Goal: Transaction & Acquisition: Purchase product/service

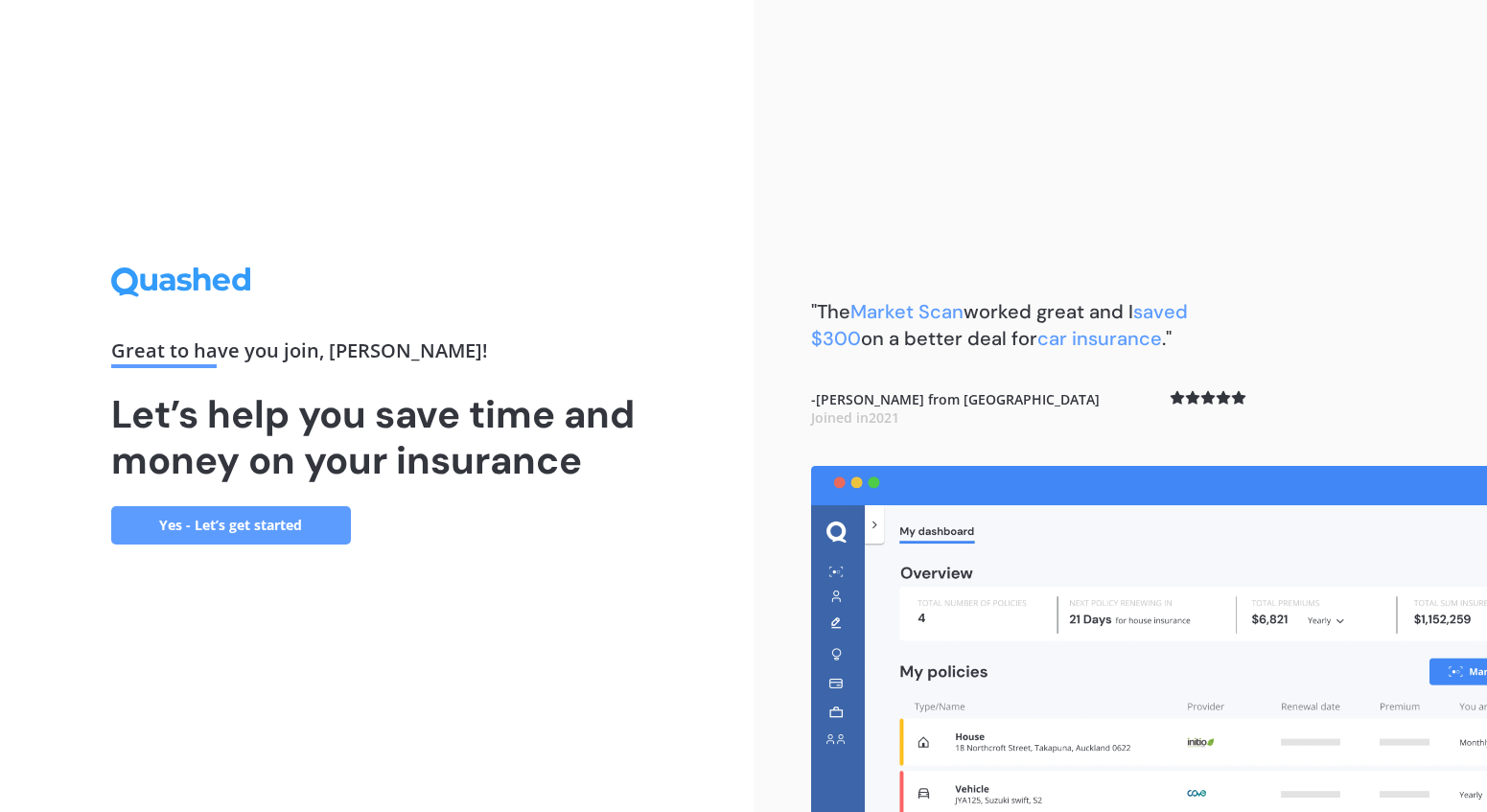
click at [277, 539] on link "Yes - Let’s get started" at bounding box center [231, 525] width 240 height 38
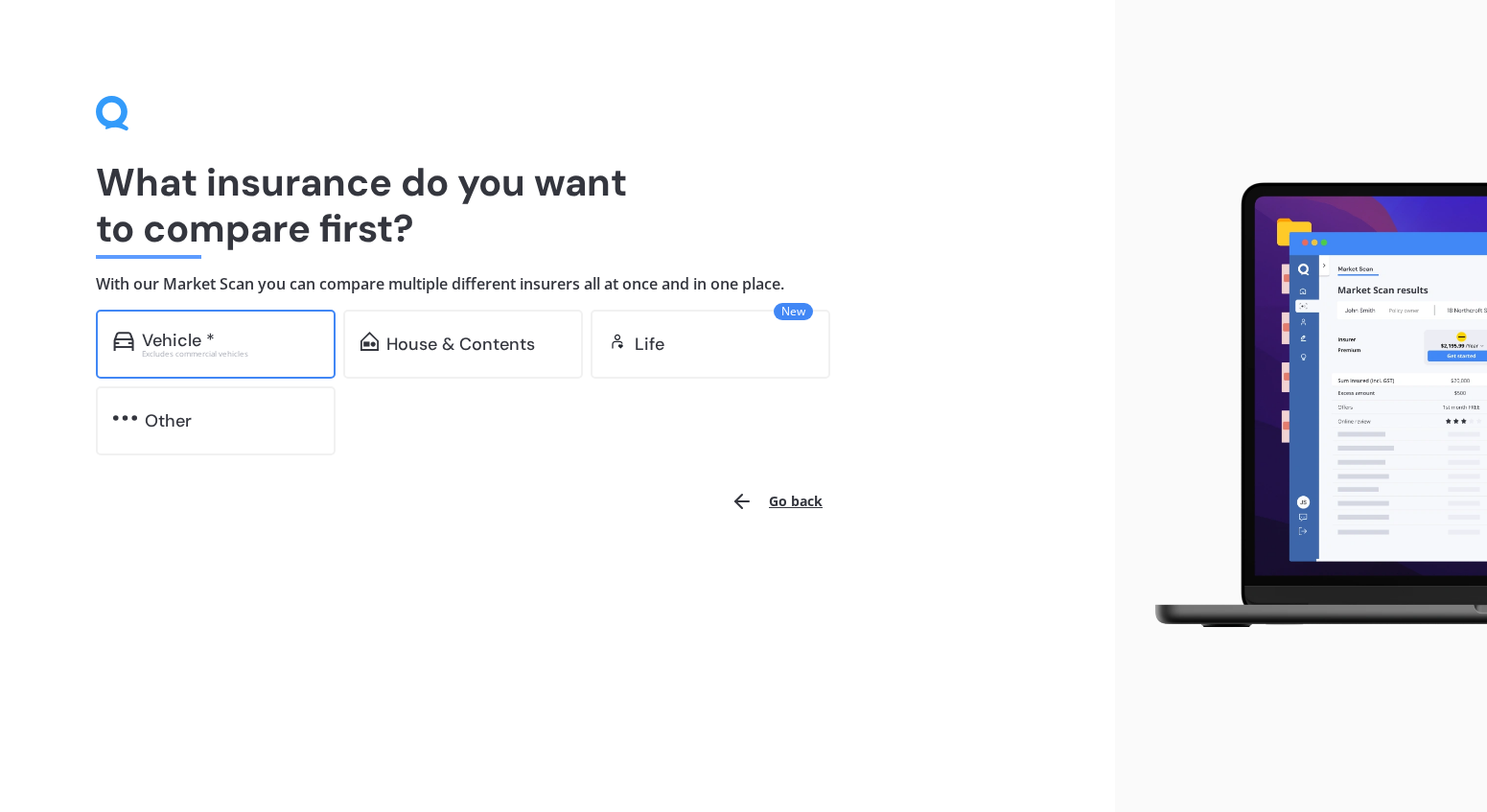
click at [219, 340] on div "Vehicle *" at bounding box center [229, 339] width 176 height 19
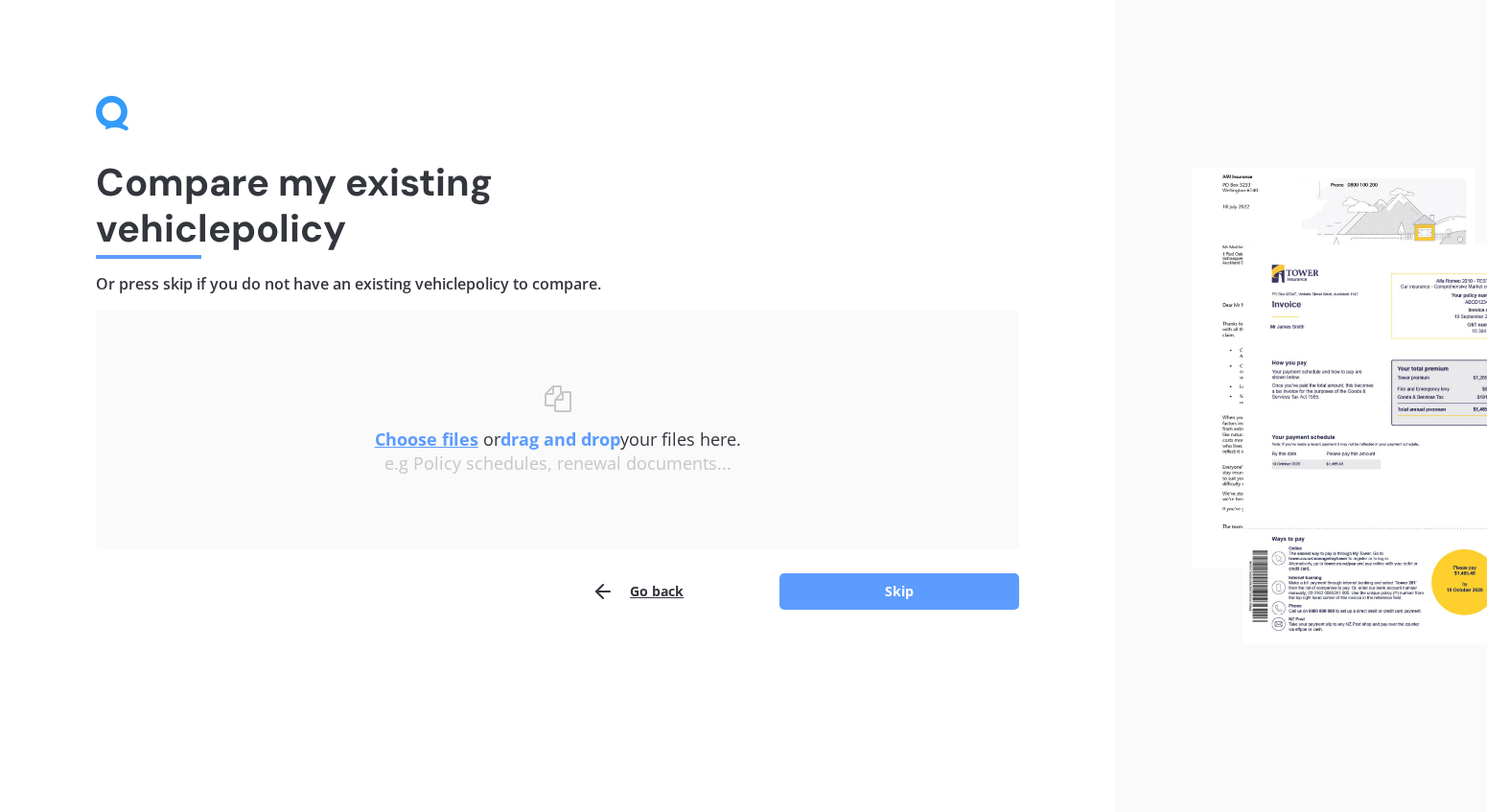
click at [423, 438] on u "Choose files" at bounding box center [426, 438] width 103 height 23
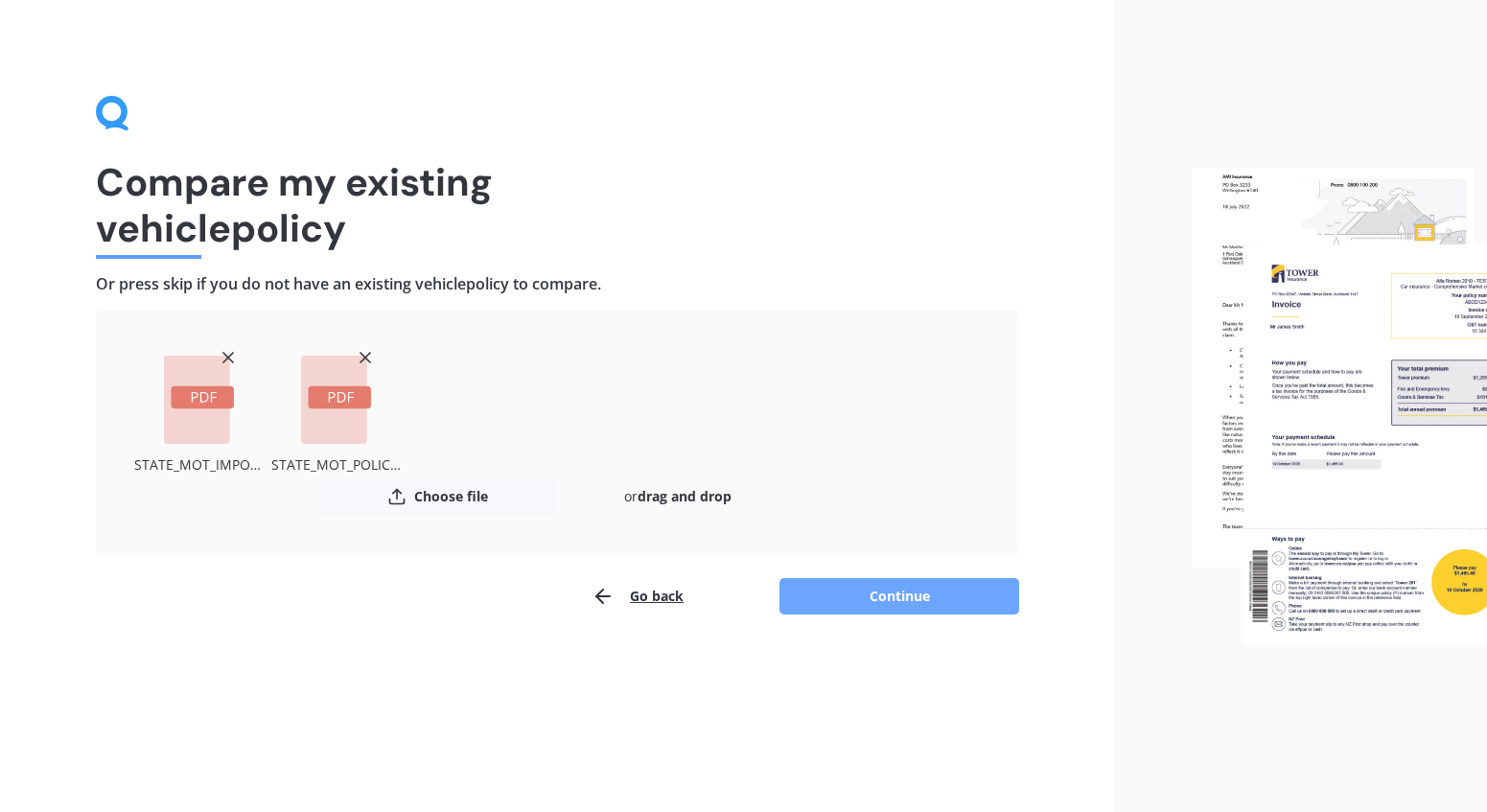
click at [921, 593] on button "Continue" at bounding box center [899, 596] width 240 height 36
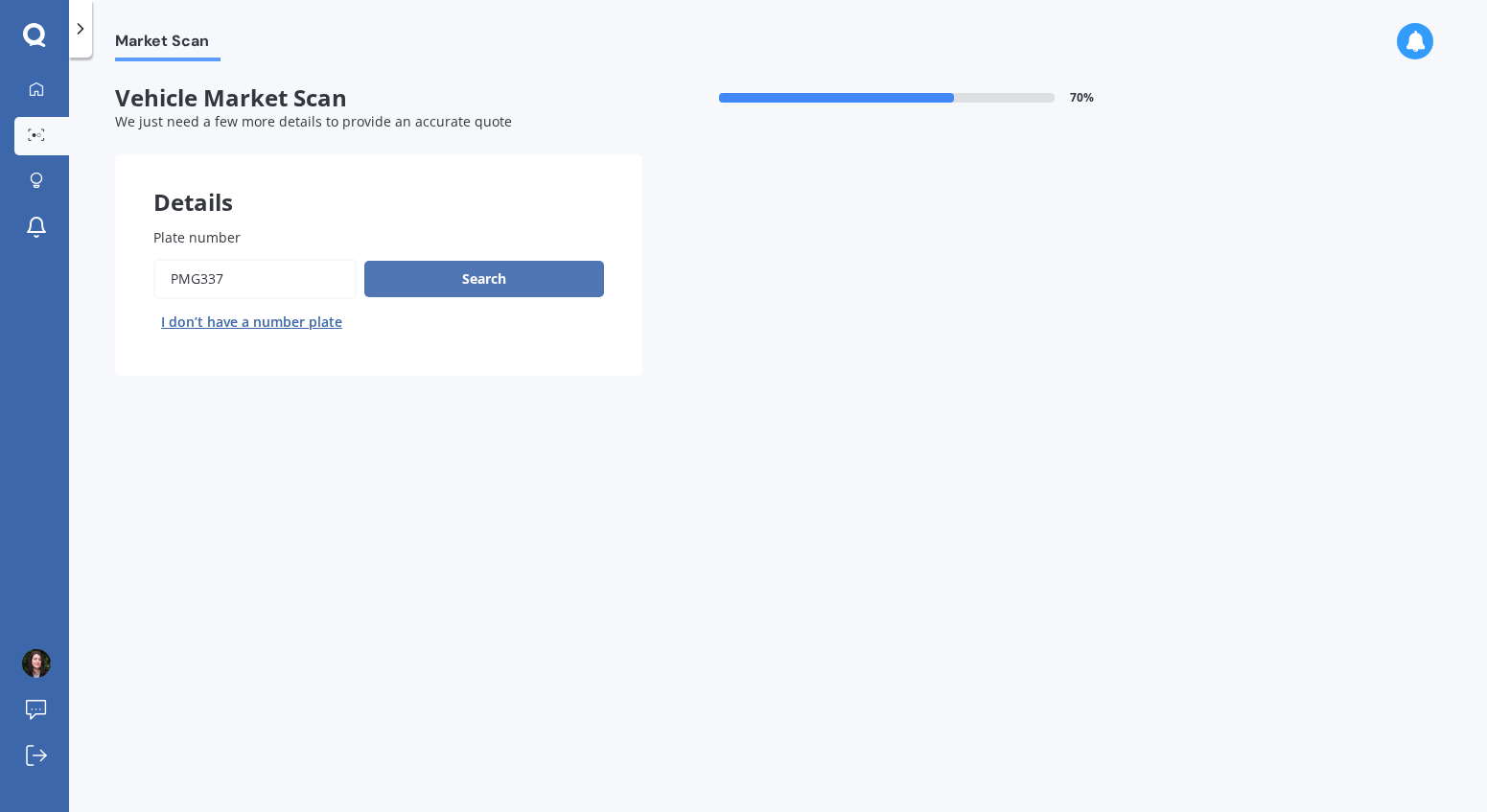
click at [510, 279] on button "Search" at bounding box center [484, 278] width 240 height 36
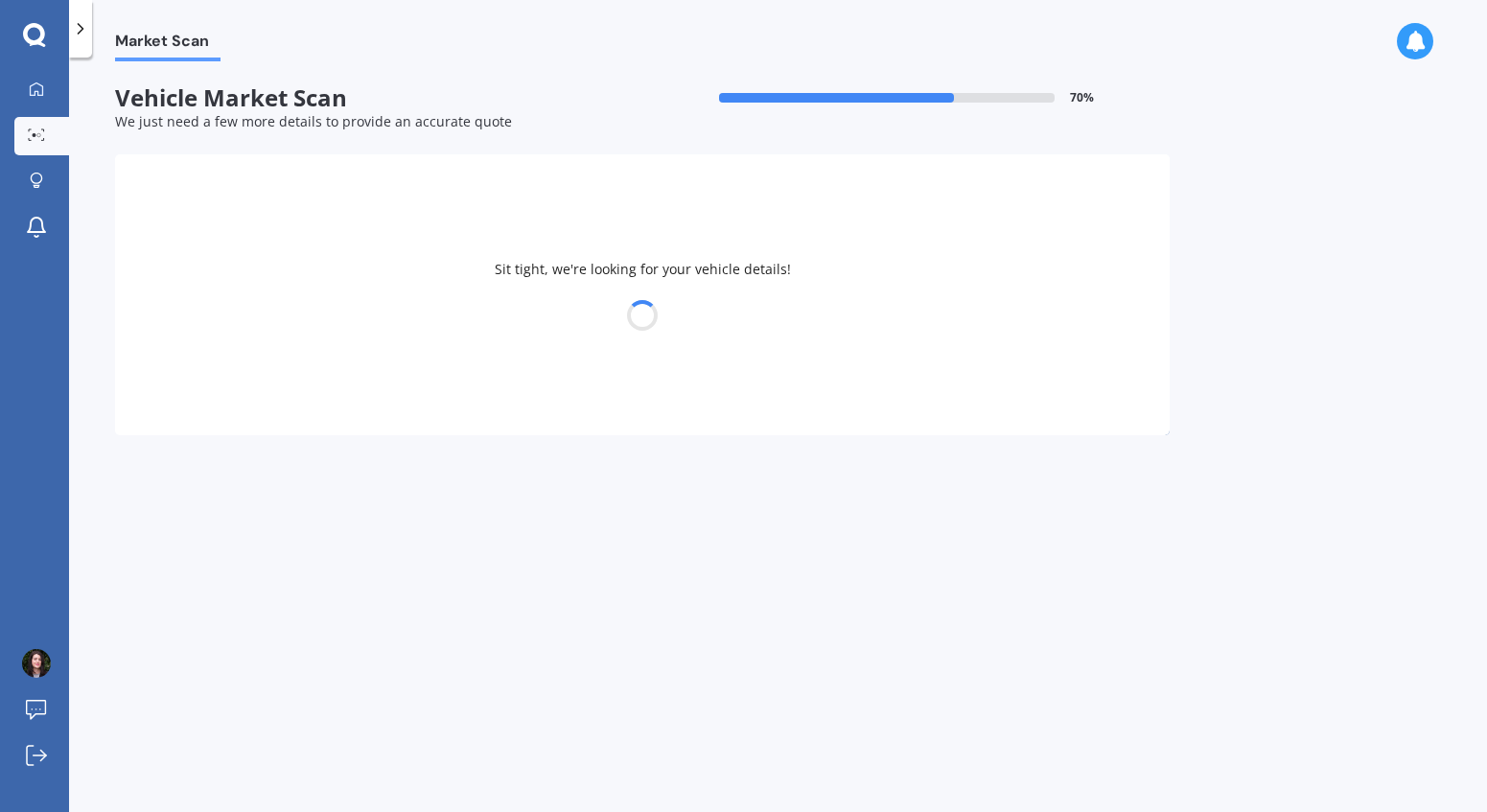
select select "SUBARU"
select select "IMPREZA"
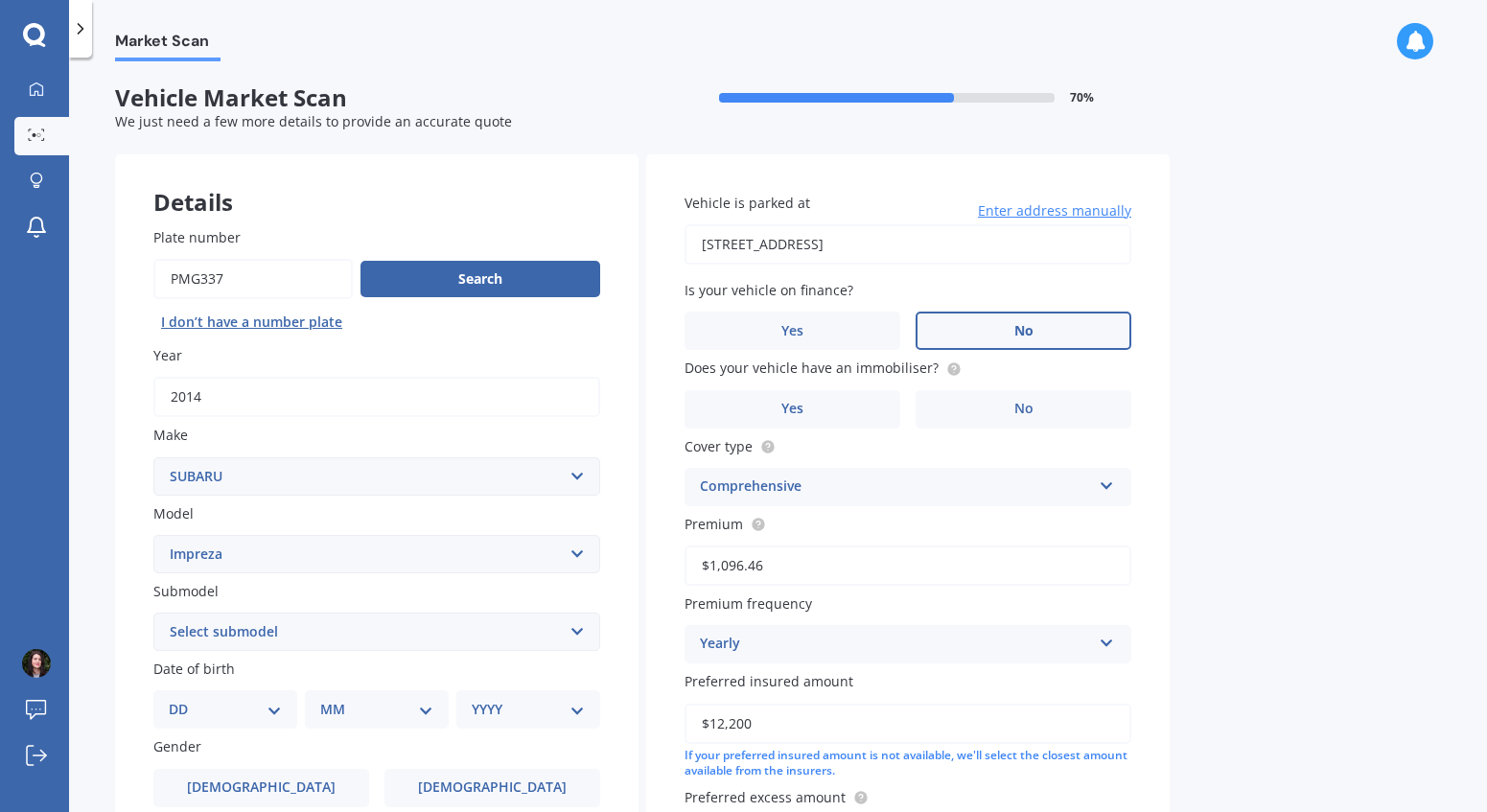
click at [1034, 325] on label "No" at bounding box center [1023, 330] width 215 height 38
click at [0, 0] on input "No" at bounding box center [0, 0] width 0 height 0
click at [980, 413] on label "No" at bounding box center [1023, 409] width 215 height 38
click at [0, 0] on input "No" at bounding box center [0, 0] width 0 height 0
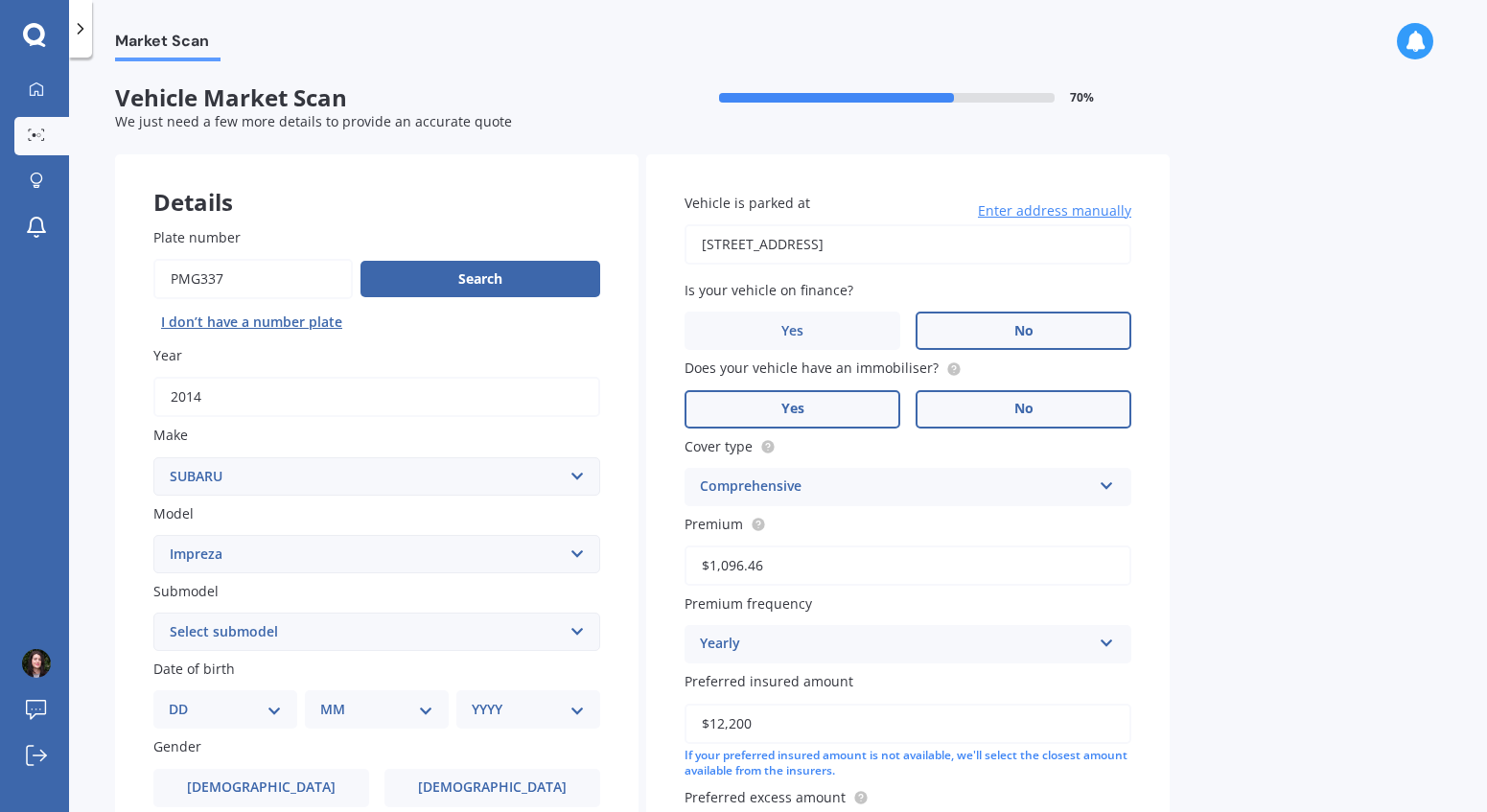
click at [826, 402] on label "Yes" at bounding box center [792, 409] width 215 height 38
click at [0, 0] on input "Yes" at bounding box center [0, 0] width 0 height 0
click at [829, 487] on div "Comprehensive" at bounding box center [896, 486] width 391 height 23
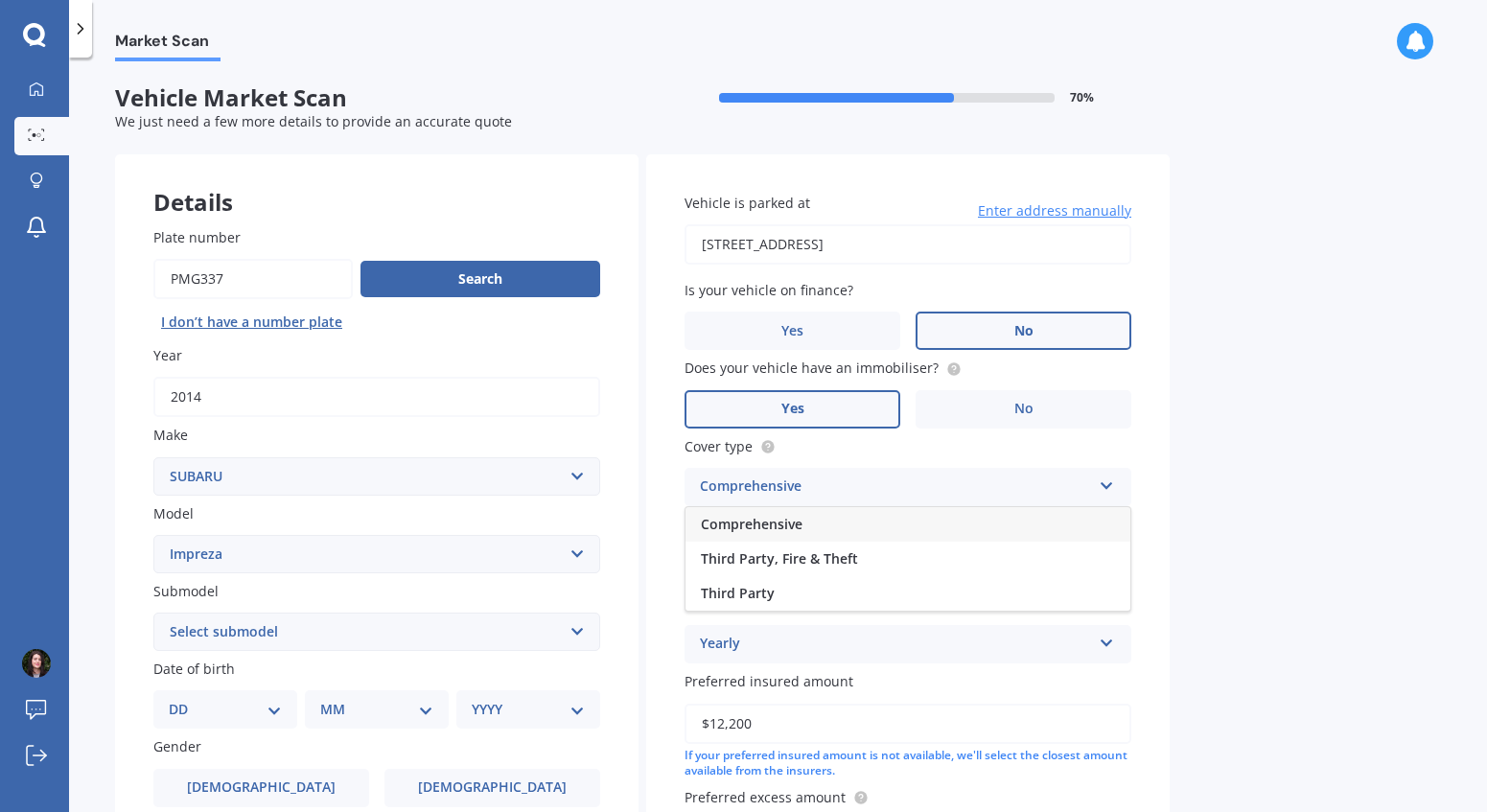
click at [792, 526] on span "Comprehensive" at bounding box center [751, 523] width 101 height 19
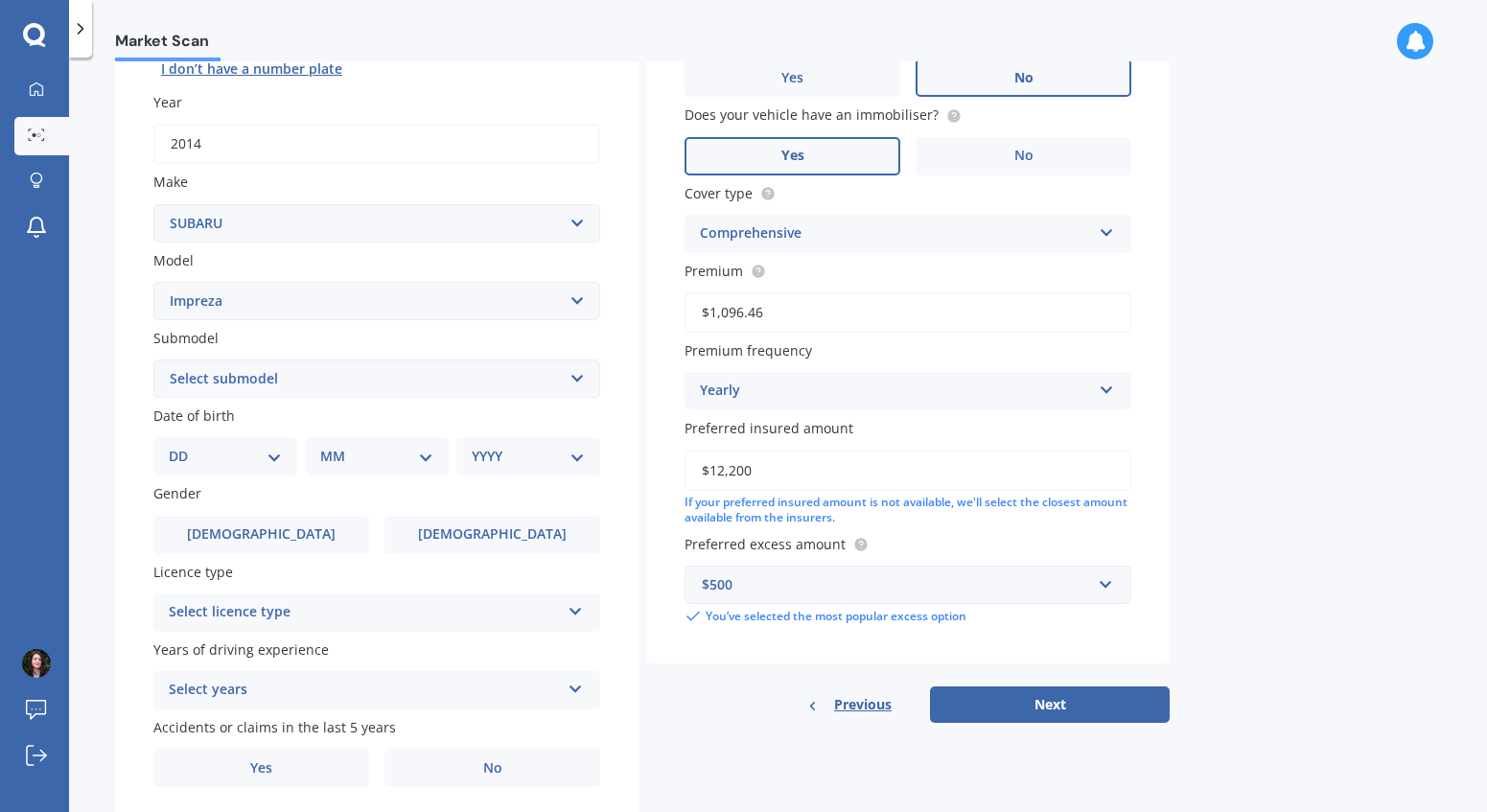
scroll to position [259, 0]
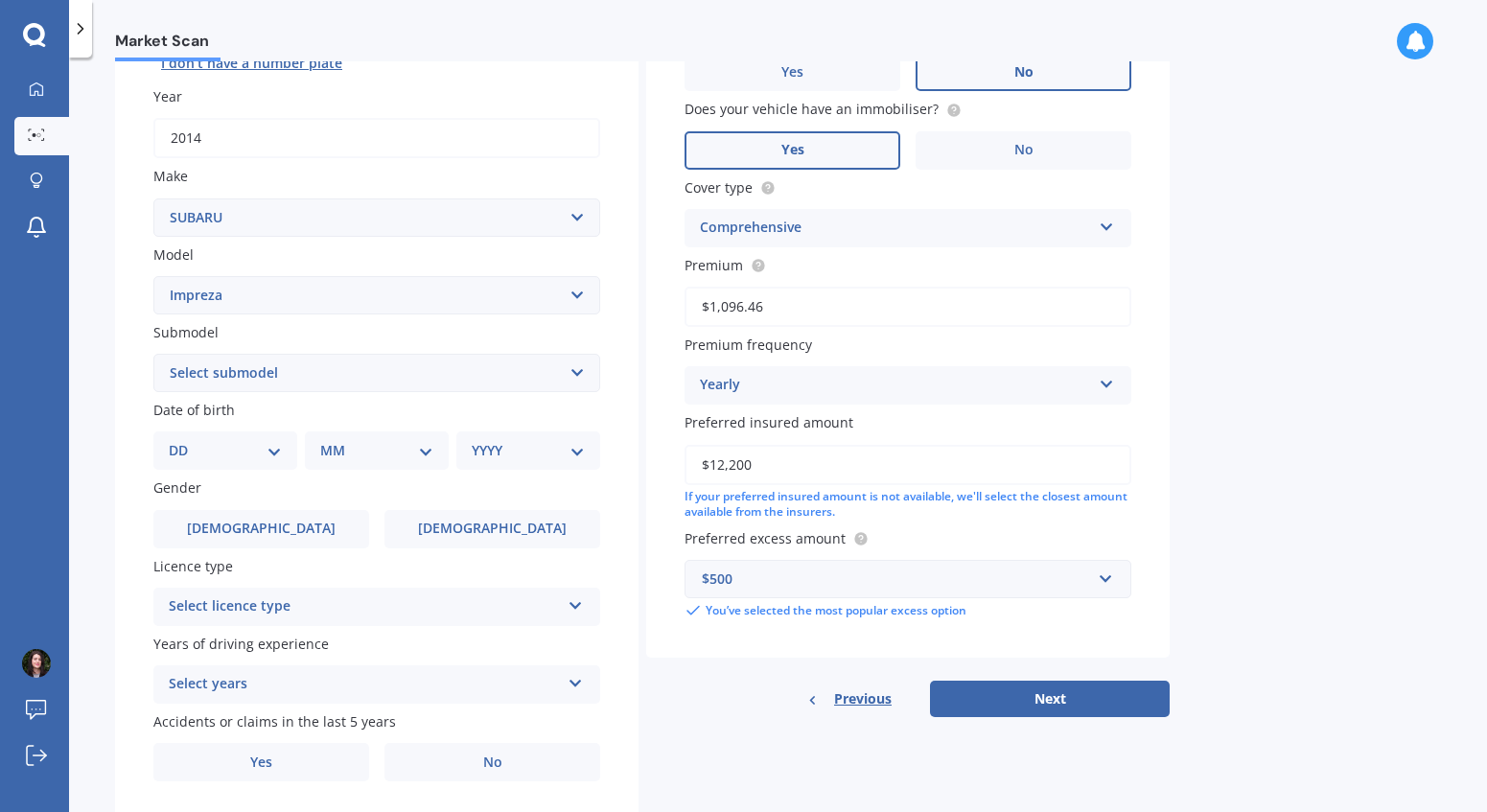
click at [835, 385] on div "Yearly" at bounding box center [896, 384] width 391 height 23
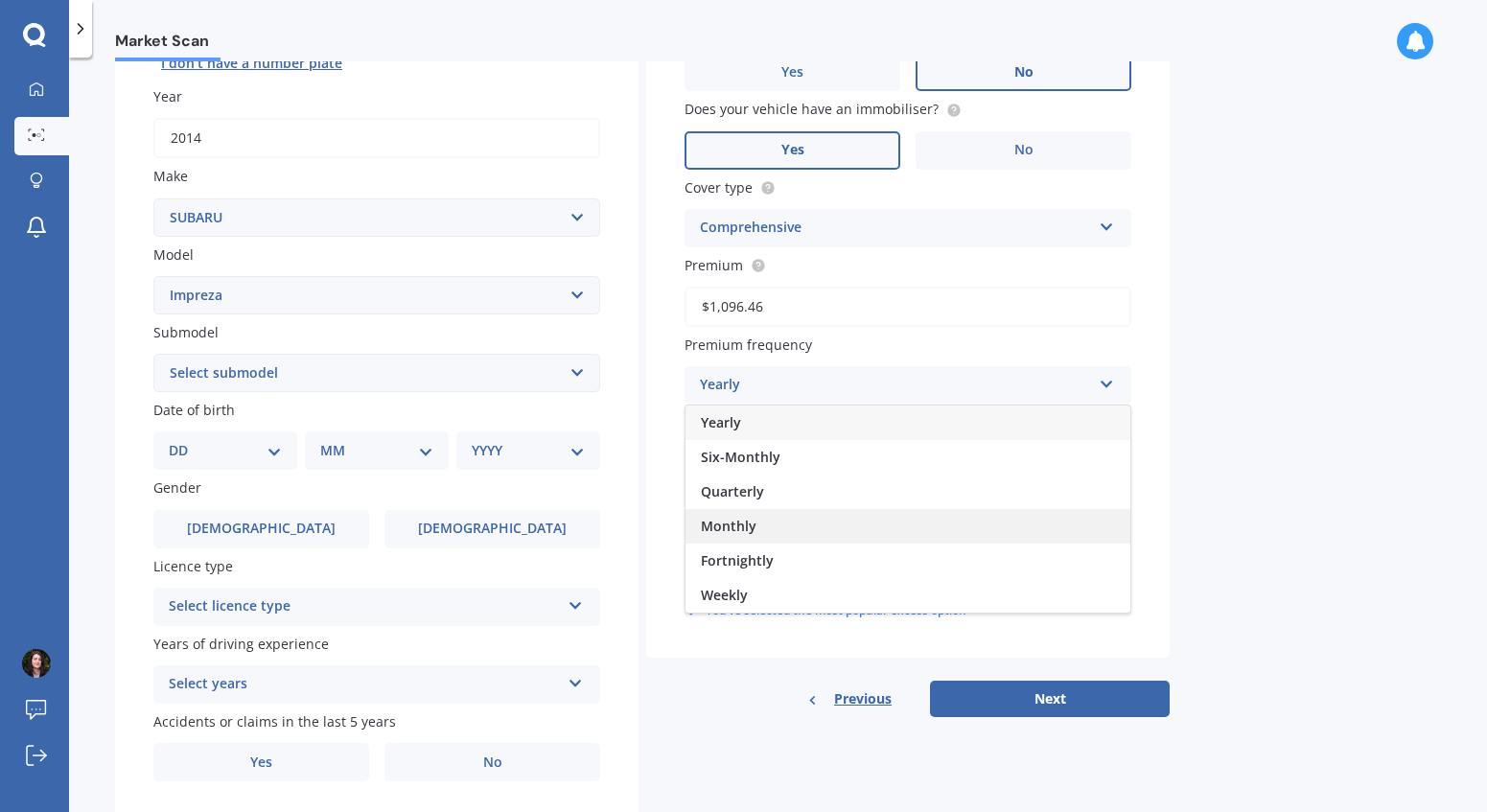
click at [739, 529] on span "Monthly" at bounding box center [729, 525] width 56 height 19
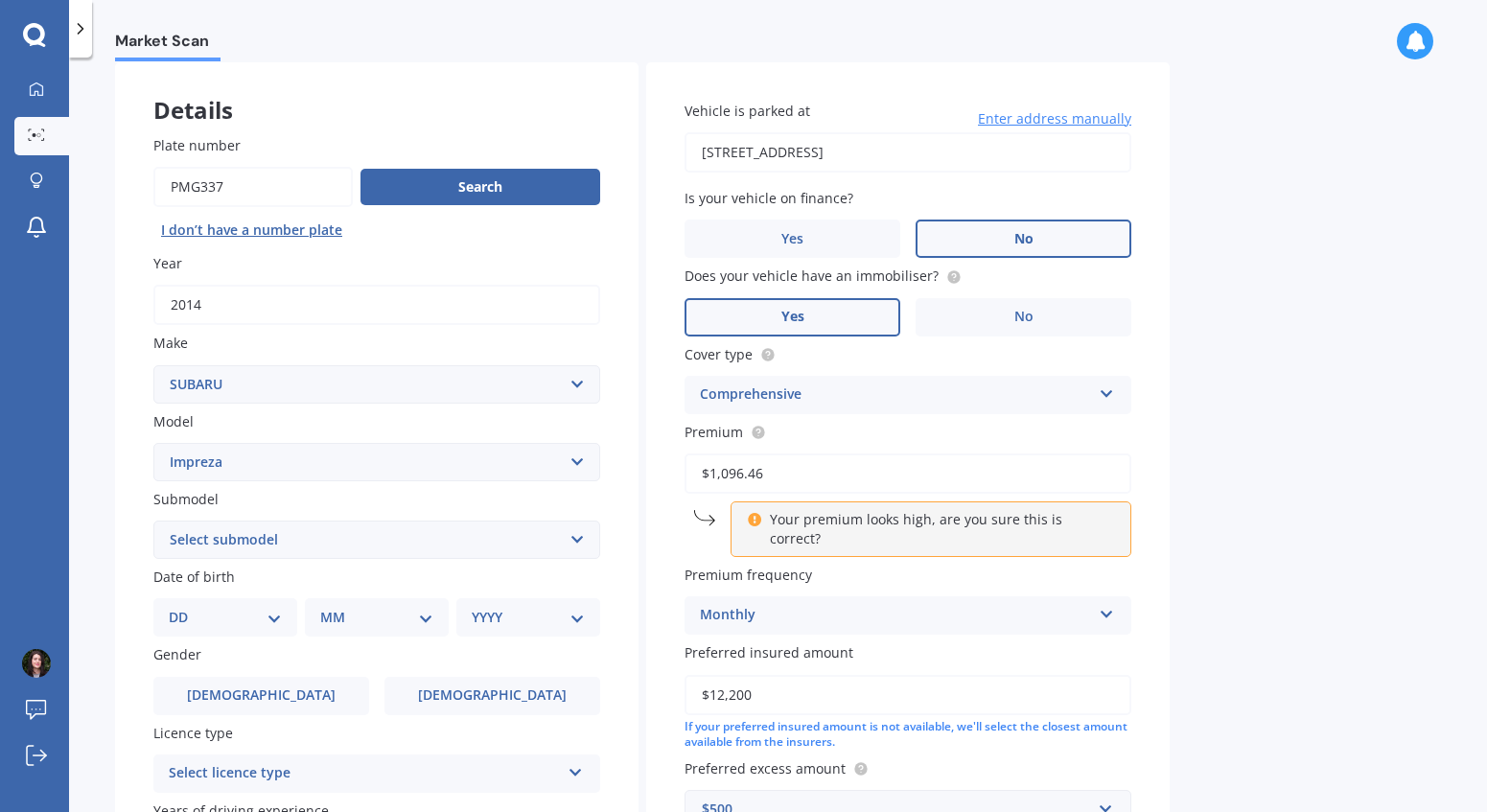
scroll to position [0, 0]
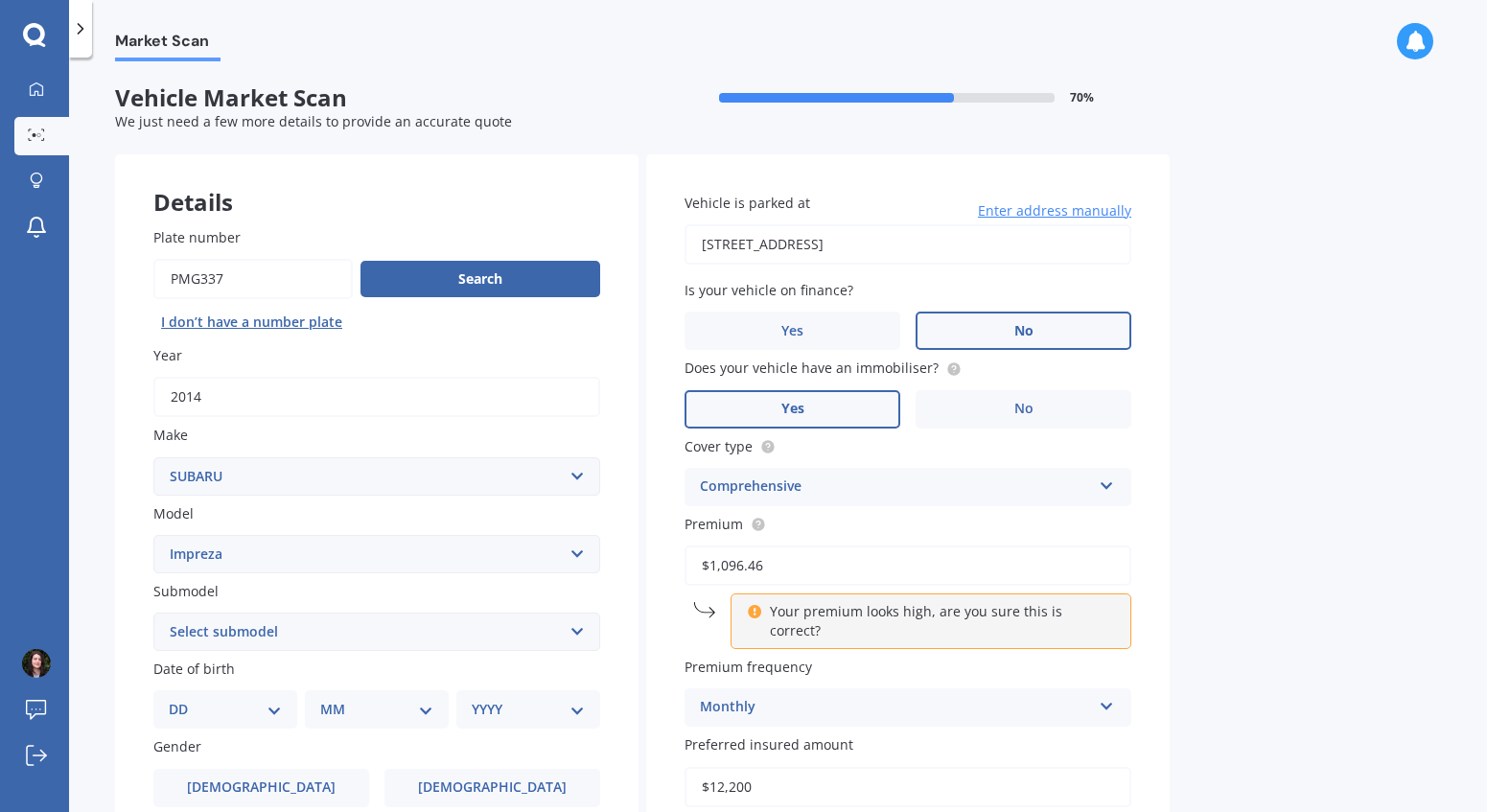
click at [798, 696] on div "Monthly" at bounding box center [896, 707] width 391 height 23
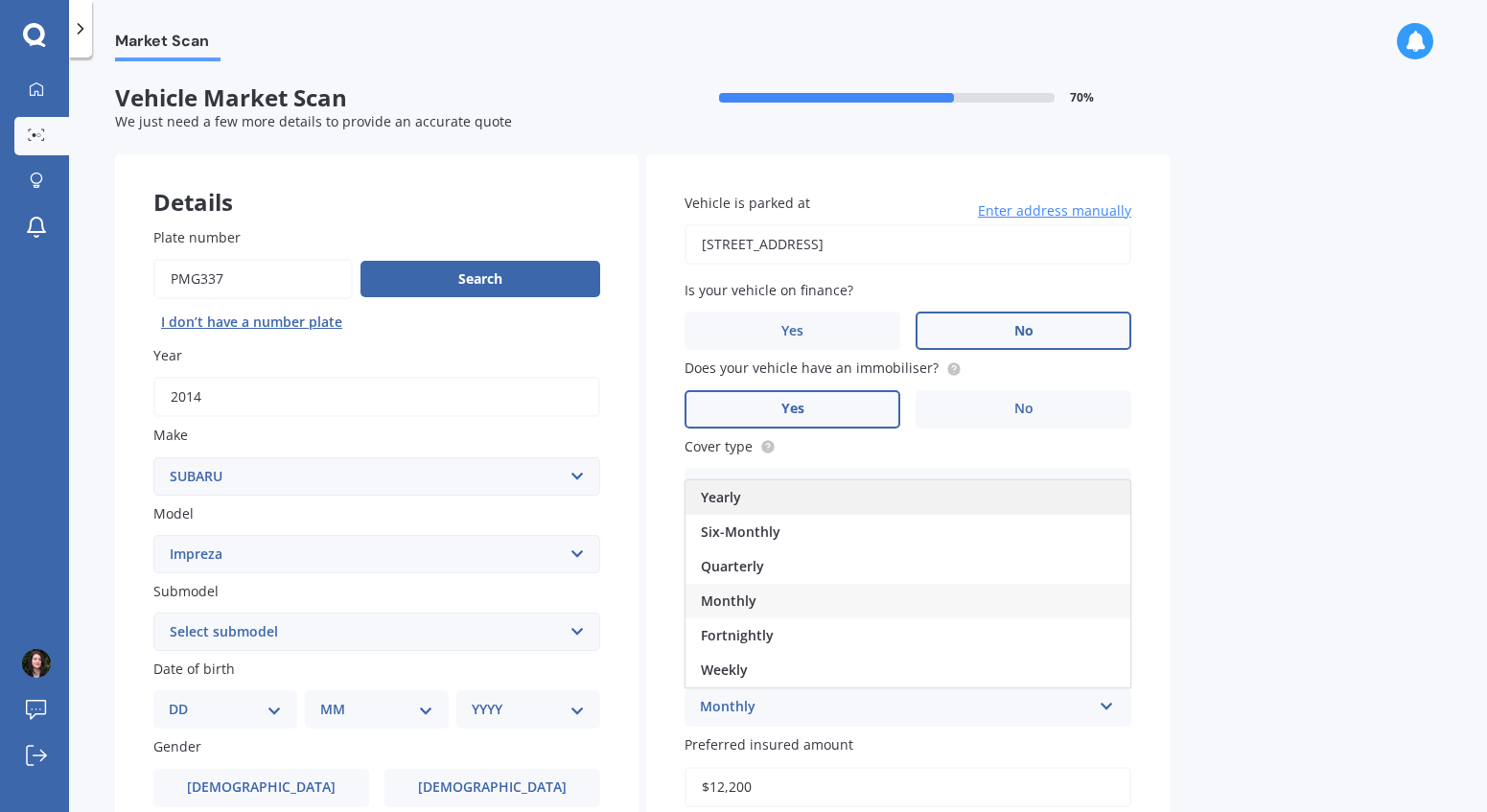
click at [755, 482] on div "Yearly" at bounding box center [908, 496] width 445 height 34
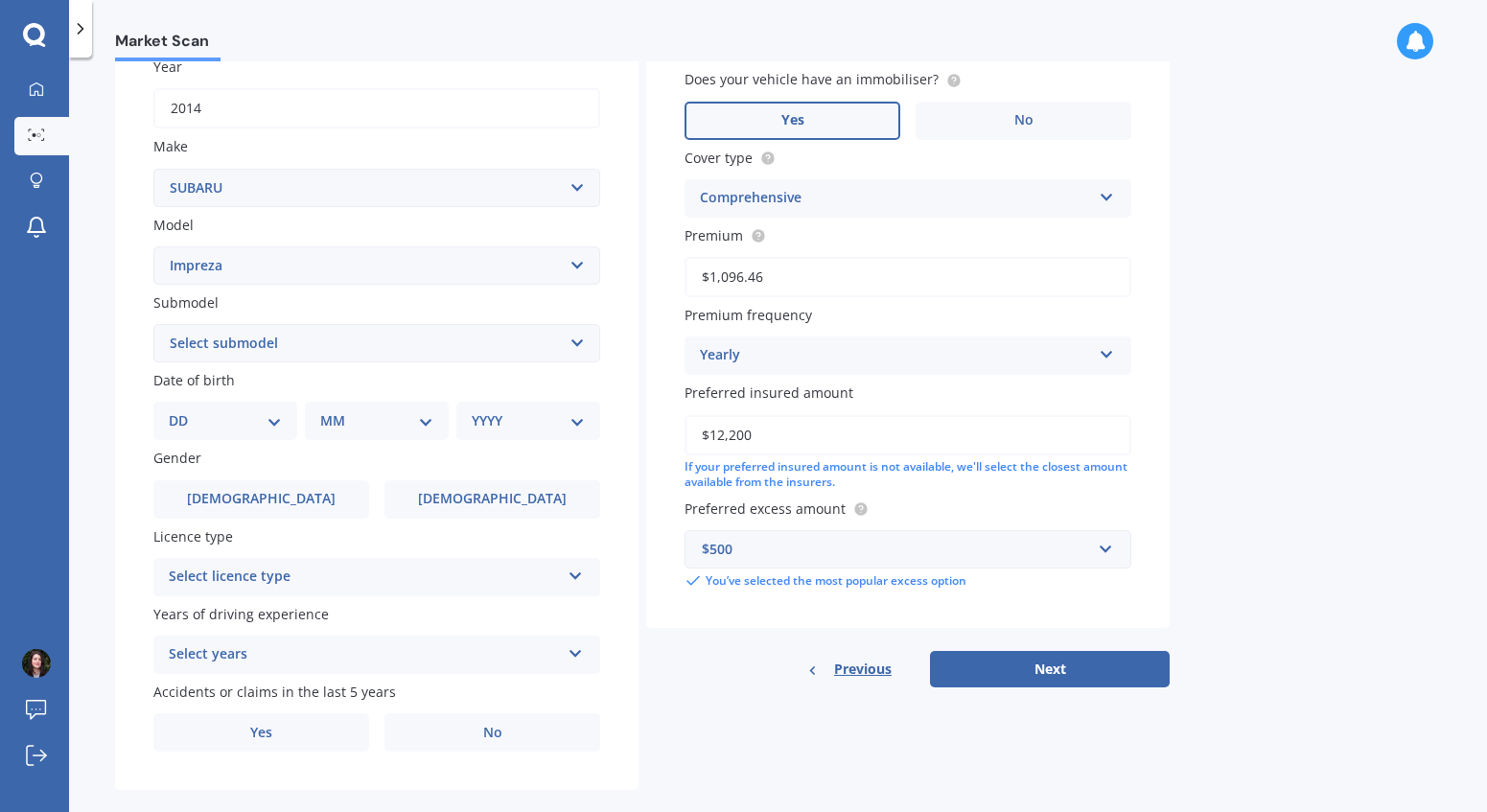
scroll to position [290, 0]
drag, startPoint x: 804, startPoint y: 437, endPoint x: 594, endPoint y: 437, distance: 210.0
click at [594, 437] on div "Details Plate number Search I don’t have a number plate Year [DATE] Make Select…" at bounding box center [642, 326] width 1054 height 925
type input "$15,000"
click at [781, 548] on div "$500" at bounding box center [897, 547] width 389 height 21
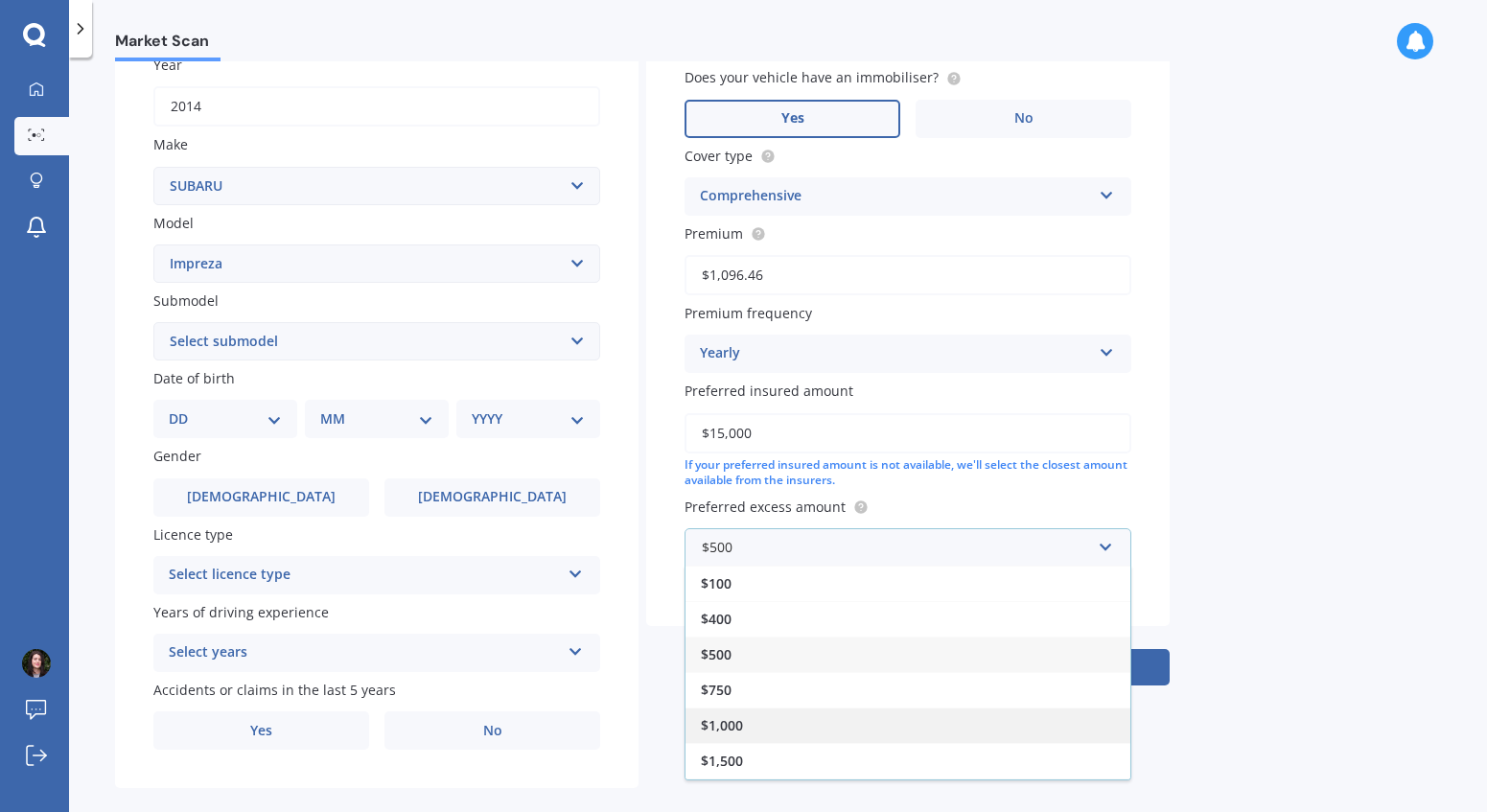
click at [732, 733] on span "$1,000" at bounding box center [722, 725] width 42 height 19
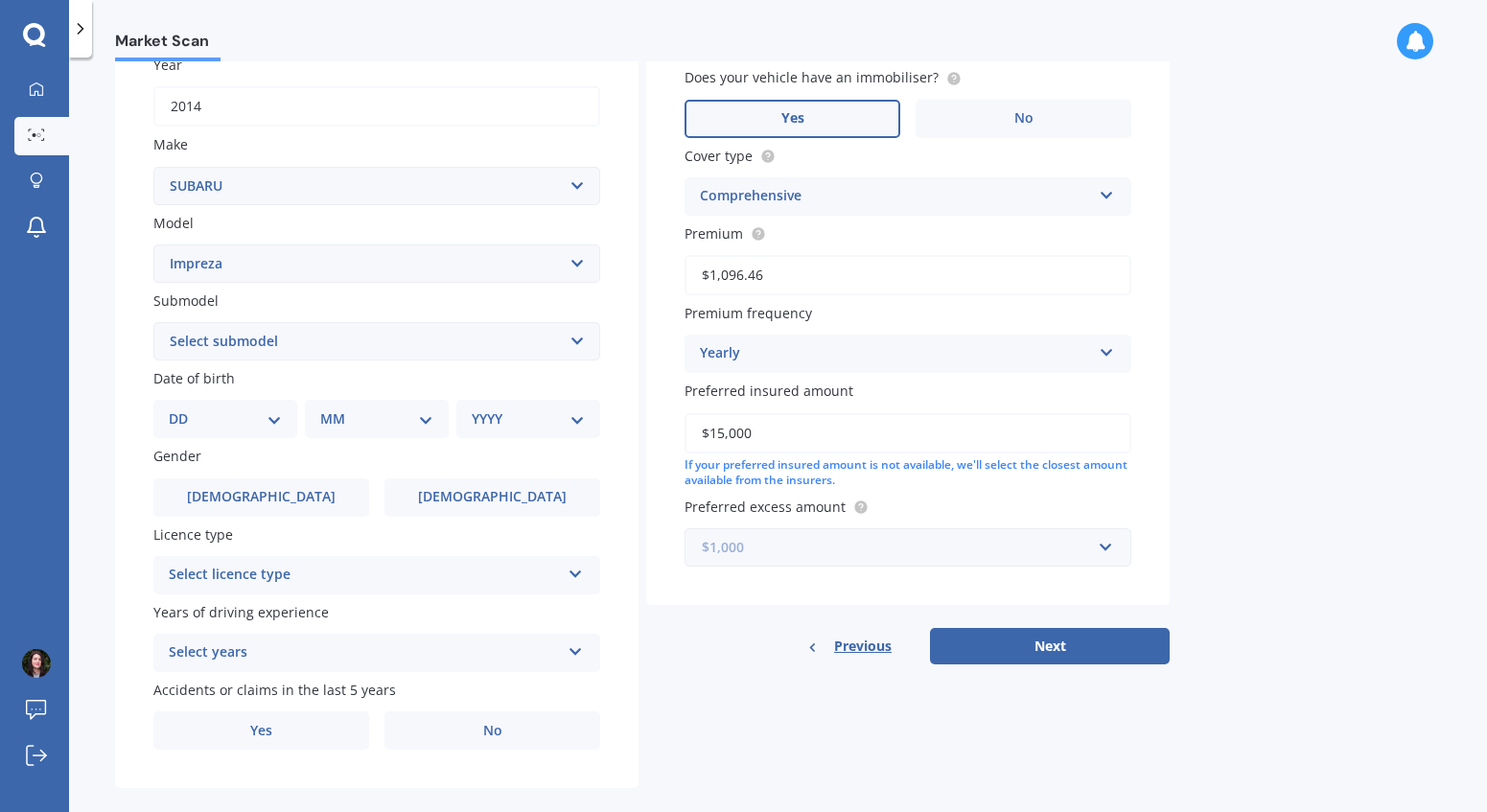
scroll to position [273, 0]
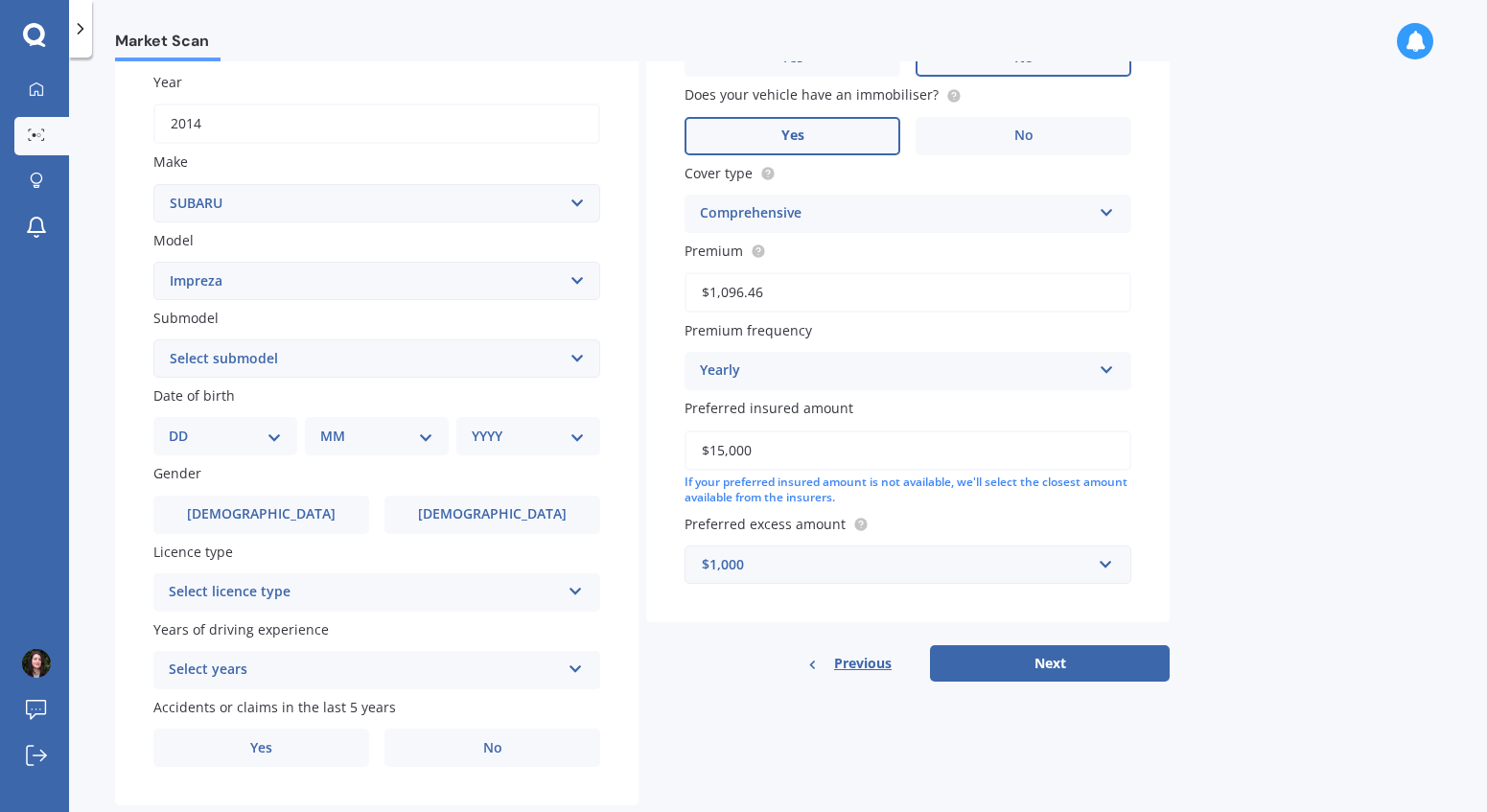
click at [262, 437] on select "DD 01 02 03 04 05 06 07 08 09 10 11 12 13 14 15 16 17 18 19 20 21 22 23 24 25 2…" at bounding box center [225, 435] width 113 height 21
select select "02"
click at [184, 429] on select "DD 01 02 03 04 05 06 07 08 09 10 11 12 13 14 15 16 17 18 19 20 21 22 23 24 25 2…" at bounding box center [225, 435] width 113 height 21
click at [383, 439] on select "MM 01 02 03 04 05 06 07 08 09 10 11 12" at bounding box center [380, 435] width 105 height 21
select select "12"
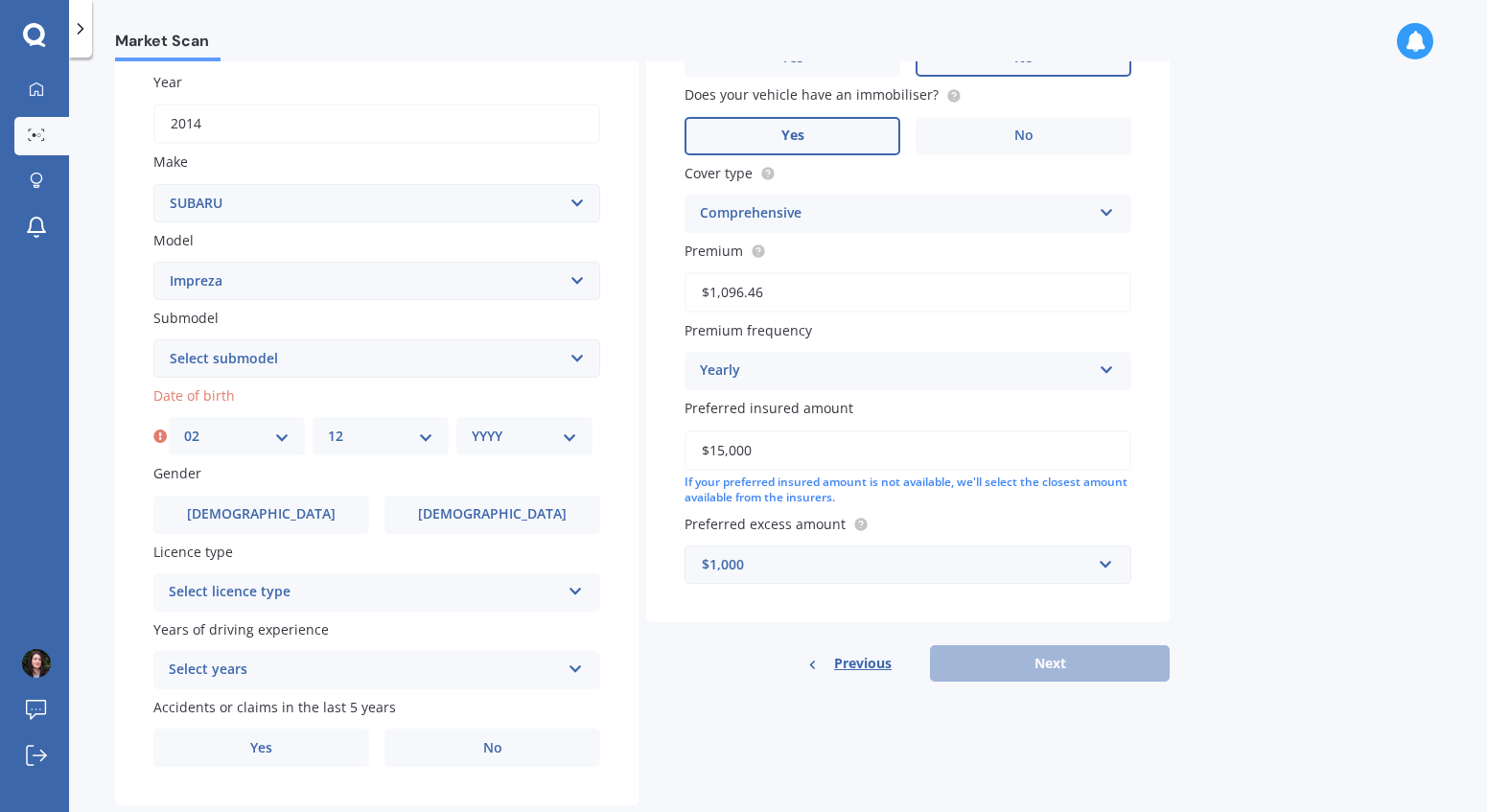
click at [327, 429] on select "MM 01 02 03 04 05 06 07 08 09 10 11 12" at bounding box center [380, 435] width 105 height 21
click at [520, 435] on select "YYYY 2025 2024 2023 2022 2021 2020 2019 2018 2017 2016 2015 2014 2013 2012 2011…" at bounding box center [524, 435] width 105 height 21
select select "1987"
click at [472, 429] on select "YYYY 2025 2024 2023 2022 2021 2020 2019 2018 2017 2016 2015 2014 2013 2012 2011…" at bounding box center [524, 435] width 105 height 21
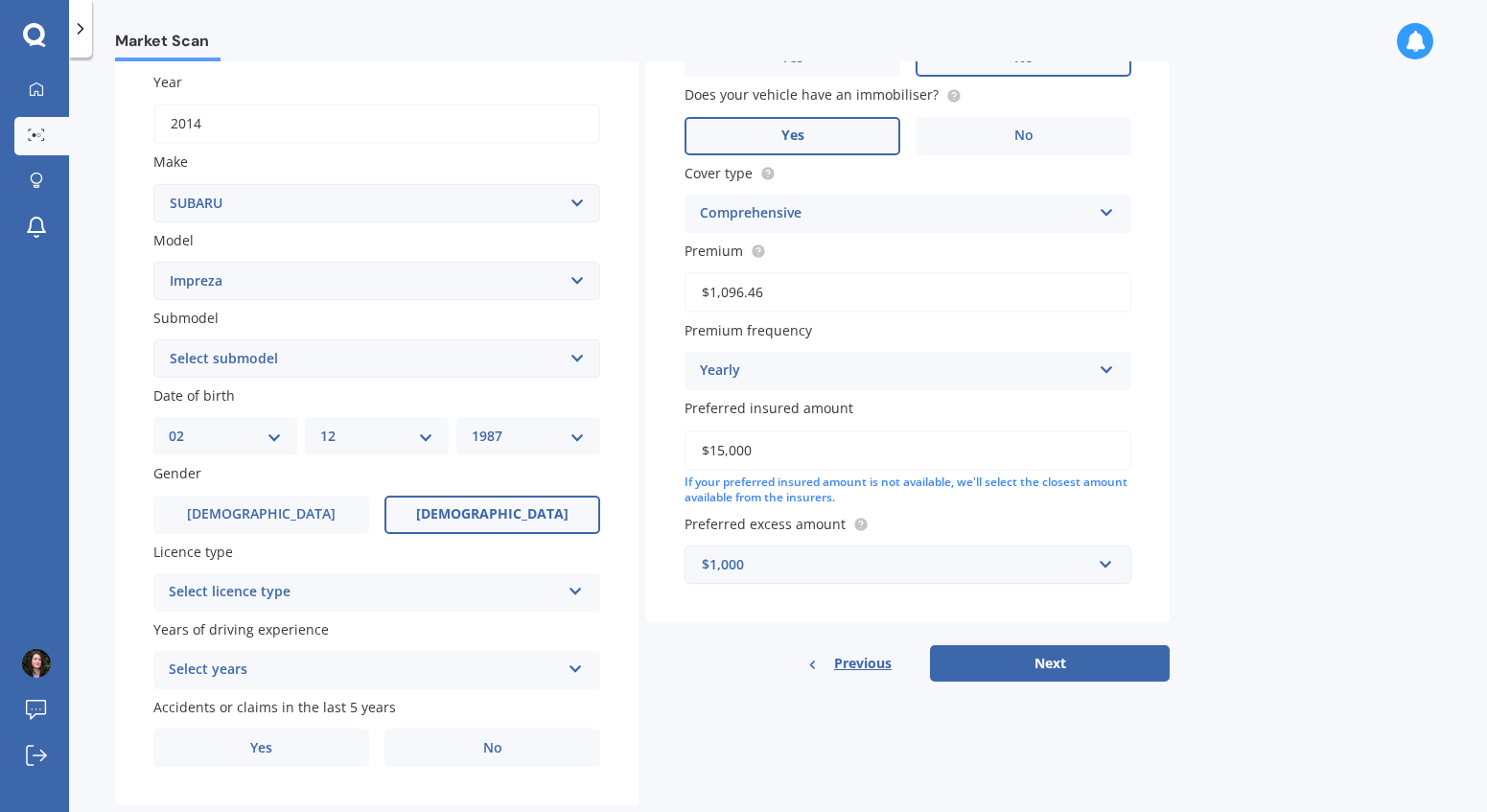
click at [459, 517] on label "[DEMOGRAPHIC_DATA]" at bounding box center [492, 514] width 215 height 38
click at [0, 0] on input "[DEMOGRAPHIC_DATA]" at bounding box center [0, 0] width 0 height 0
click at [399, 599] on div "Select licence type" at bounding box center [365, 592] width 391 height 23
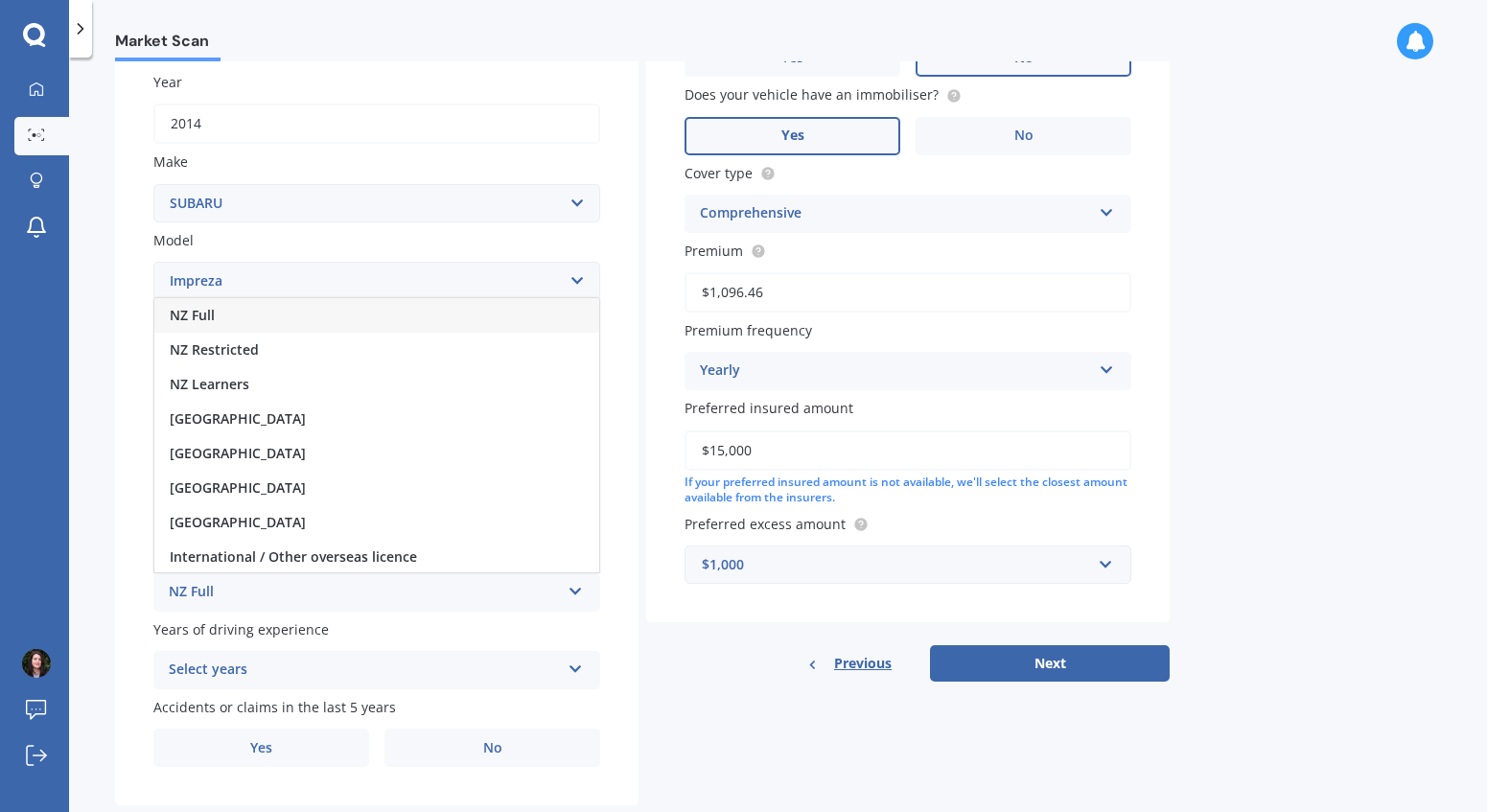
click at [267, 317] on div "NZ Full" at bounding box center [377, 315] width 445 height 34
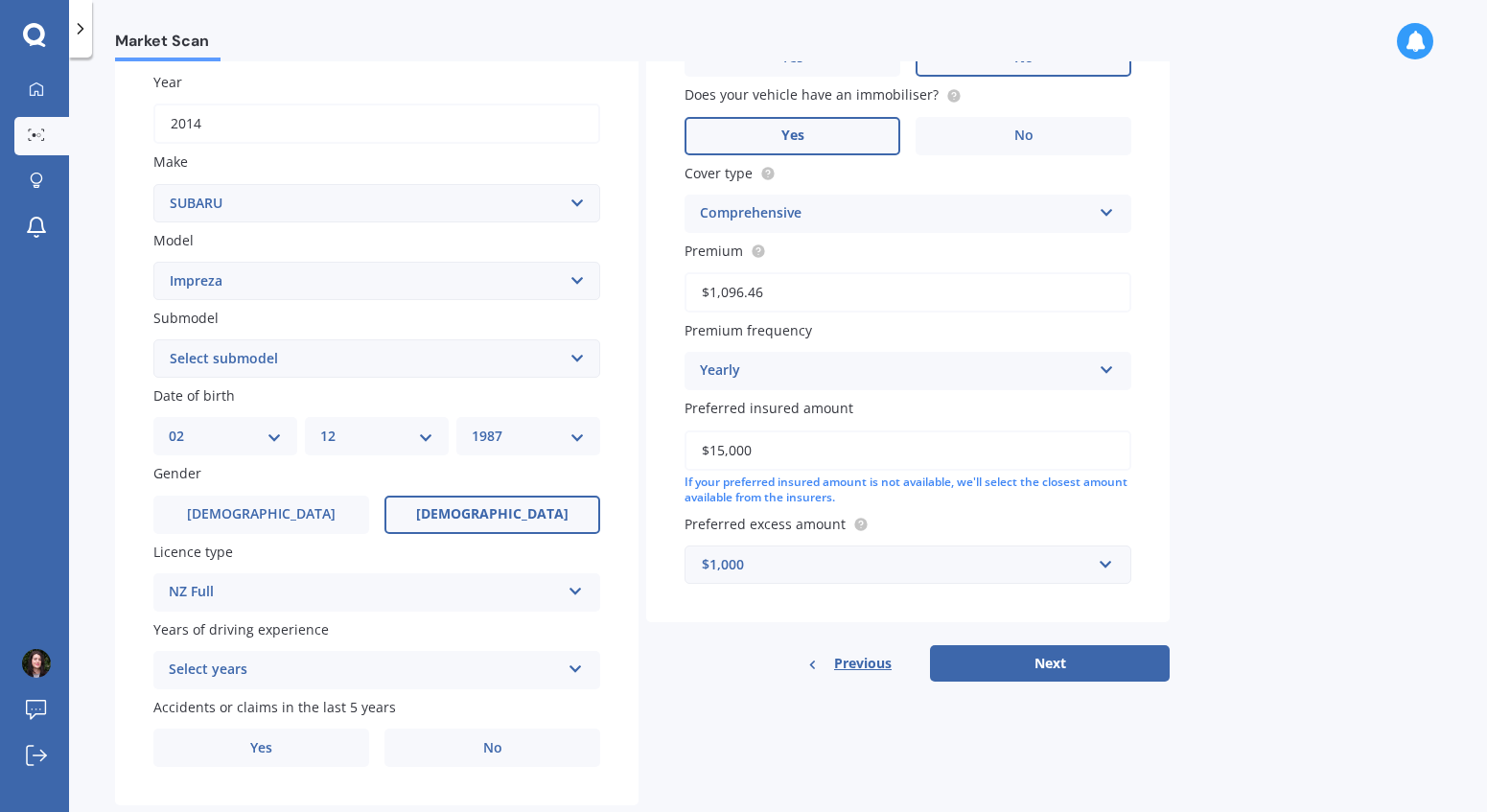
scroll to position [321, 0]
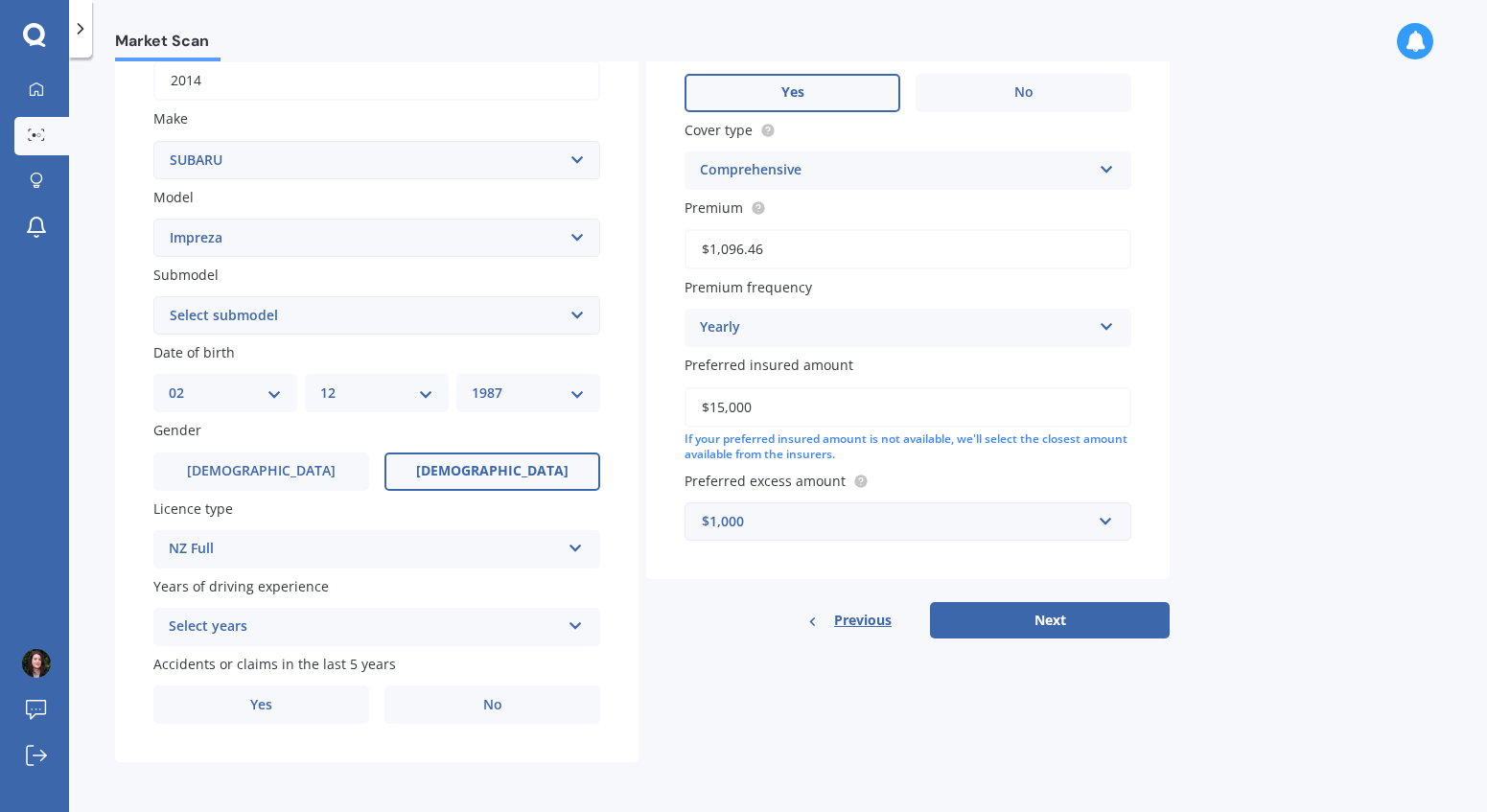
click at [295, 618] on div "Select years" at bounding box center [365, 626] width 391 height 23
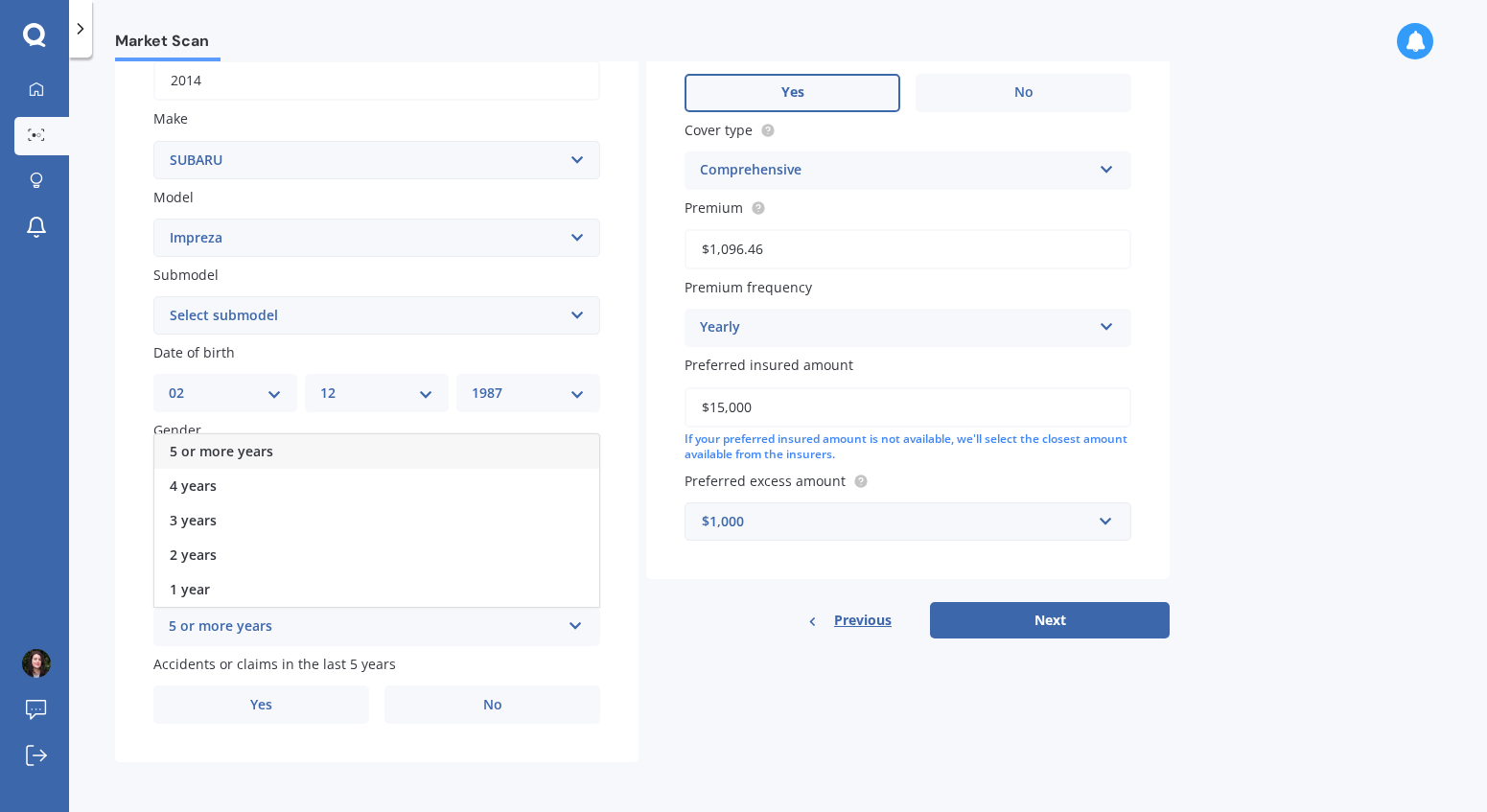
click at [287, 455] on div "5 or more years" at bounding box center [377, 451] width 445 height 34
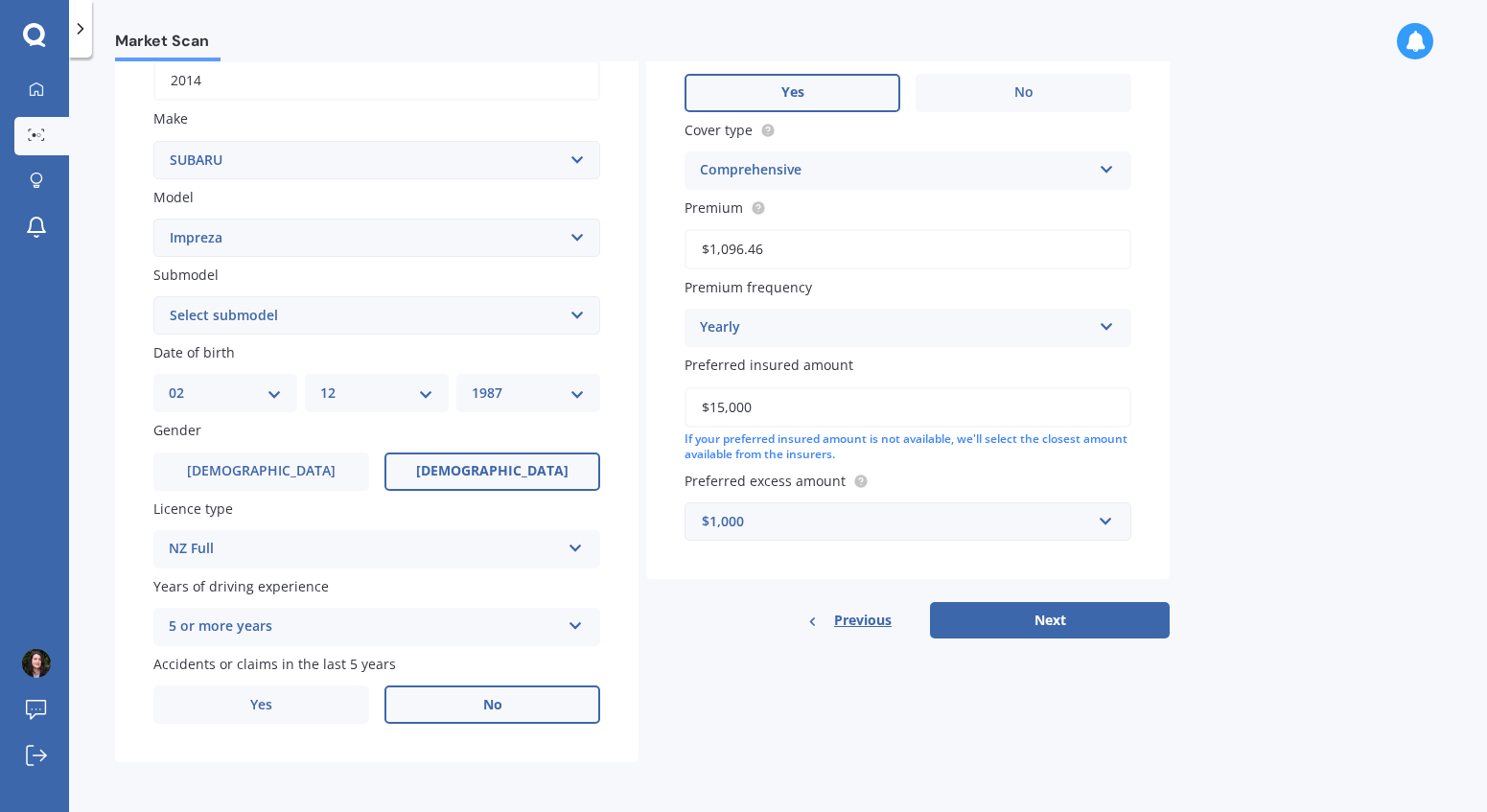
click at [474, 703] on label "No" at bounding box center [492, 704] width 215 height 38
click at [0, 0] on input "No" at bounding box center [0, 0] width 0 height 0
click at [1061, 614] on button "Next" at bounding box center [1050, 619] width 240 height 36
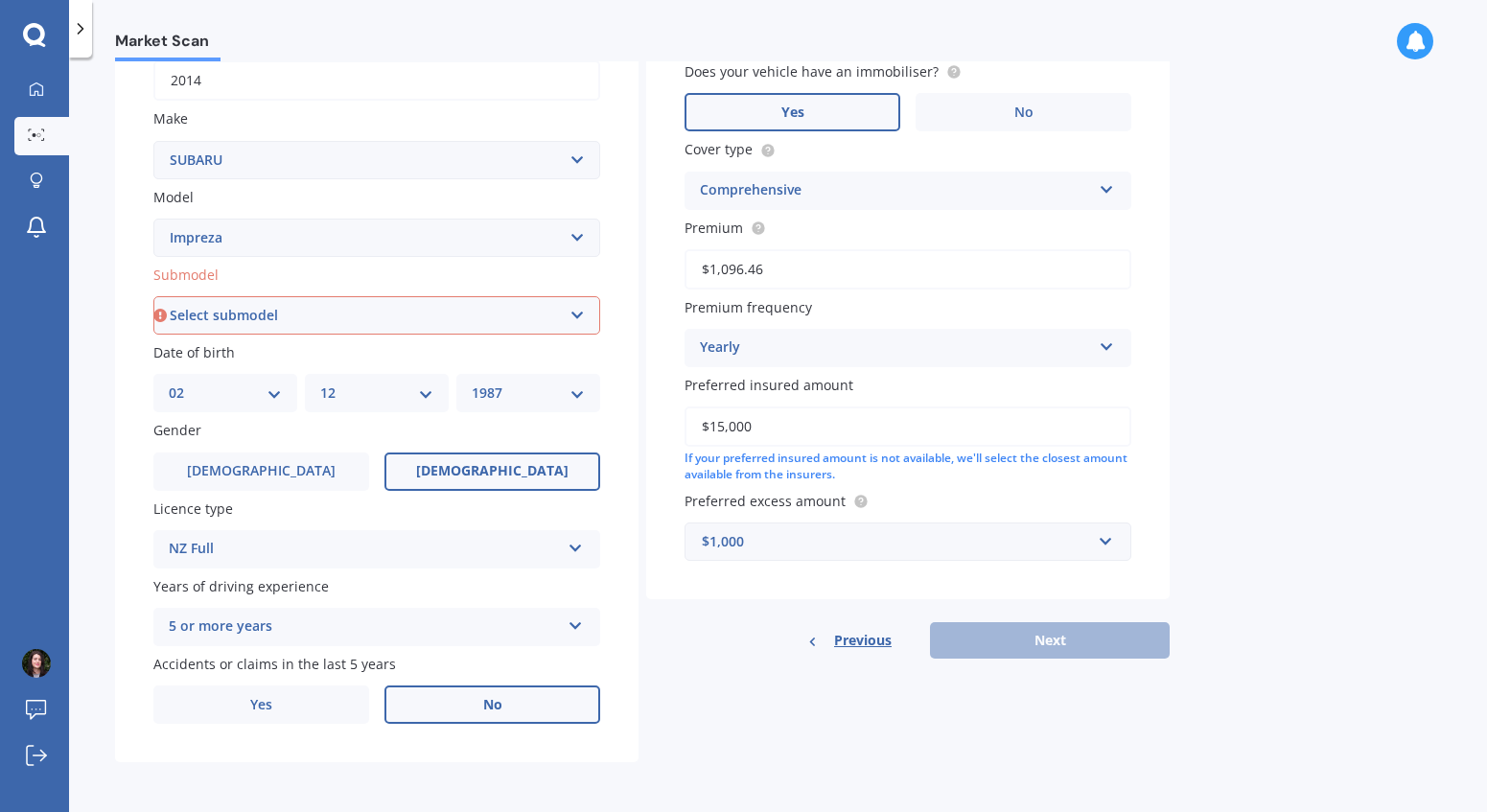
click at [464, 309] on select "Select submodel (All other turbo) 2.0i 2.0i Luxury 2.0i S Edition 2.0R 2.0R Spo…" at bounding box center [377, 315] width 446 height 38
select select "(ALL OTHER TURBO)"
click at [153, 296] on select "Select submodel (All other turbo) 2.0i 2.0i Luxury 2.0i S Edition 2.0R 2.0R Spo…" at bounding box center [377, 315] width 446 height 38
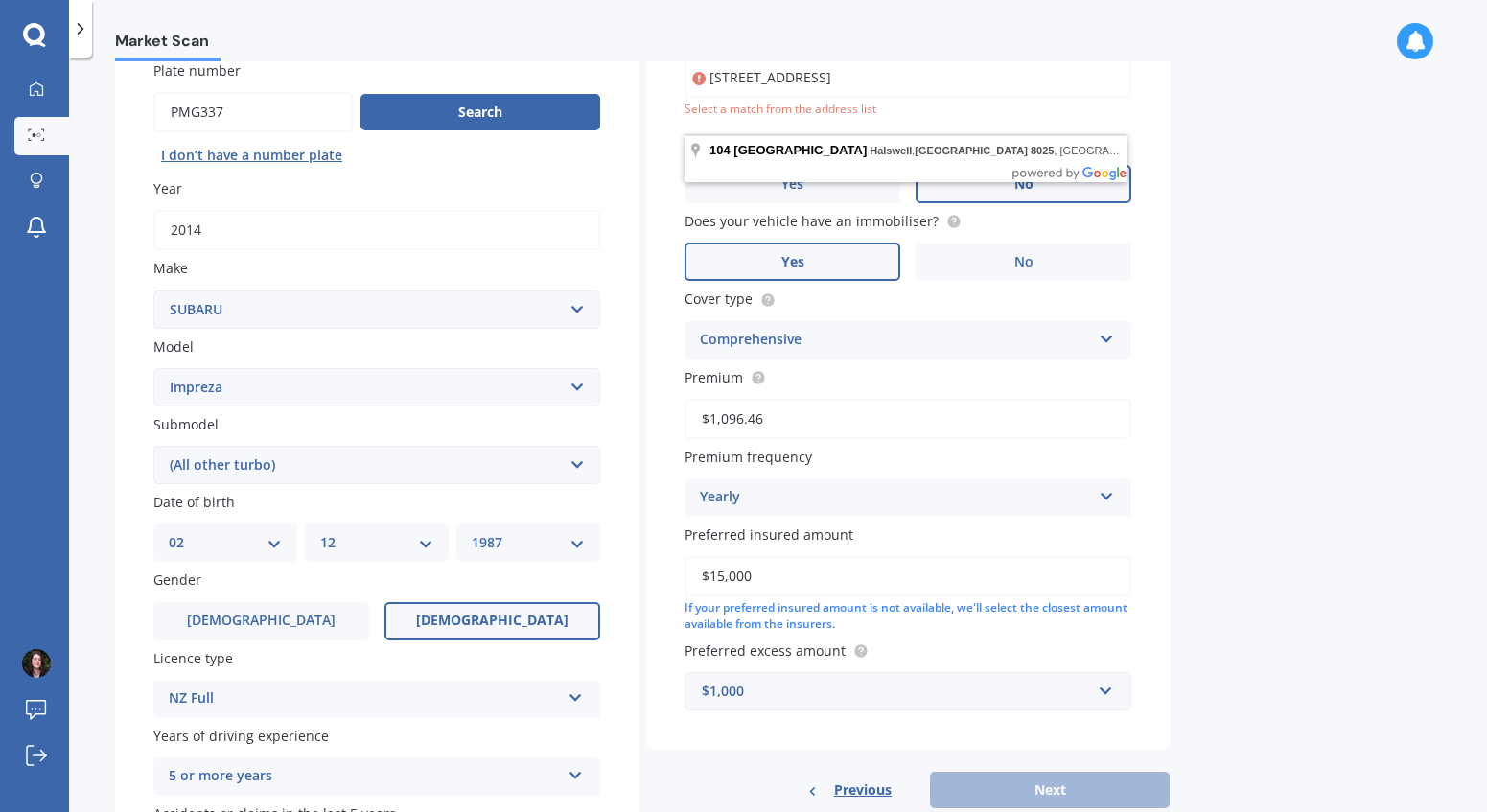
scroll to position [165, 0]
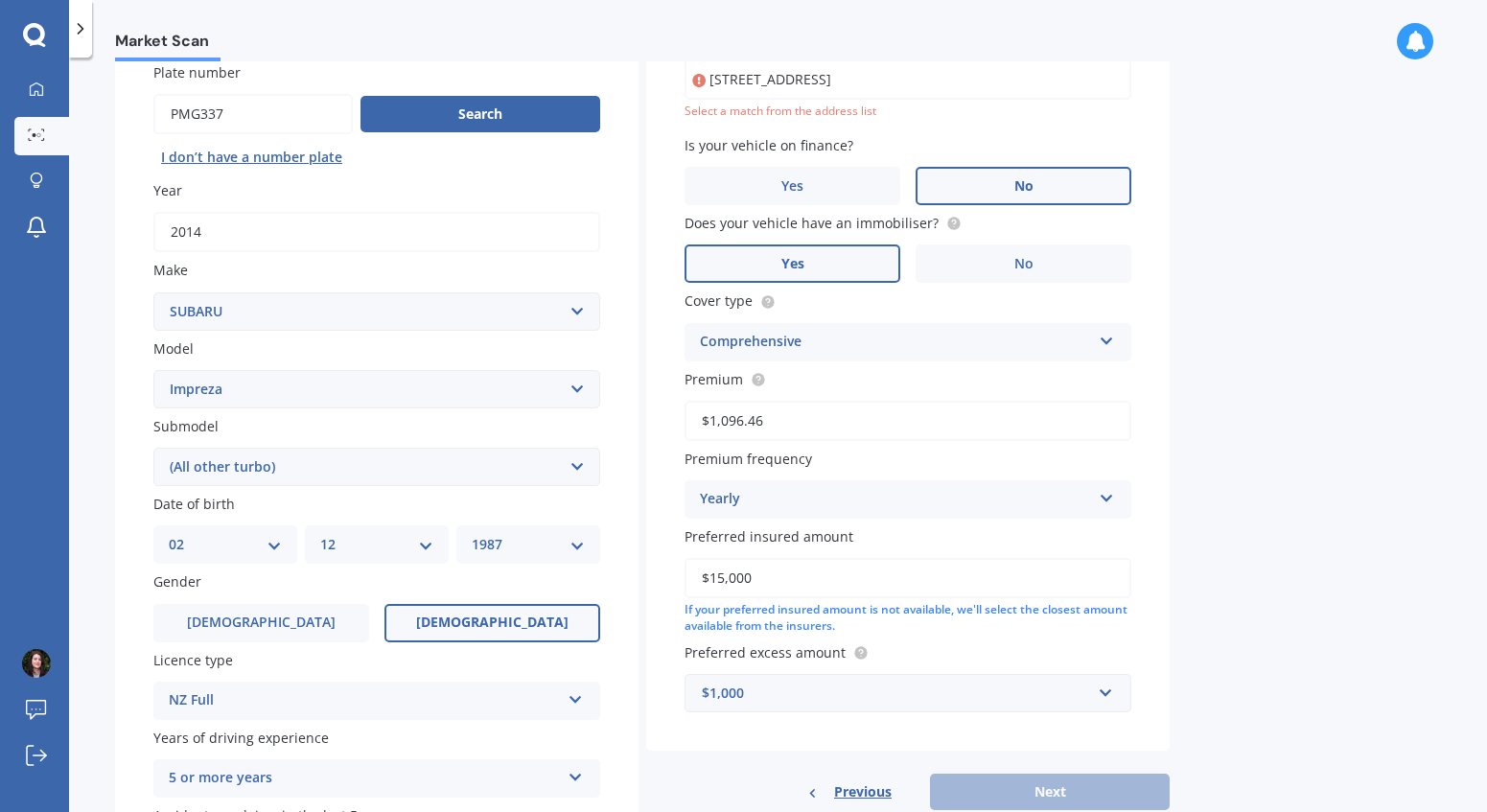
click at [1207, 398] on div "Market Scan Vehicle Market Scan 70 % We just need a few more details to provide…" at bounding box center [778, 437] width 1418 height 754
click at [1039, 82] on input "[STREET_ADDRESS]" at bounding box center [908, 79] width 446 height 40
type input "[STREET_ADDRESS]"
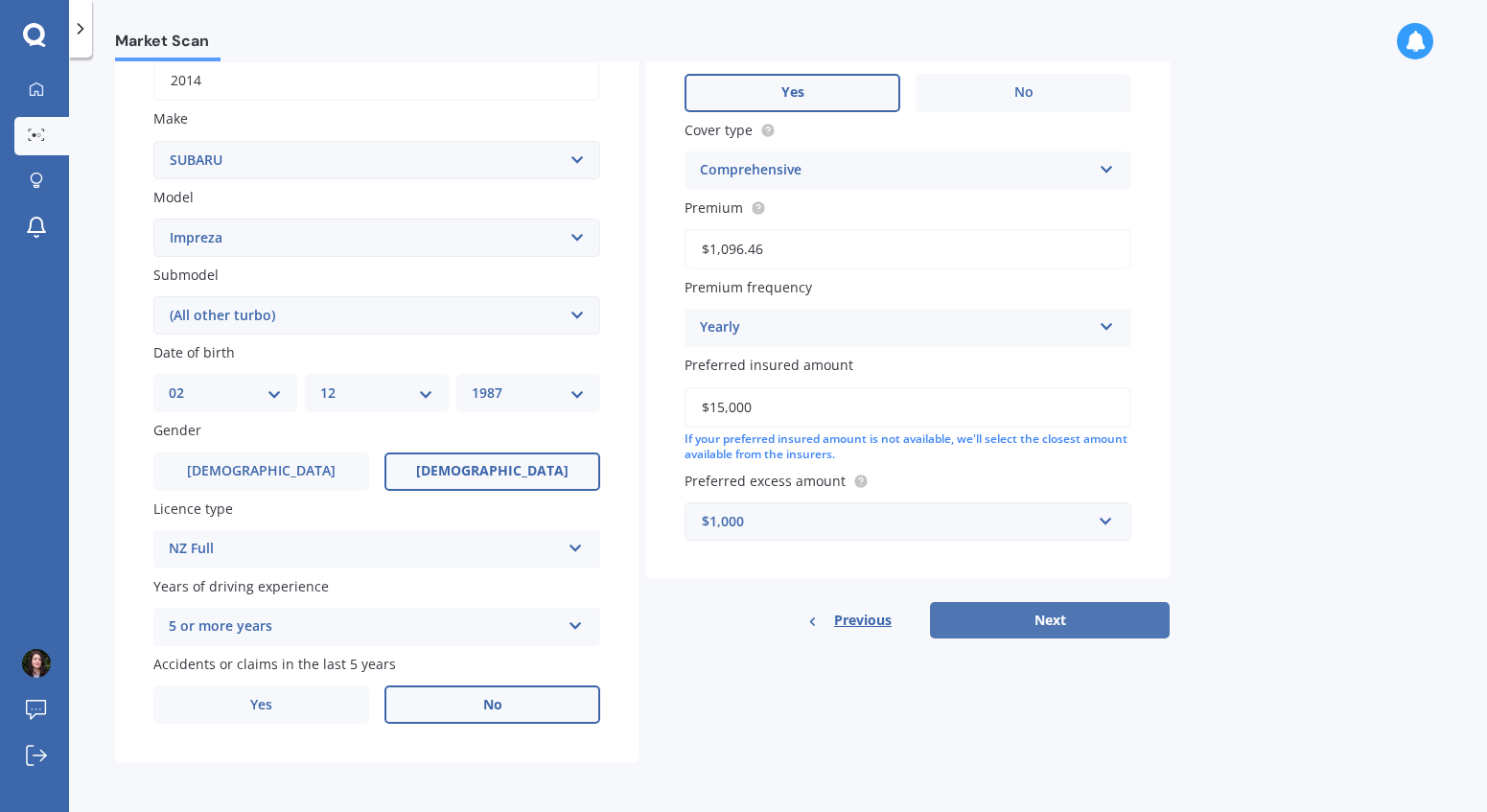
click at [1013, 610] on button "Next" at bounding box center [1050, 619] width 240 height 36
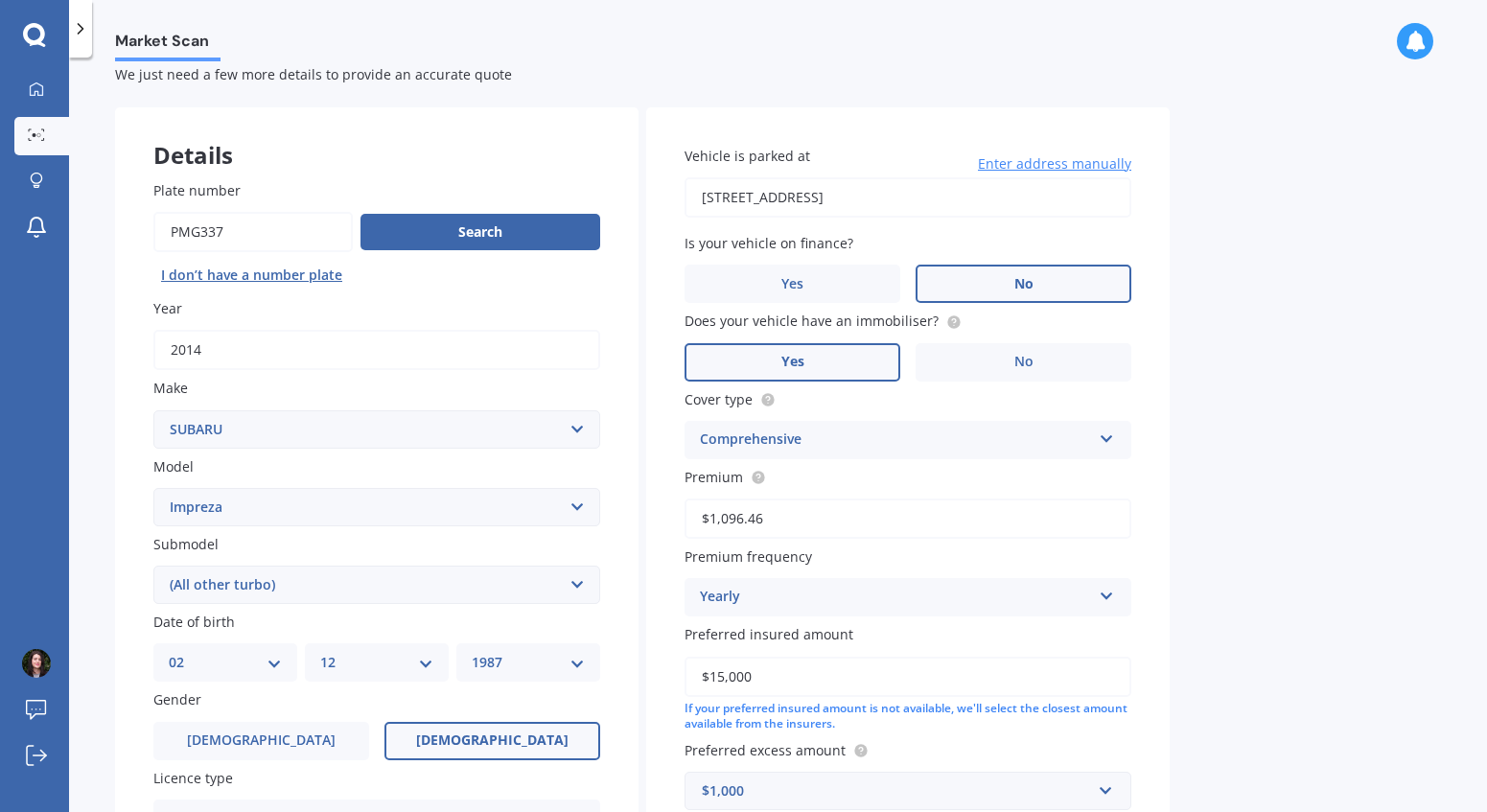
select select "02"
select select "12"
select select "1987"
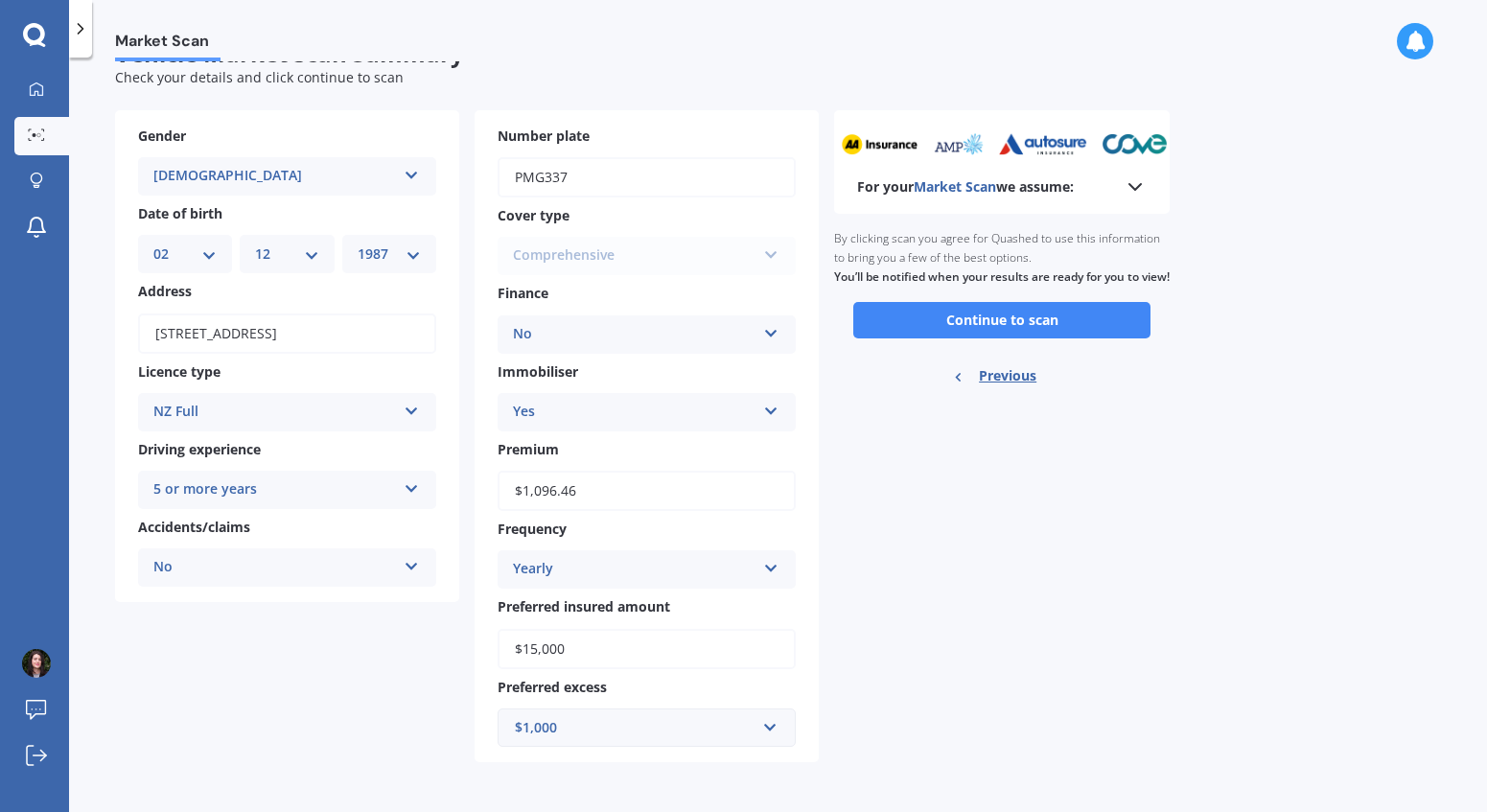
scroll to position [0, 0]
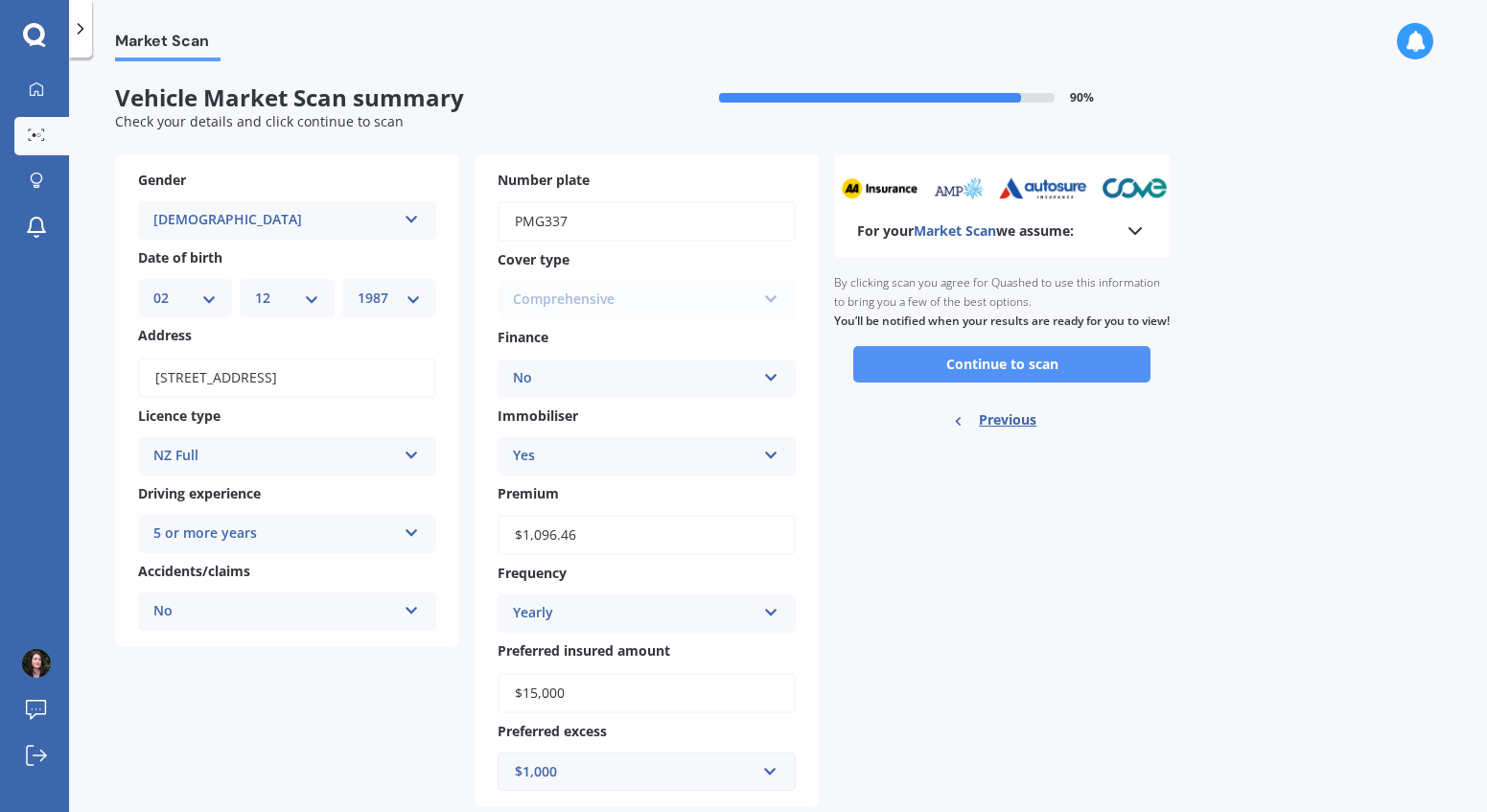
click at [1017, 382] on button "Continue to scan" at bounding box center [1002, 364] width 297 height 36
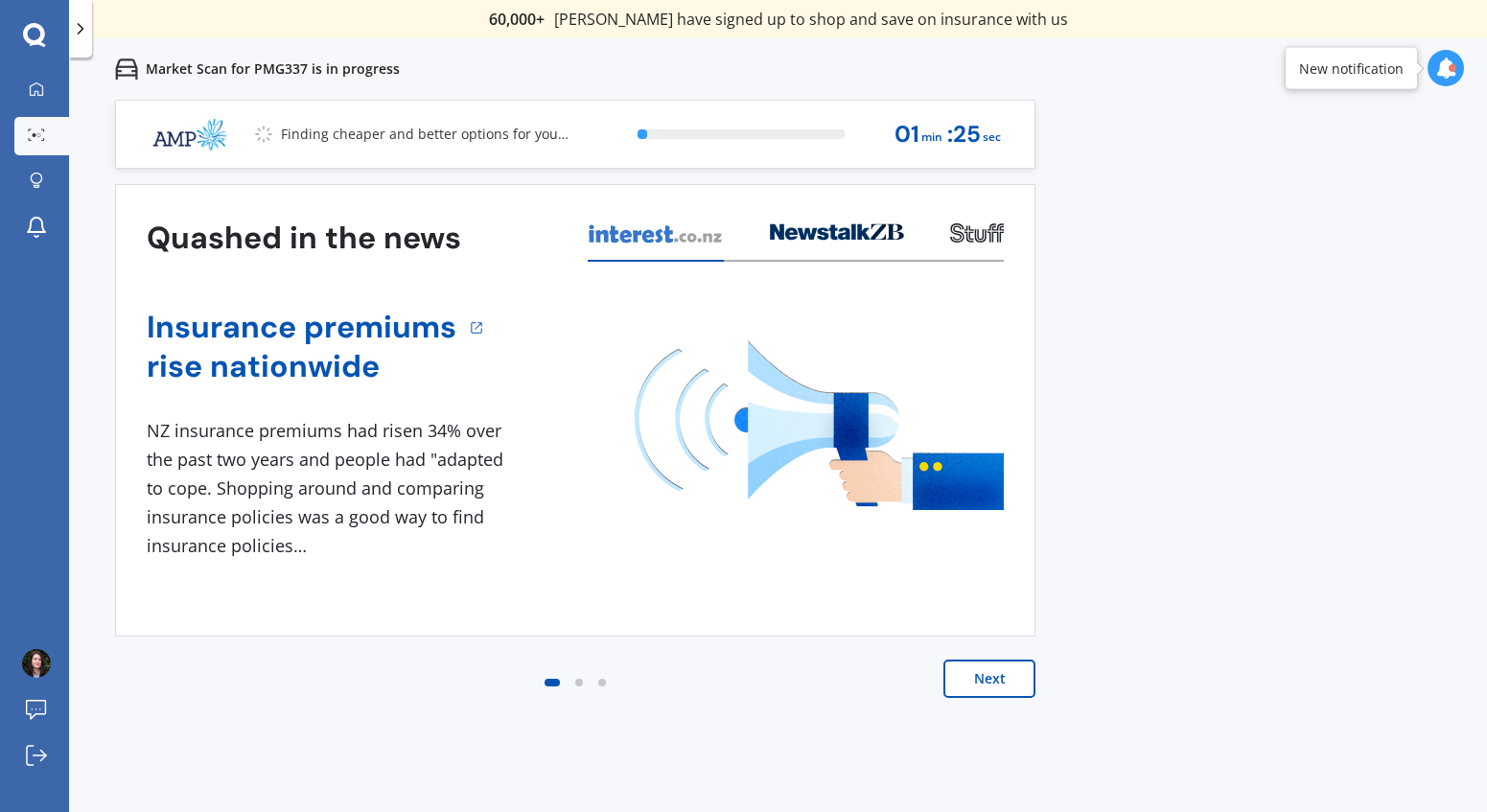
click at [1003, 680] on button "Next" at bounding box center [989, 678] width 92 height 38
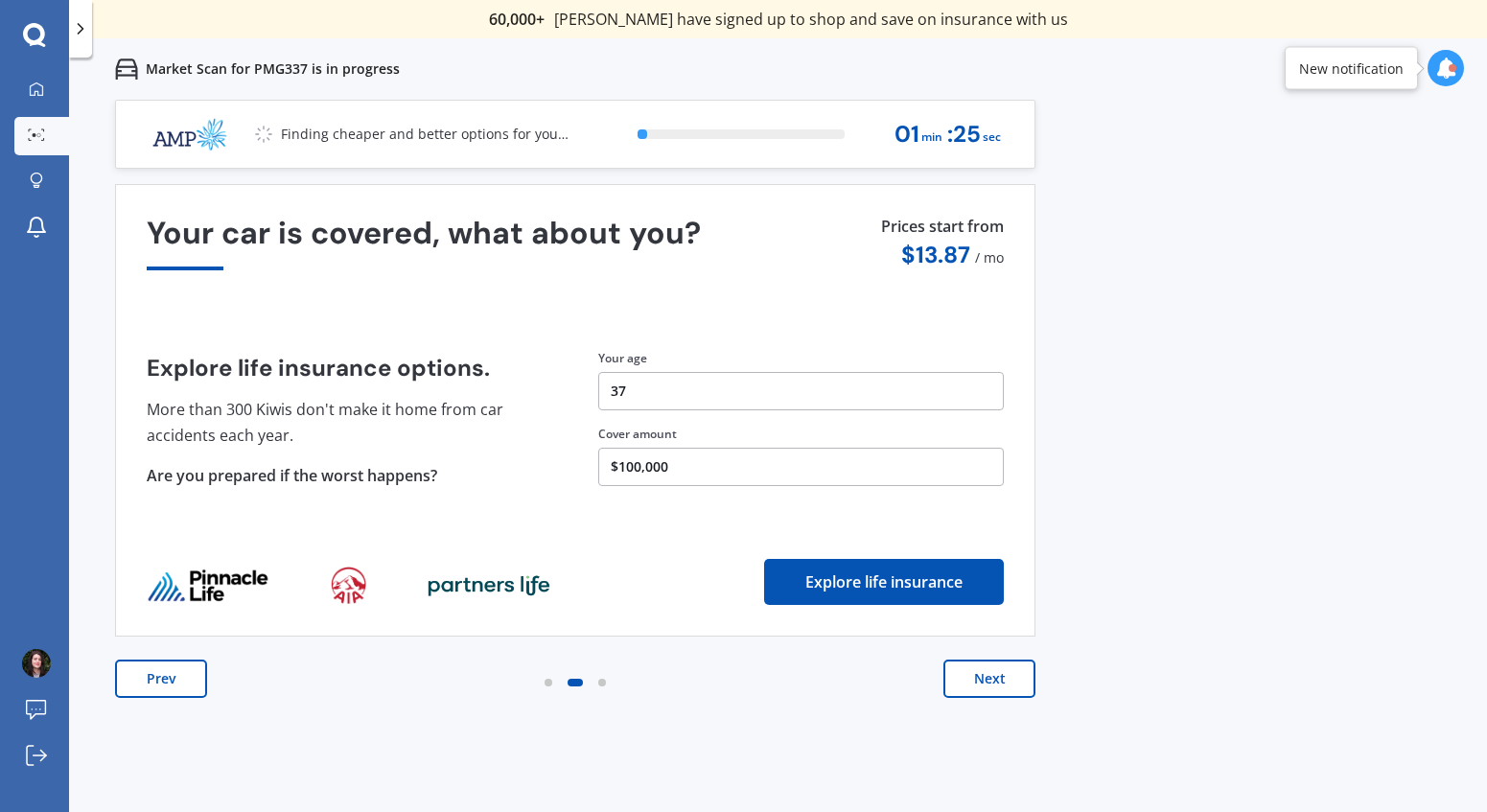
click at [1003, 680] on button "Next" at bounding box center [989, 678] width 92 height 38
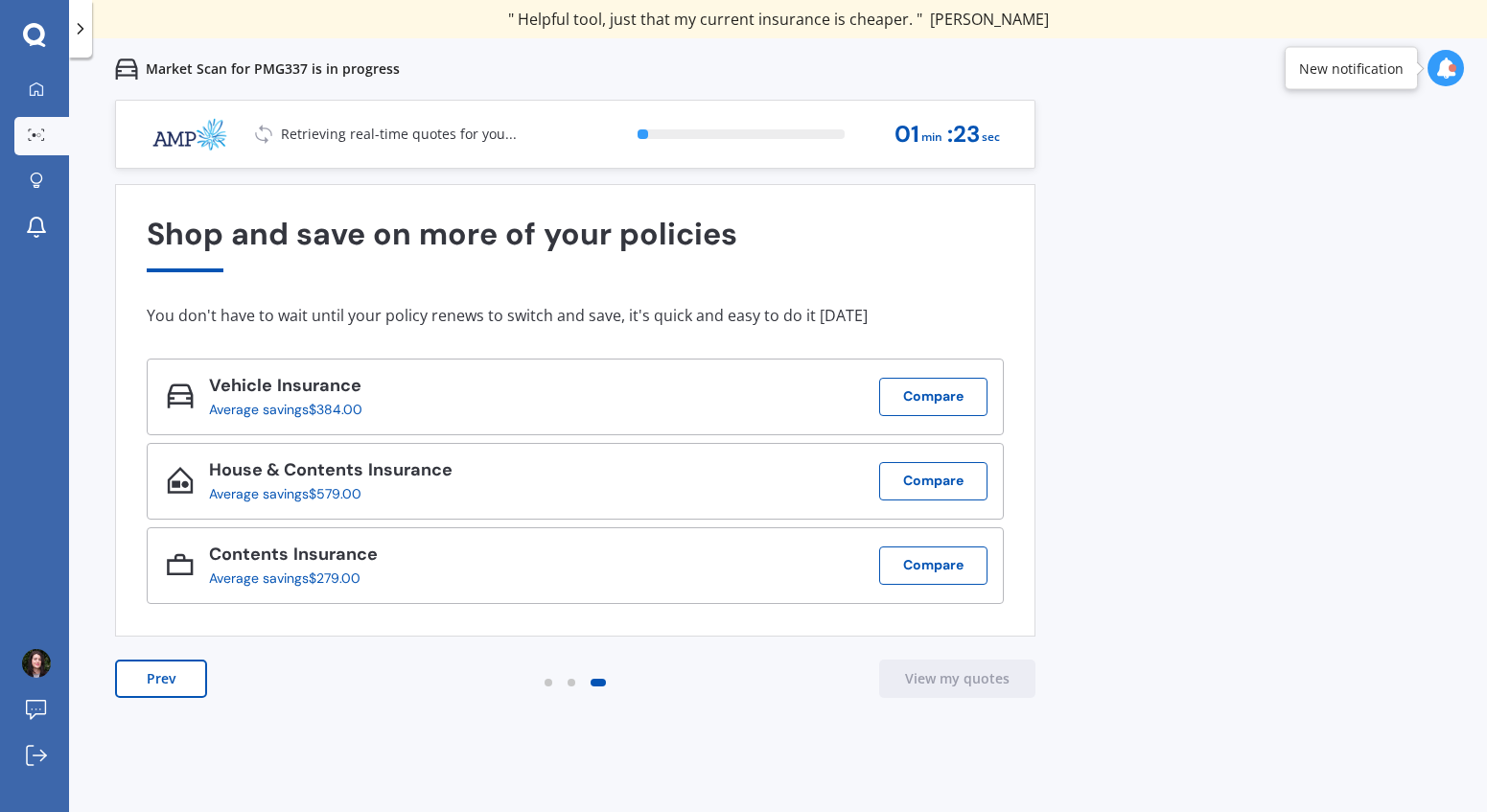
click at [149, 677] on button "Prev" at bounding box center [161, 678] width 92 height 38
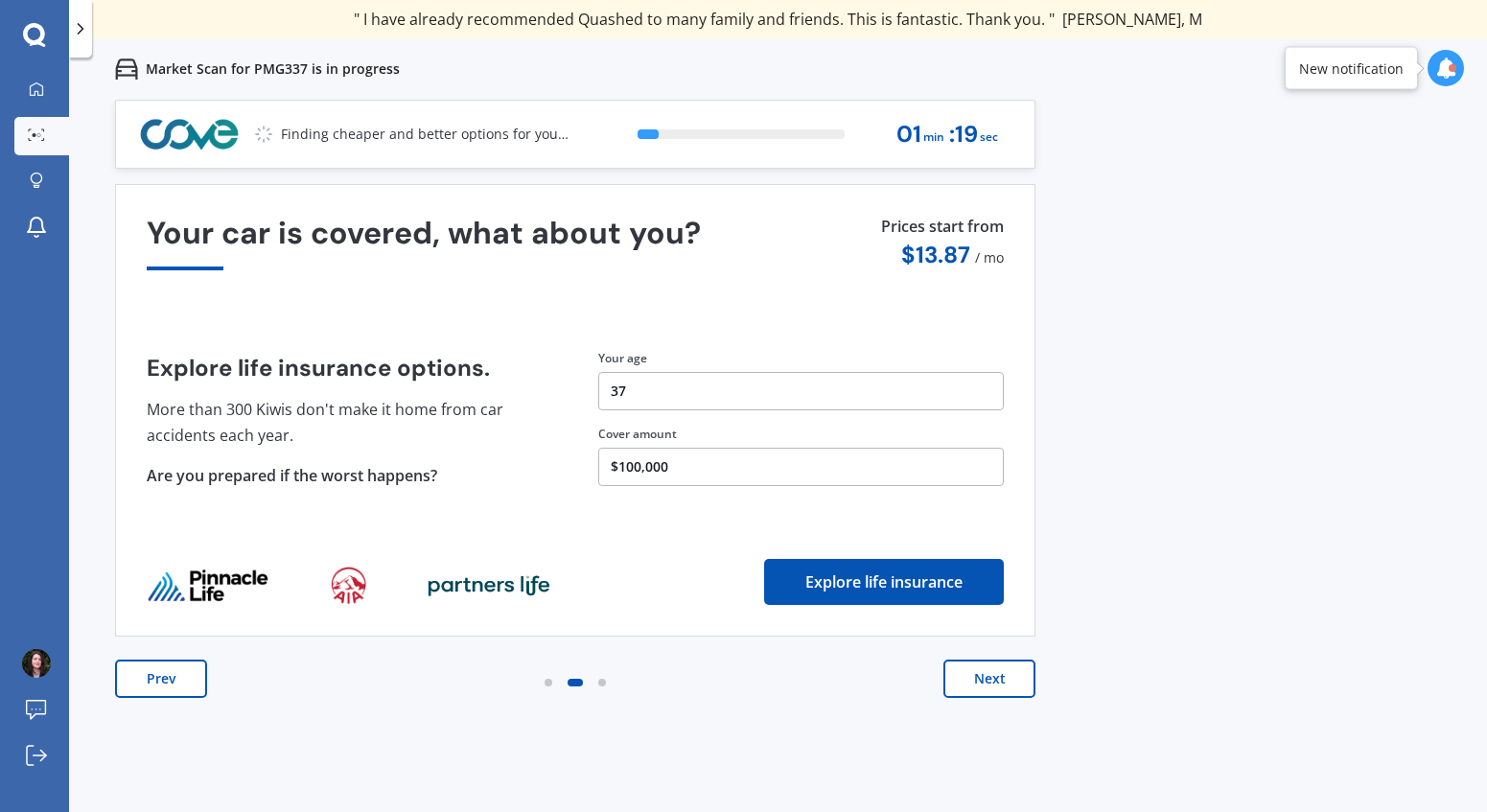
click at [1000, 682] on button "Next" at bounding box center [989, 678] width 92 height 38
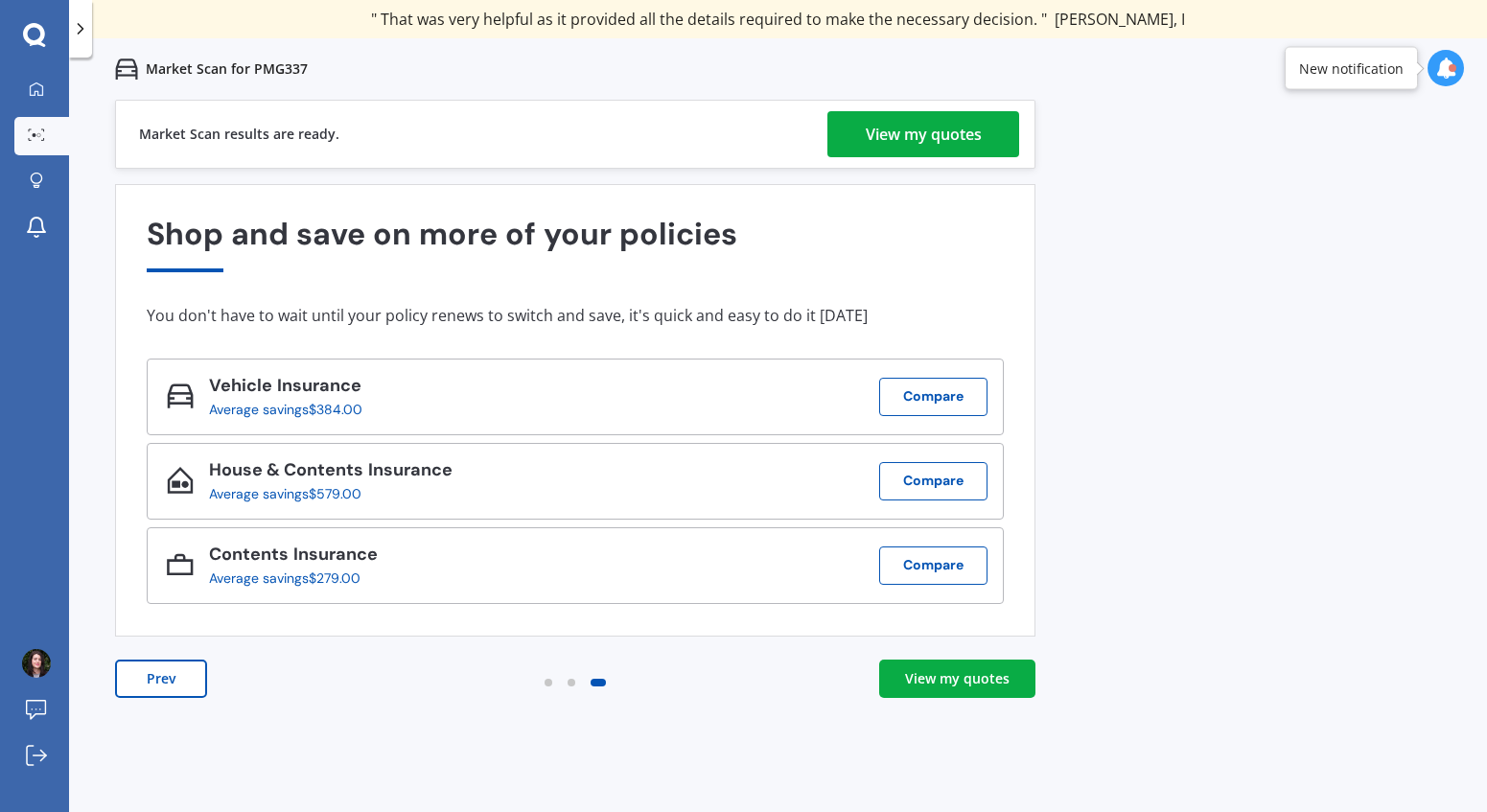
click at [926, 132] on div "View my quotes" at bounding box center [923, 134] width 116 height 46
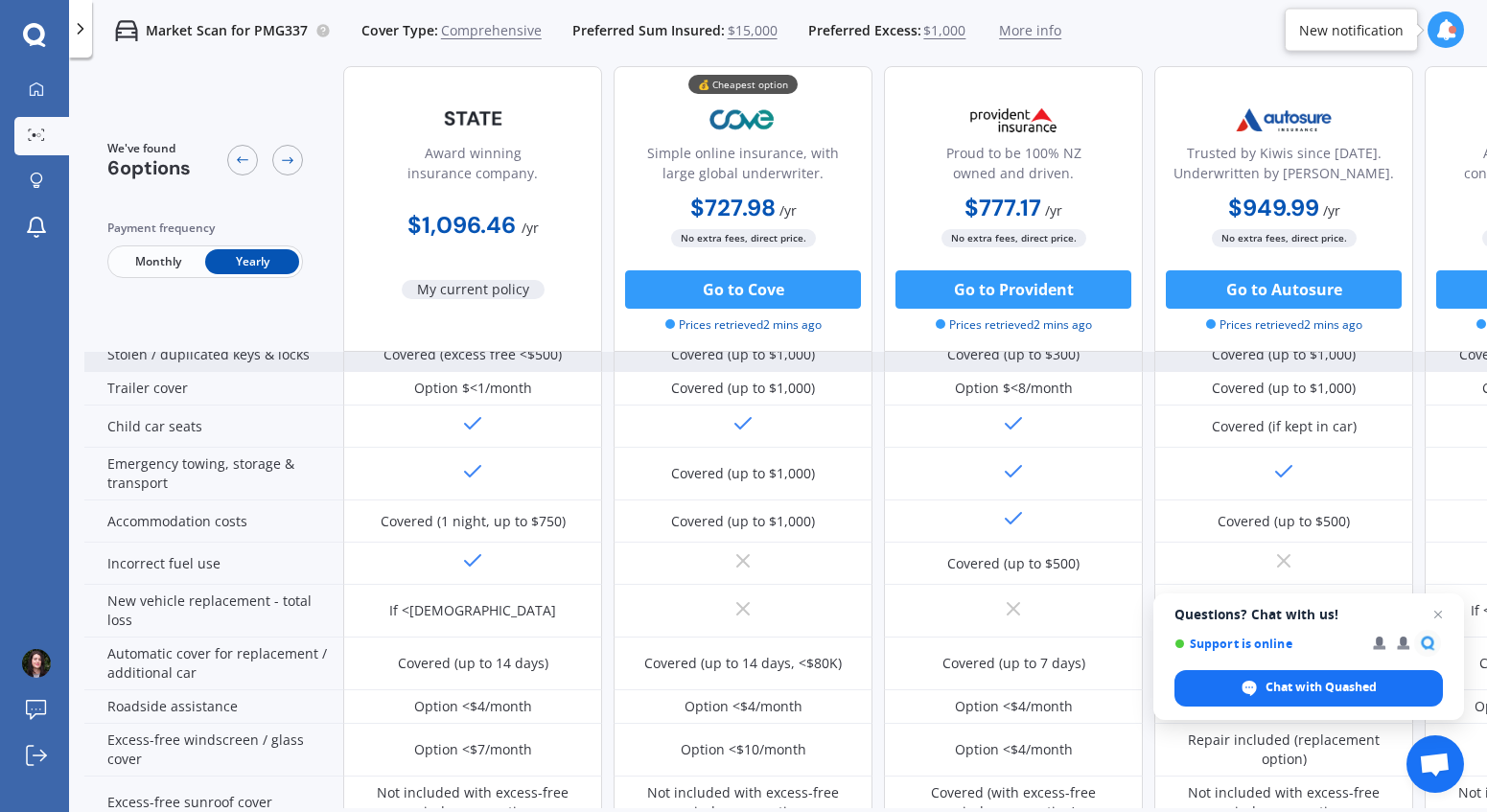
scroll to position [340, 0]
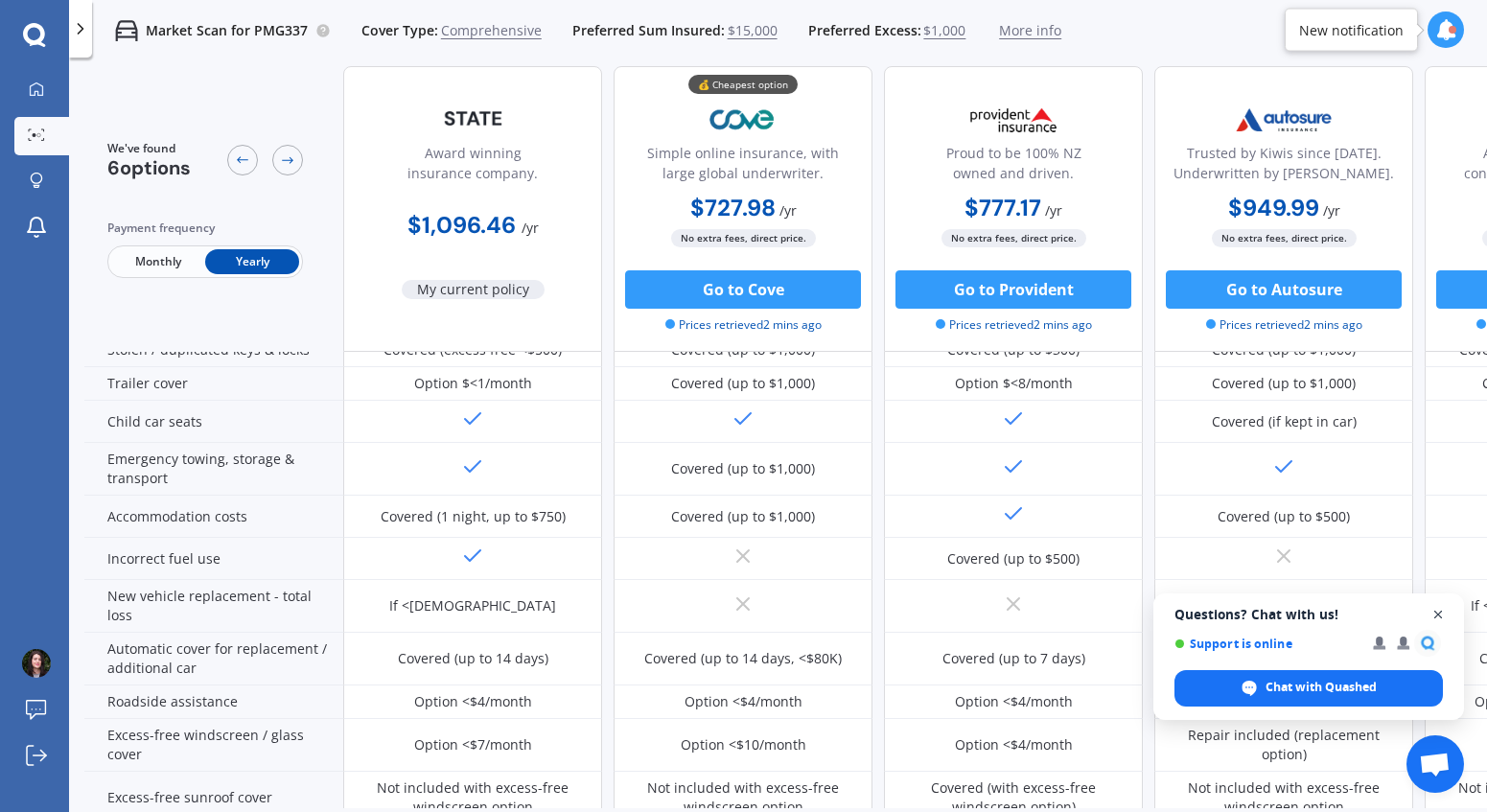
click at [1446, 609] on span "Close chat" at bounding box center [1438, 614] width 24 height 24
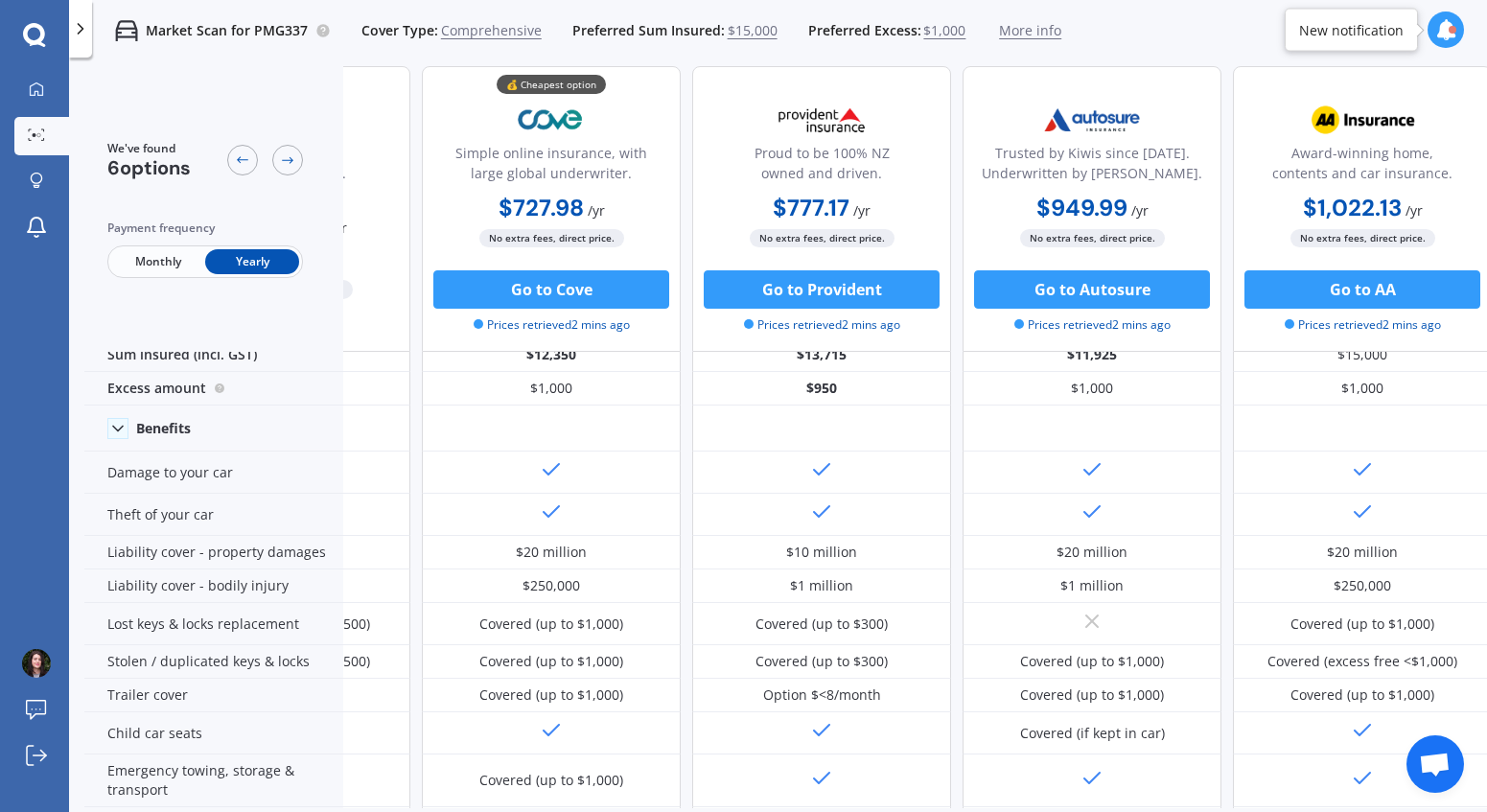
scroll to position [0, 192]
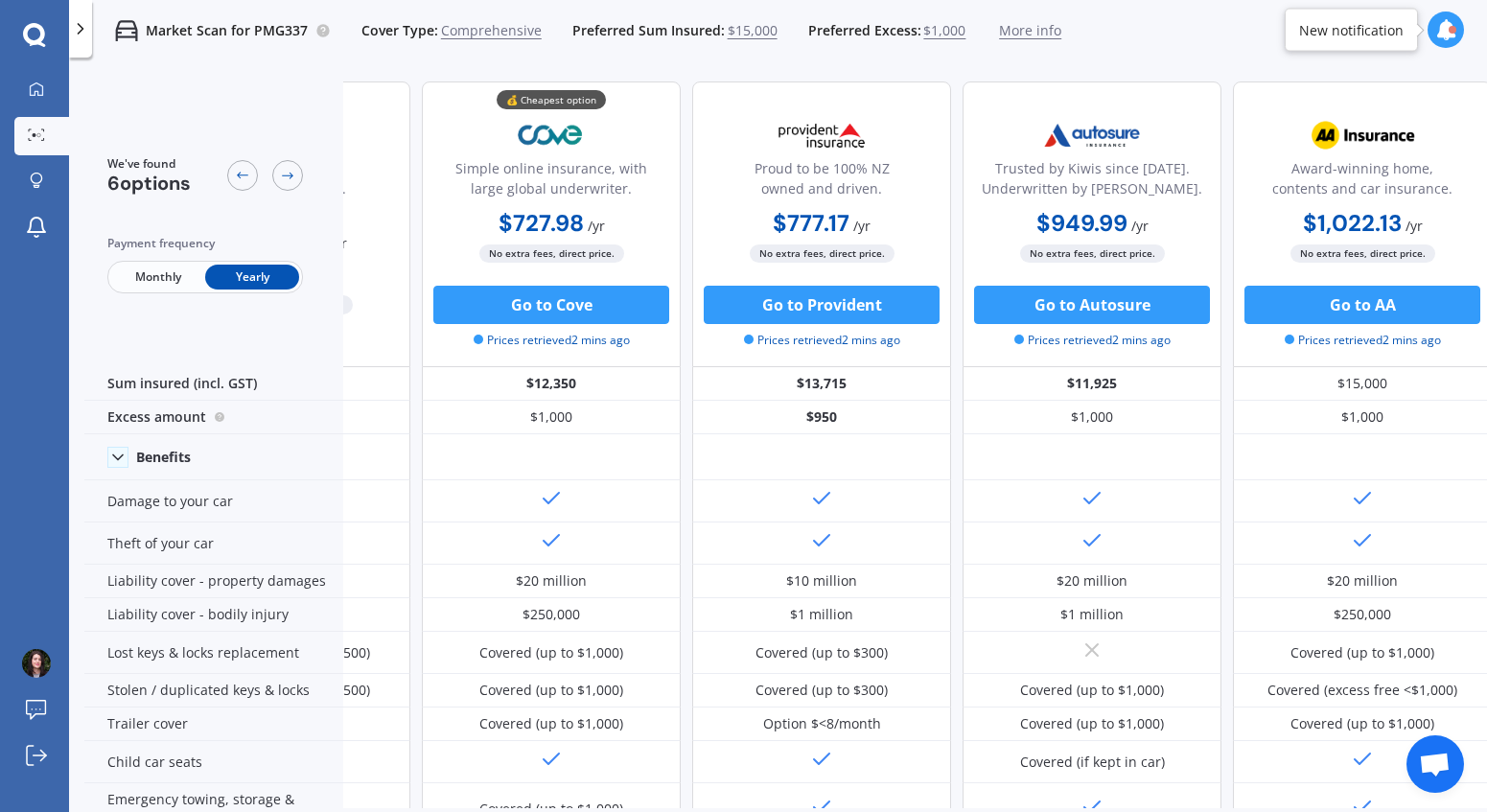
click at [141, 278] on span "Monthly" at bounding box center [158, 276] width 94 height 25
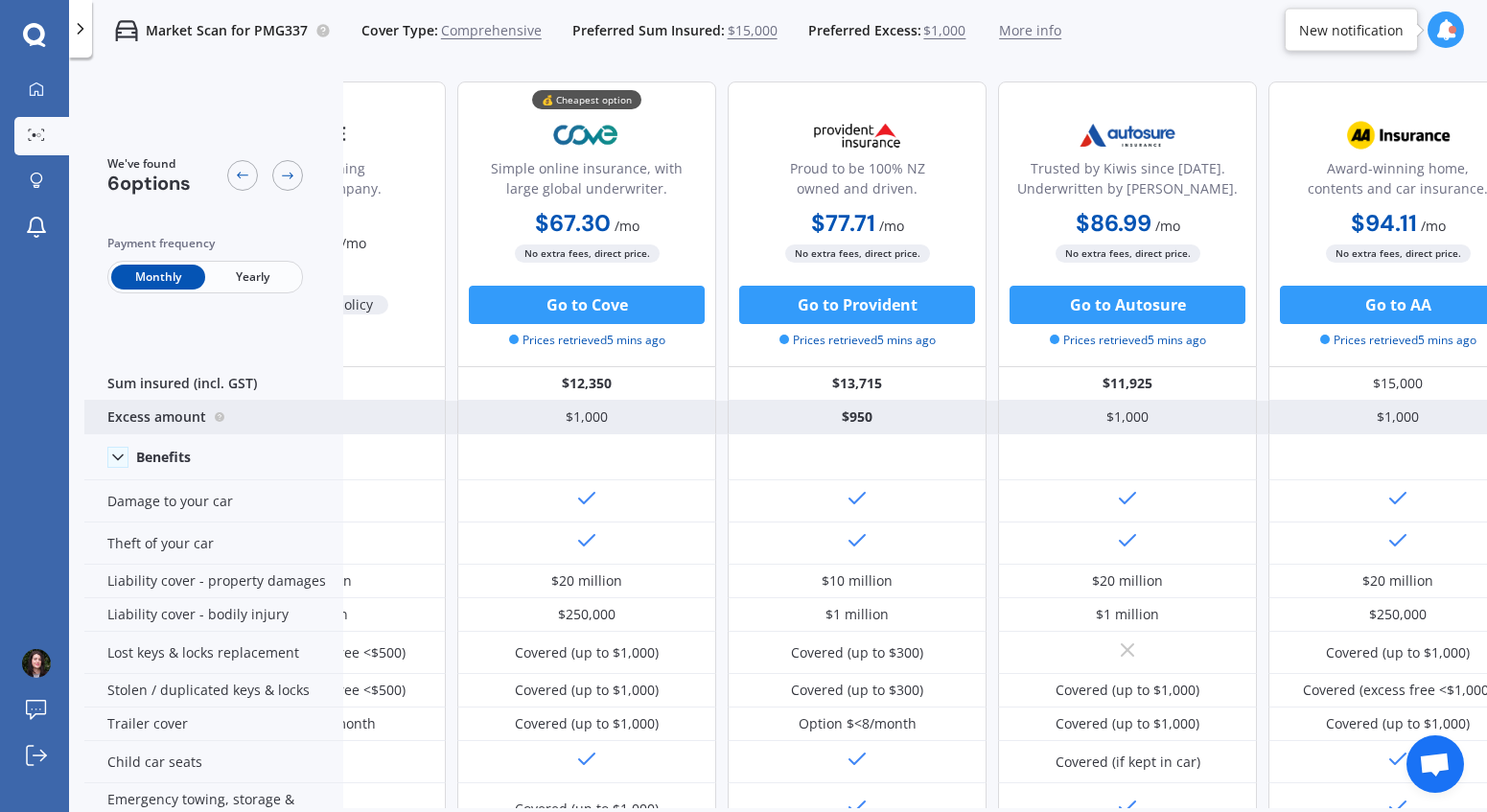
scroll to position [0, 161]
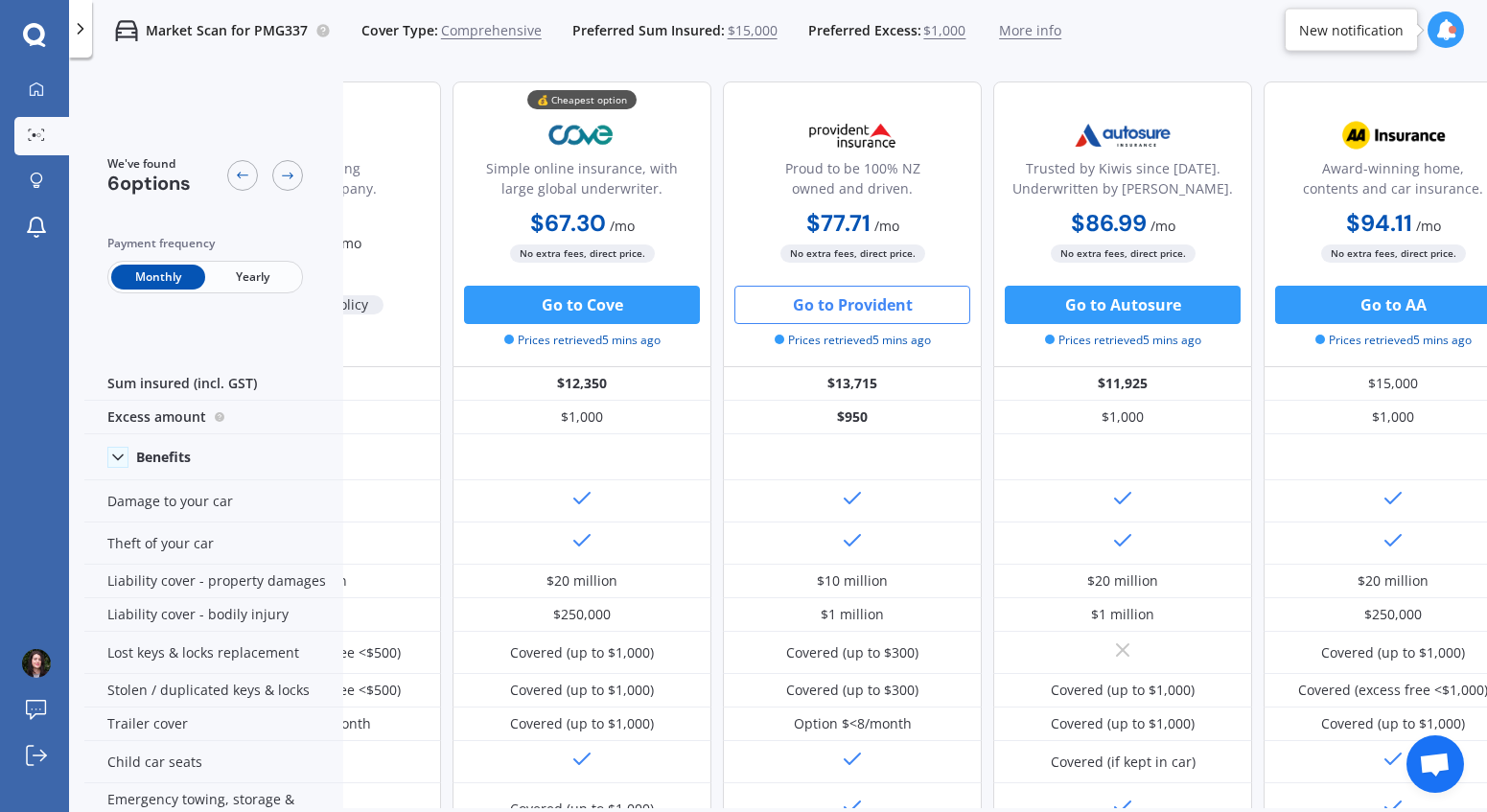
click at [856, 311] on button "Go to Provident" at bounding box center [853, 304] width 236 height 38
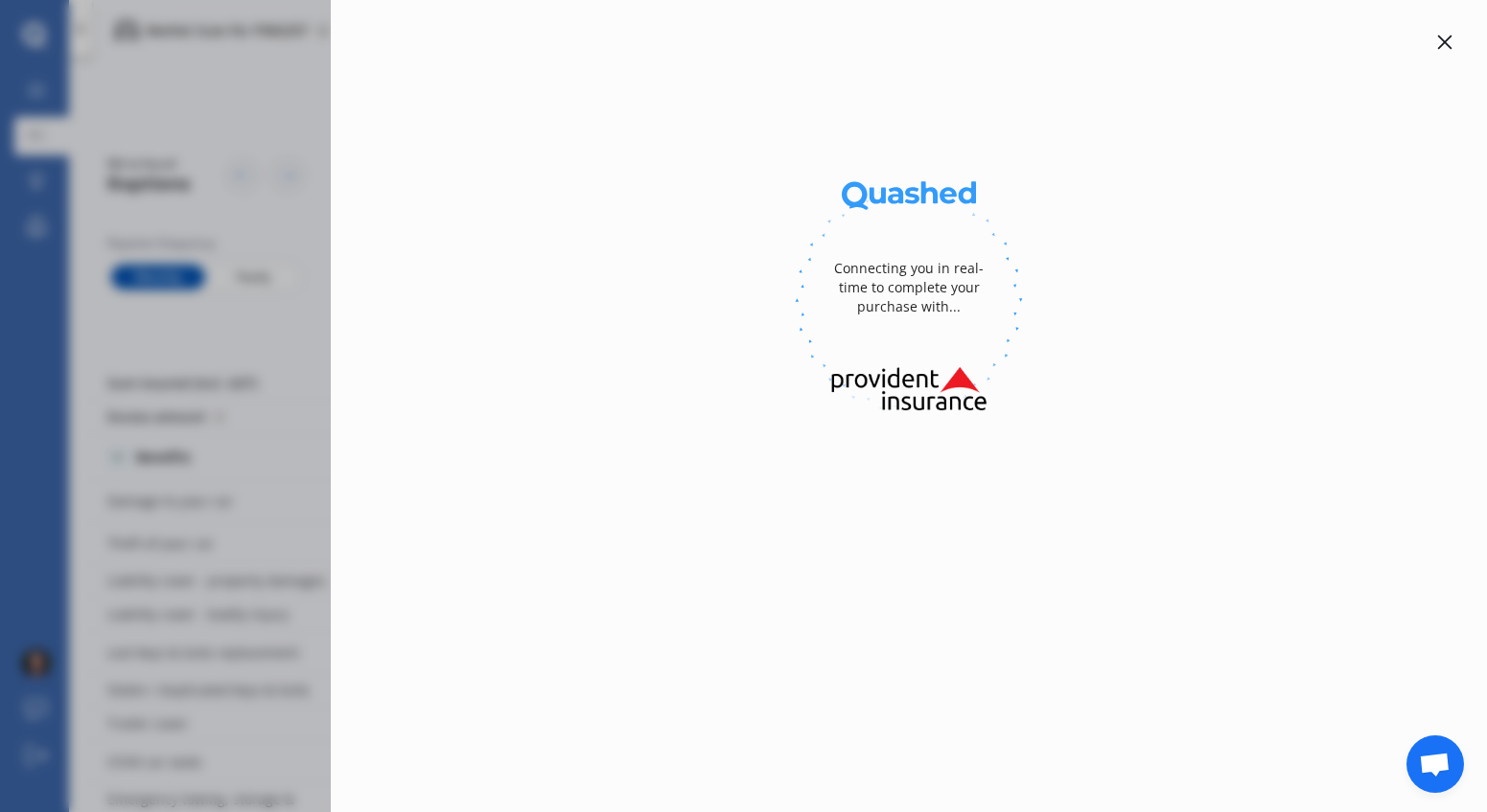
select select "full"
select select "[STREET_ADDRESS]"
select select "SUBARU"
select select "IMPREZA"
select select "NO"
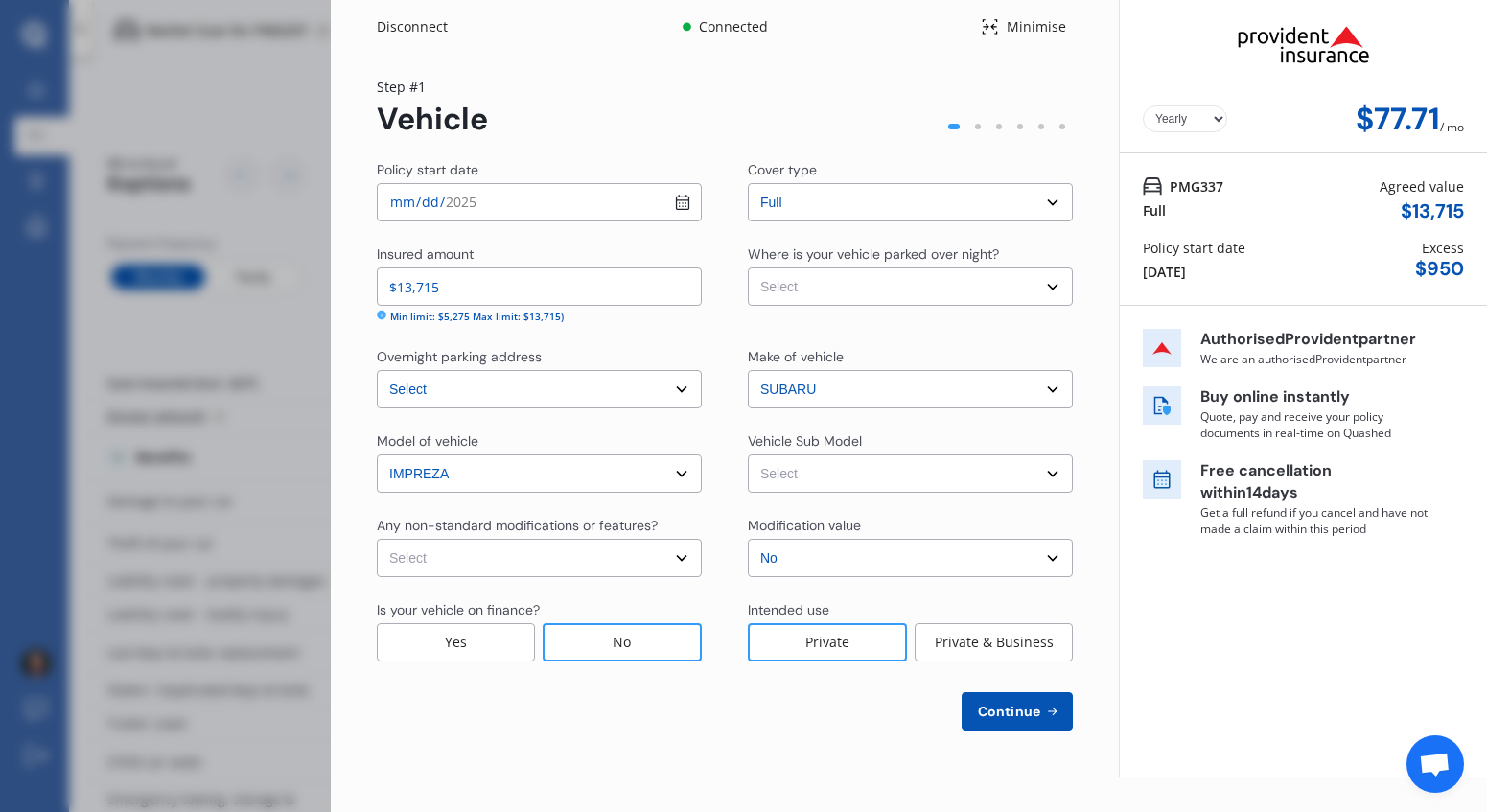
select select "Monthly"
click at [814, 299] on select "Select Garage (fully enclosed) Off Street Parking Other" at bounding box center [910, 286] width 325 height 38
select select "OFF-STREET"
click at [747, 267] on select "Select Garage (fully enclosed) Off Street Parking Other" at bounding box center [910, 286] width 325 height 38
click at [804, 477] on select "Select Impreza Sports 1.6I Hatchback 5dr Lineartronic 1sp 1.6i [IMP]" at bounding box center [910, 473] width 325 height 38
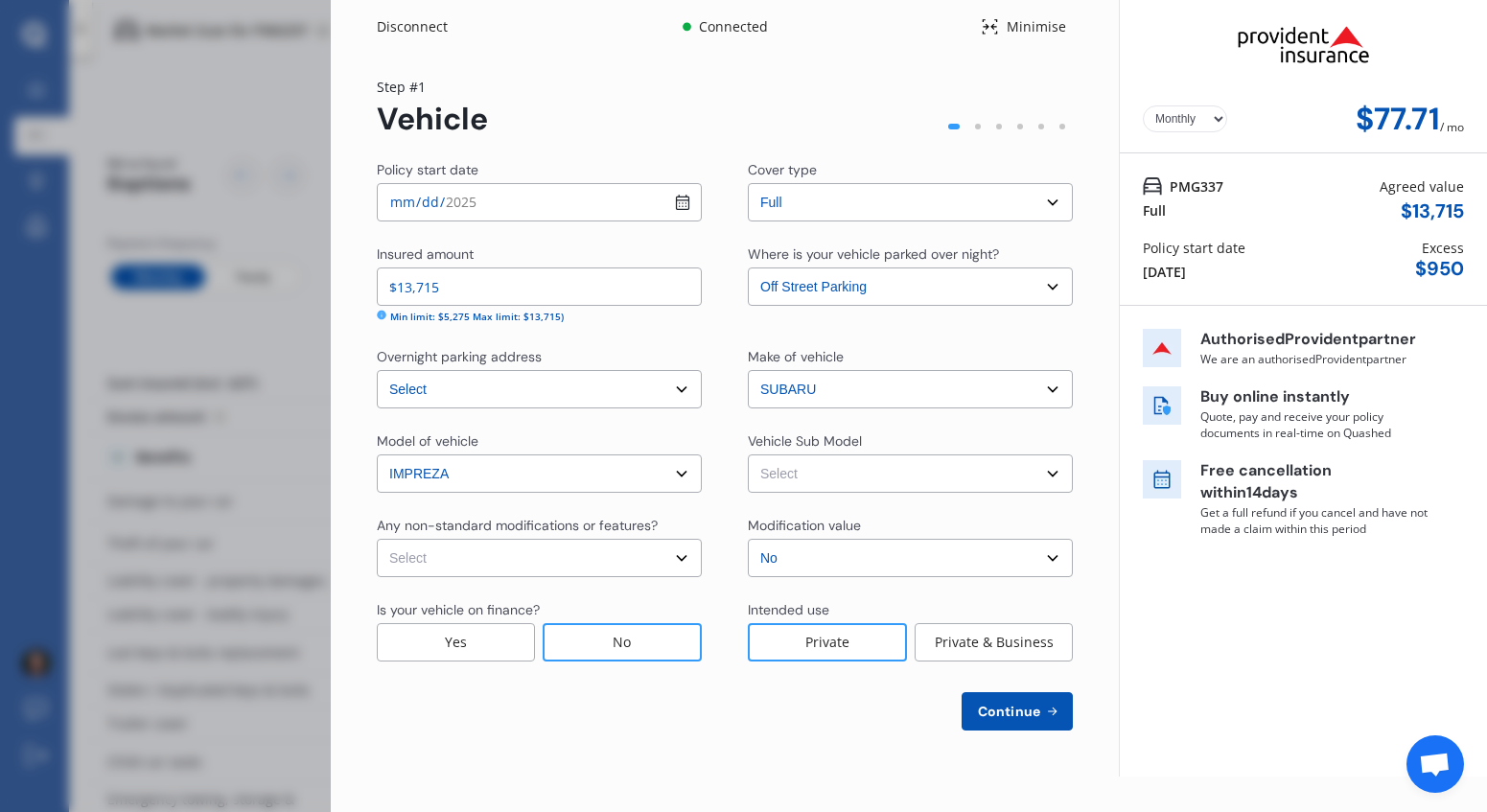
select select "NZVSUBA2014AECY"
click at [747, 454] on select "Select Impreza Sports 1.6I Hatchback 5dr Lineartronic 1sp 1.6i [IMP]" at bounding box center [910, 473] width 325 height 38
click at [656, 556] on select "Select None [MEDICAL_DATA] System(NOS) Roll Cage Full Racing Harness" at bounding box center [539, 557] width 325 height 38
select select "none"
click at [377, 539] on select "Select None [MEDICAL_DATA] System(NOS) Roll Cage Full Racing Harness" at bounding box center [539, 557] width 325 height 38
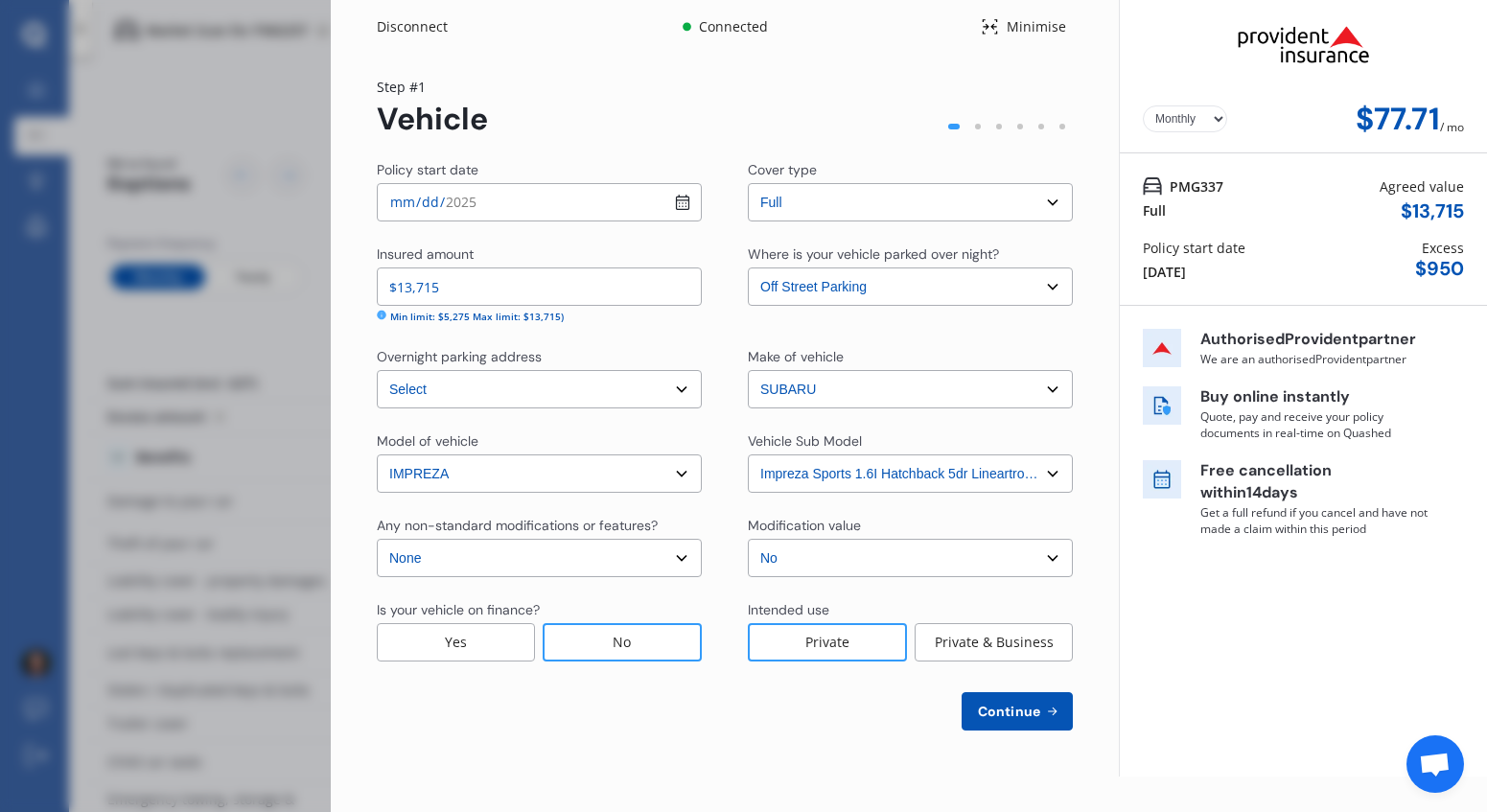
click at [812, 550] on select "Select No Up to $4000 Up to $6000 Greater than $6000" at bounding box center [910, 557] width 325 height 38
click at [747, 539] on select "Select No Up to $4000 Up to $6000 Greater than $6000" at bounding box center [910, 557] width 325 height 38
click at [789, 562] on select "Select No Up to $4000 Up to $6000 Greater than $6000" at bounding box center [910, 557] width 325 height 38
select select "NO"
click at [747, 539] on select "Select No Up to $4000 Up to $6000 Greater than $6000" at bounding box center [910, 557] width 325 height 38
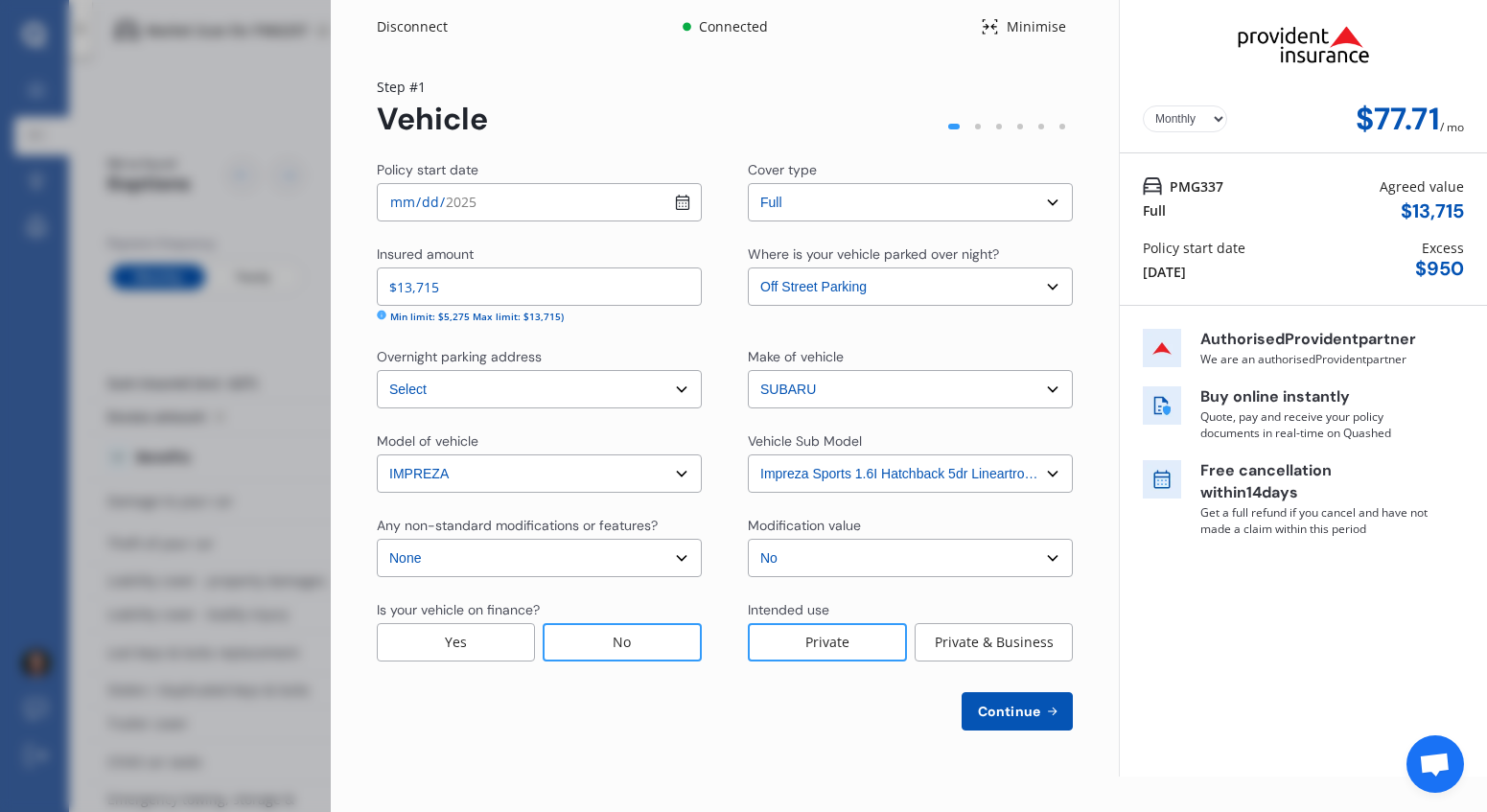
click at [1018, 712] on span "Continue" at bounding box center [1008, 711] width 70 height 16
select select "02"
select select "12"
select select "1987"
select select "NZ_FULL"
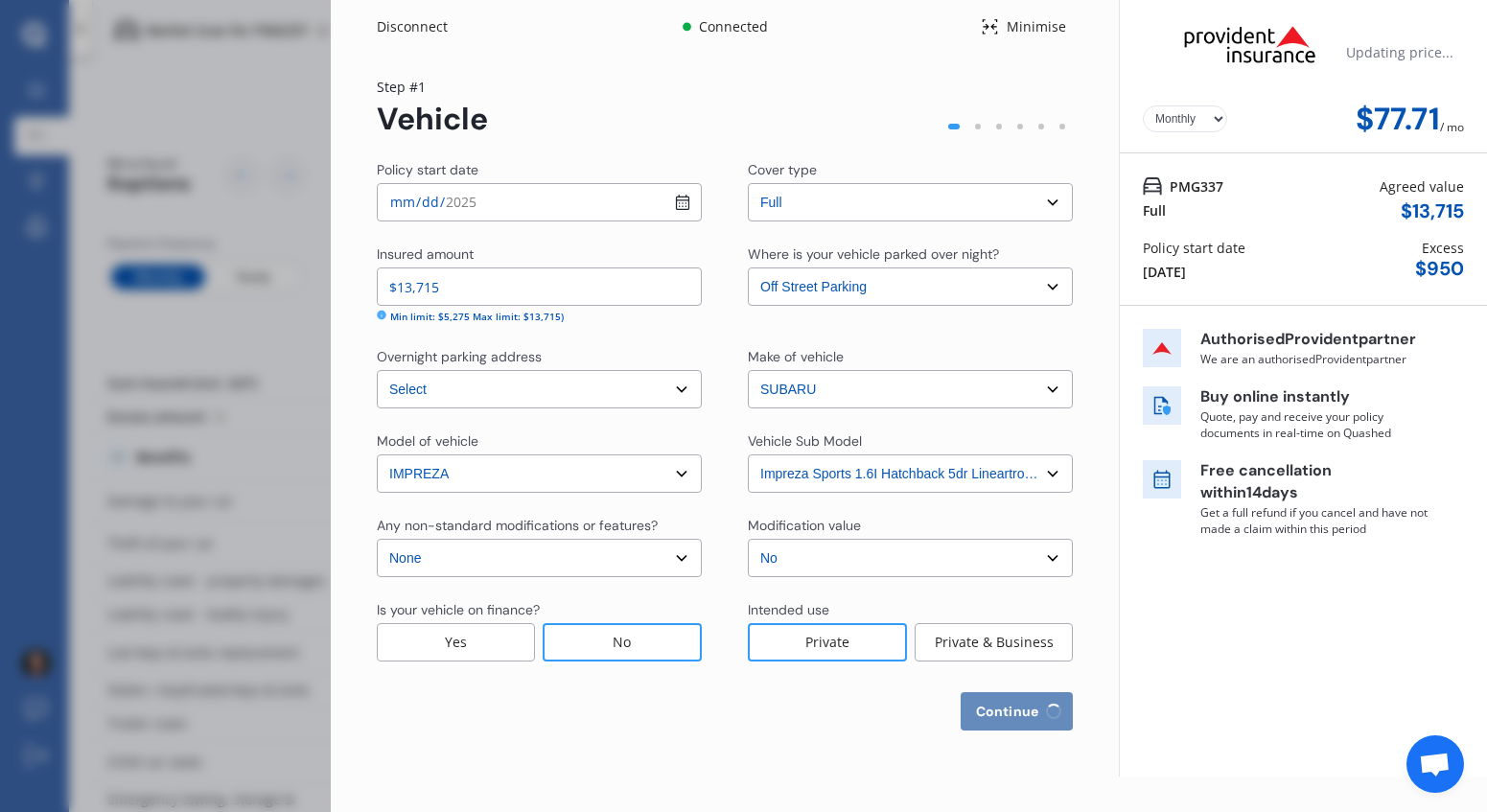
select select "0"
select select "25"
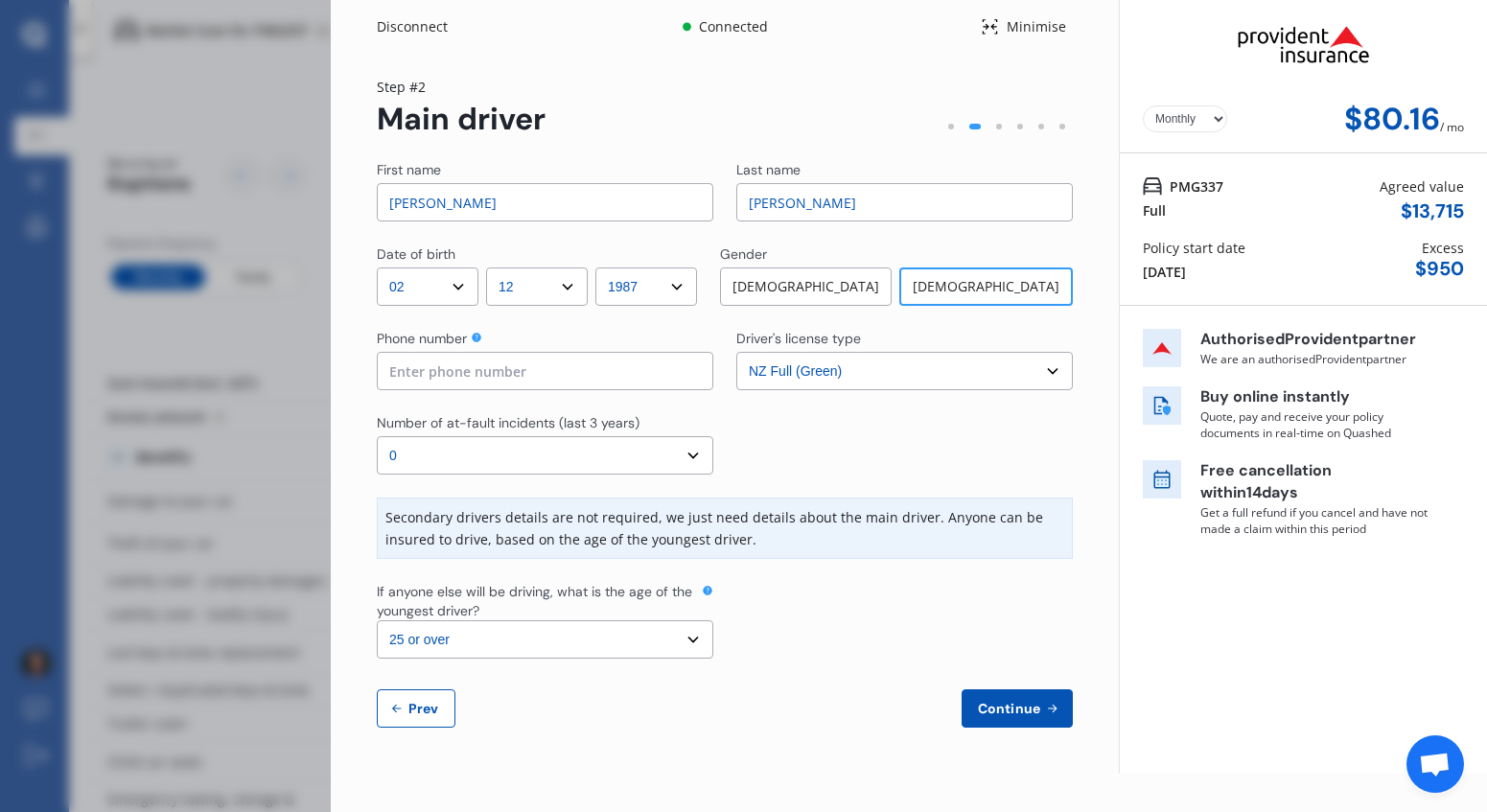
click at [531, 383] on input at bounding box center [545, 371] width 336 height 38
type input "0274242016"
click at [1020, 710] on span "Continue" at bounding box center [1008, 709] width 70 height 16
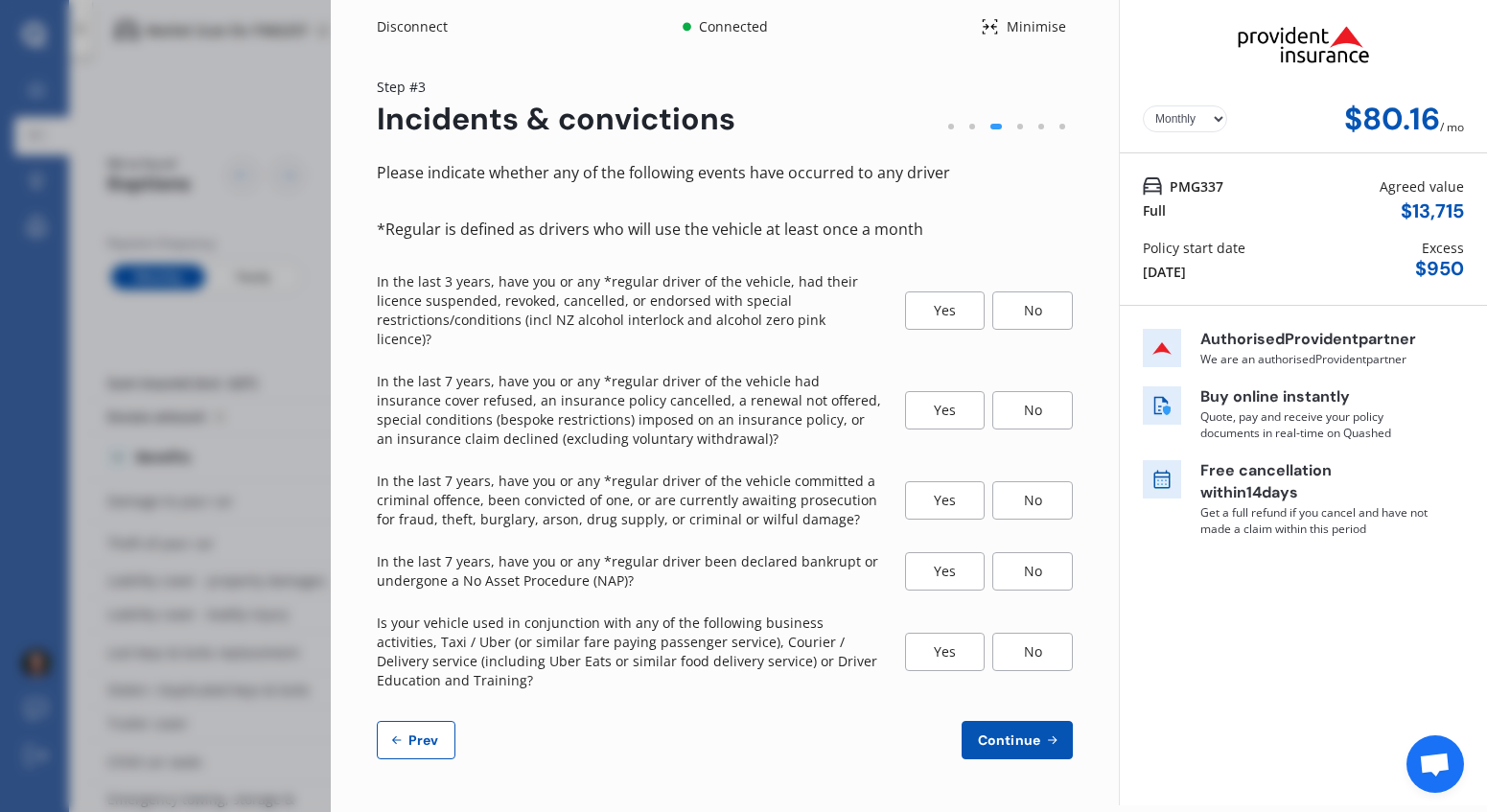
click at [1044, 308] on div "No" at bounding box center [1033, 310] width 81 height 38
click at [1038, 392] on div "No" at bounding box center [1033, 410] width 81 height 38
click at [1035, 481] on div "No" at bounding box center [1033, 499] width 81 height 38
click at [1037, 552] on div "No" at bounding box center [1033, 570] width 81 height 38
click at [1034, 633] on div "No" at bounding box center [1033, 651] width 81 height 38
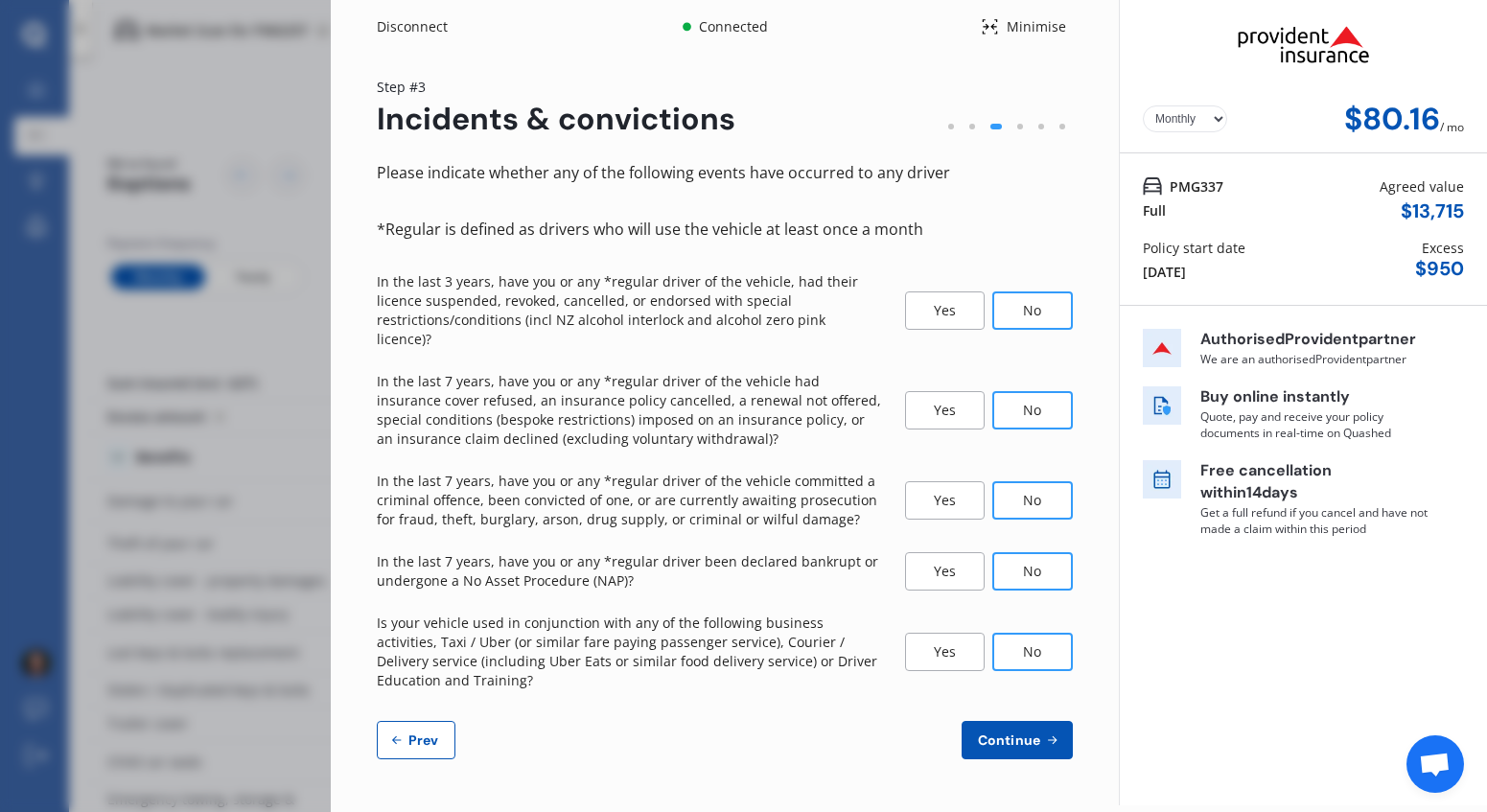
click at [1029, 732] on span "Continue" at bounding box center [1008, 740] width 70 height 16
select select "450"
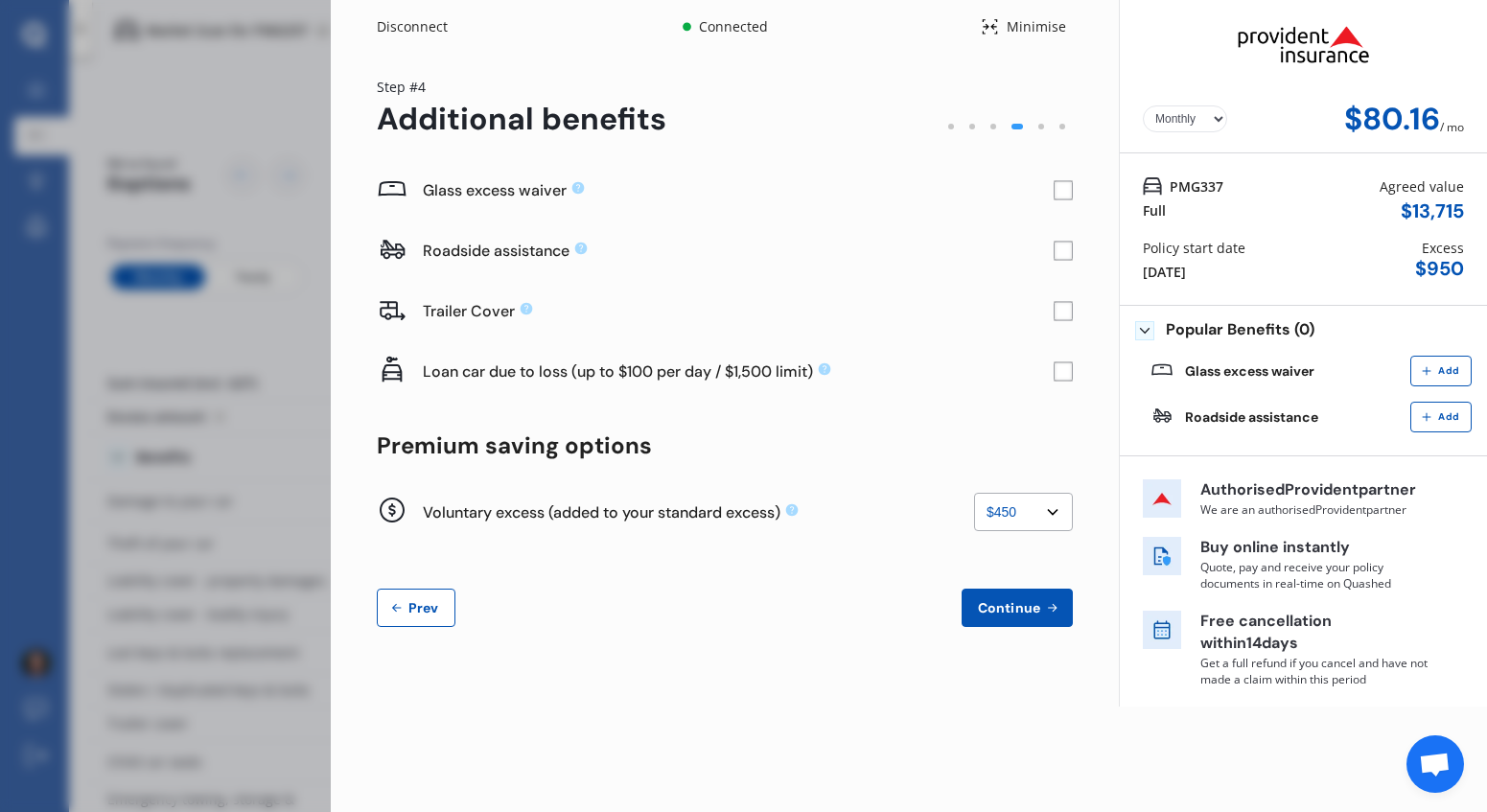
click at [1059, 190] on rect at bounding box center [1062, 190] width 19 height 19
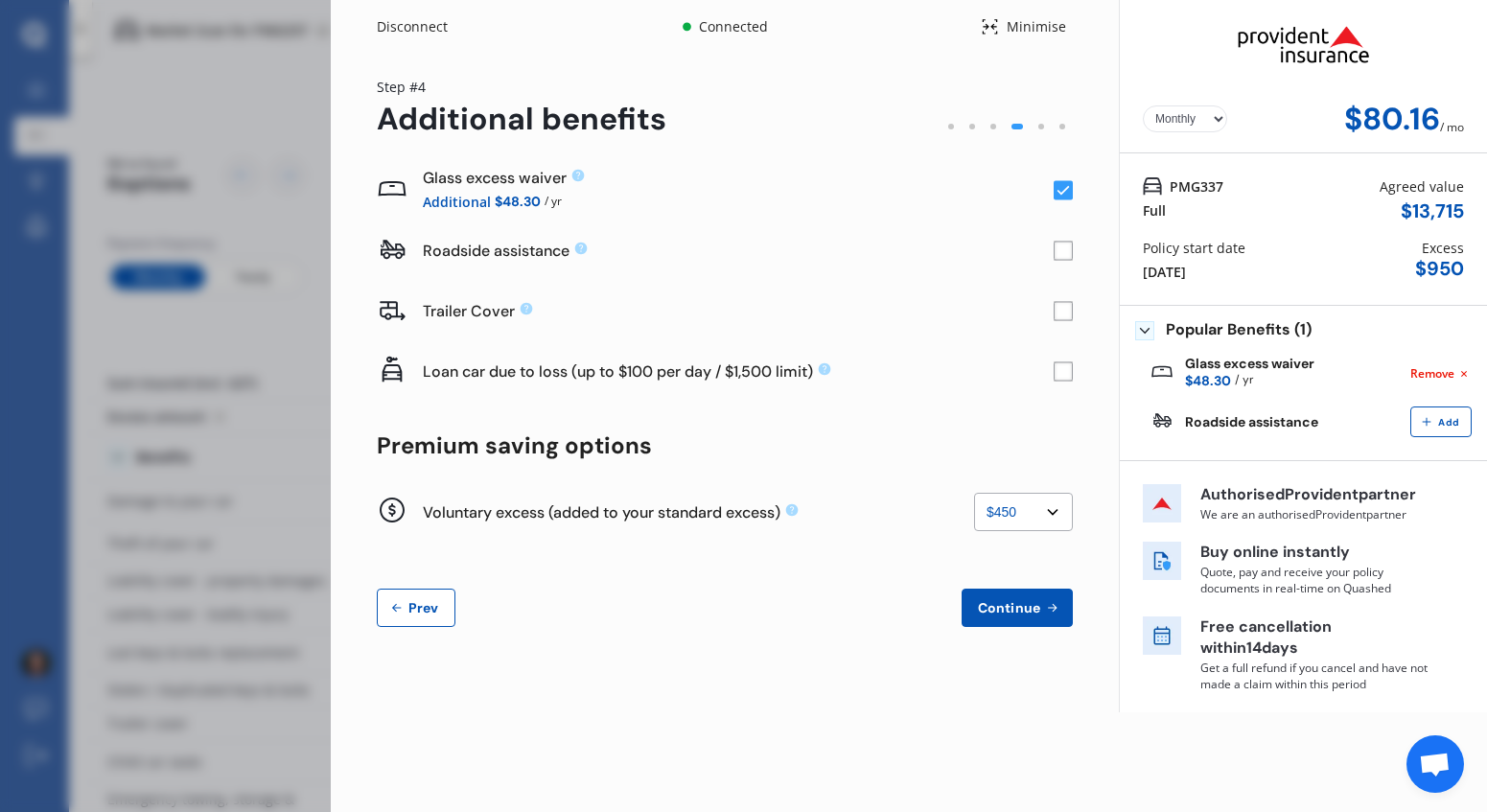
click at [1059, 190] on rect at bounding box center [1062, 190] width 19 height 19
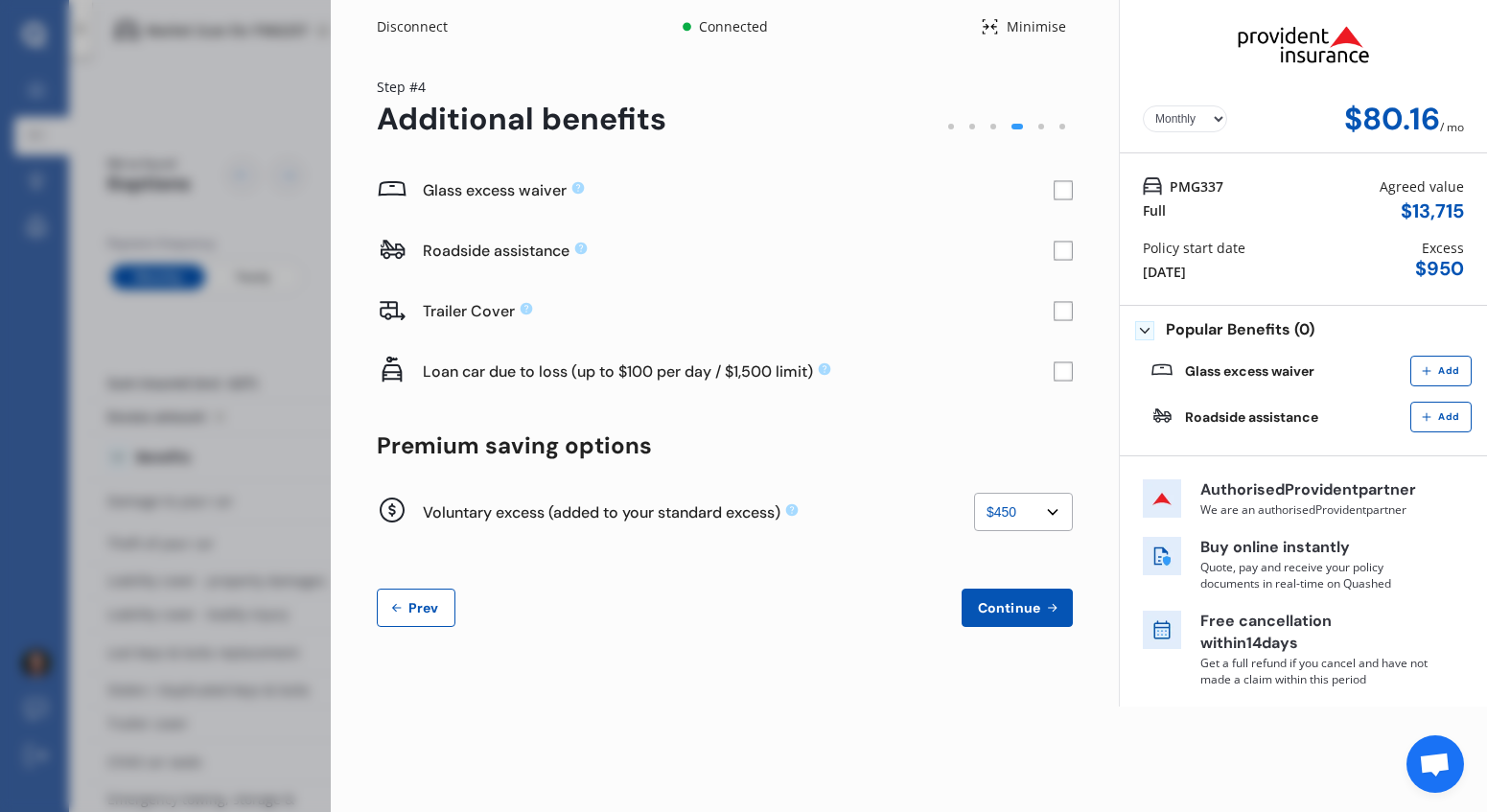
click at [1211, 126] on select "Yearly Monthly" at bounding box center [1185, 118] width 85 height 27
click at [1143, 105] on select "Yearly Monthly" at bounding box center [1185, 118] width 85 height 27
click at [1195, 116] on select "Yearly Monthly" at bounding box center [1185, 118] width 85 height 27
select select "Monthly"
click at [1143, 105] on select "Yearly Monthly" at bounding box center [1185, 118] width 85 height 27
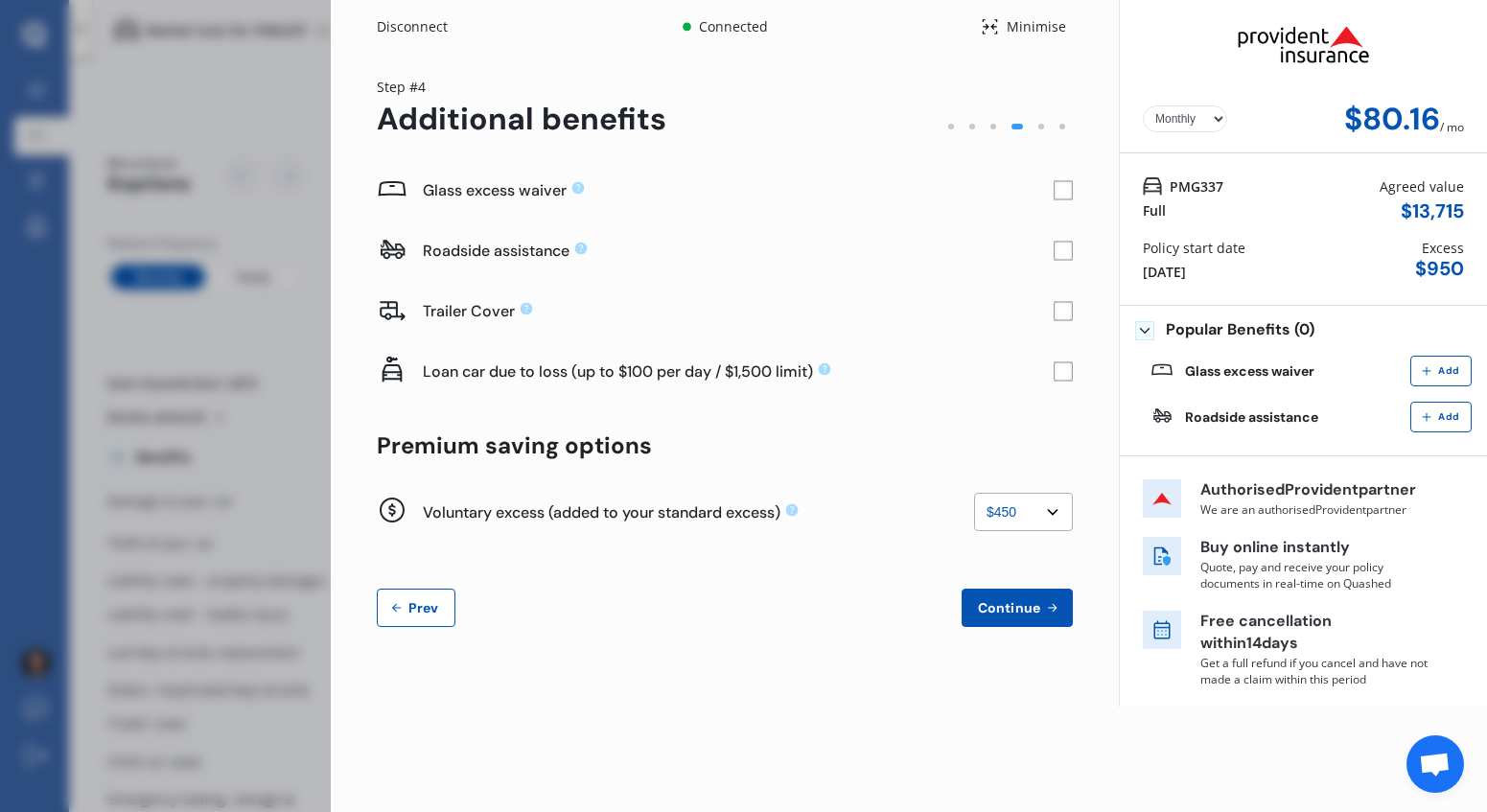
click at [1063, 251] on rect at bounding box center [1062, 251] width 19 height 19
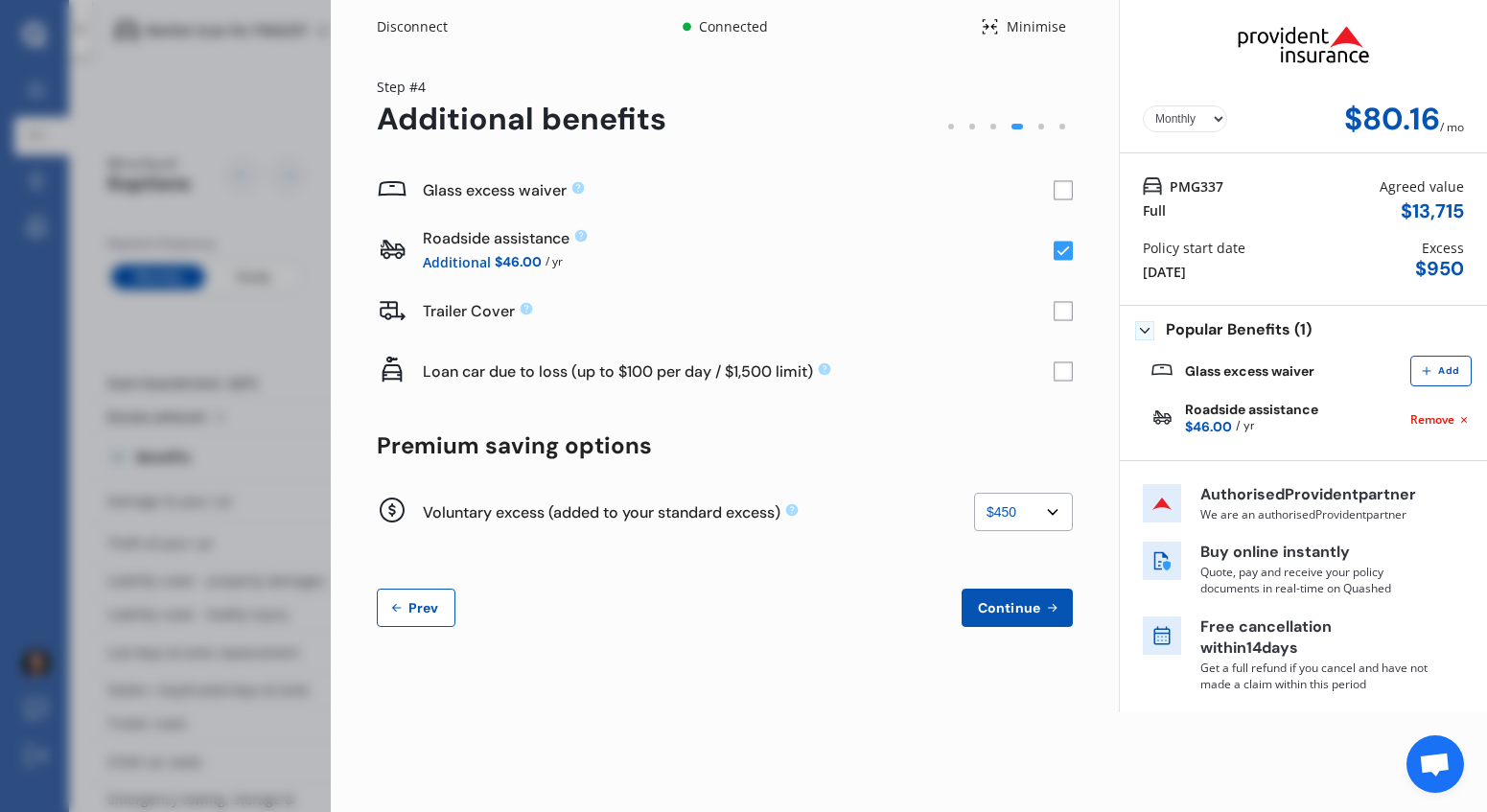
click at [1058, 374] on rect at bounding box center [1062, 371] width 19 height 19
click at [1053, 512] on select "None $200 $450 $700 $950 $1,200 $1,700" at bounding box center [1023, 511] width 98 height 38
click at [974, 493] on select "None $200 $450 $700 $950 $1,200 $1,700" at bounding box center [1023, 511] width 98 height 38
click at [1048, 512] on select "None $200 $450 $700 $950 $1,200 $1,700" at bounding box center [1023, 511] width 98 height 38
click at [974, 493] on select "None $200 $450 $700 $950 $1,200 $1,700" at bounding box center [1023, 511] width 98 height 38
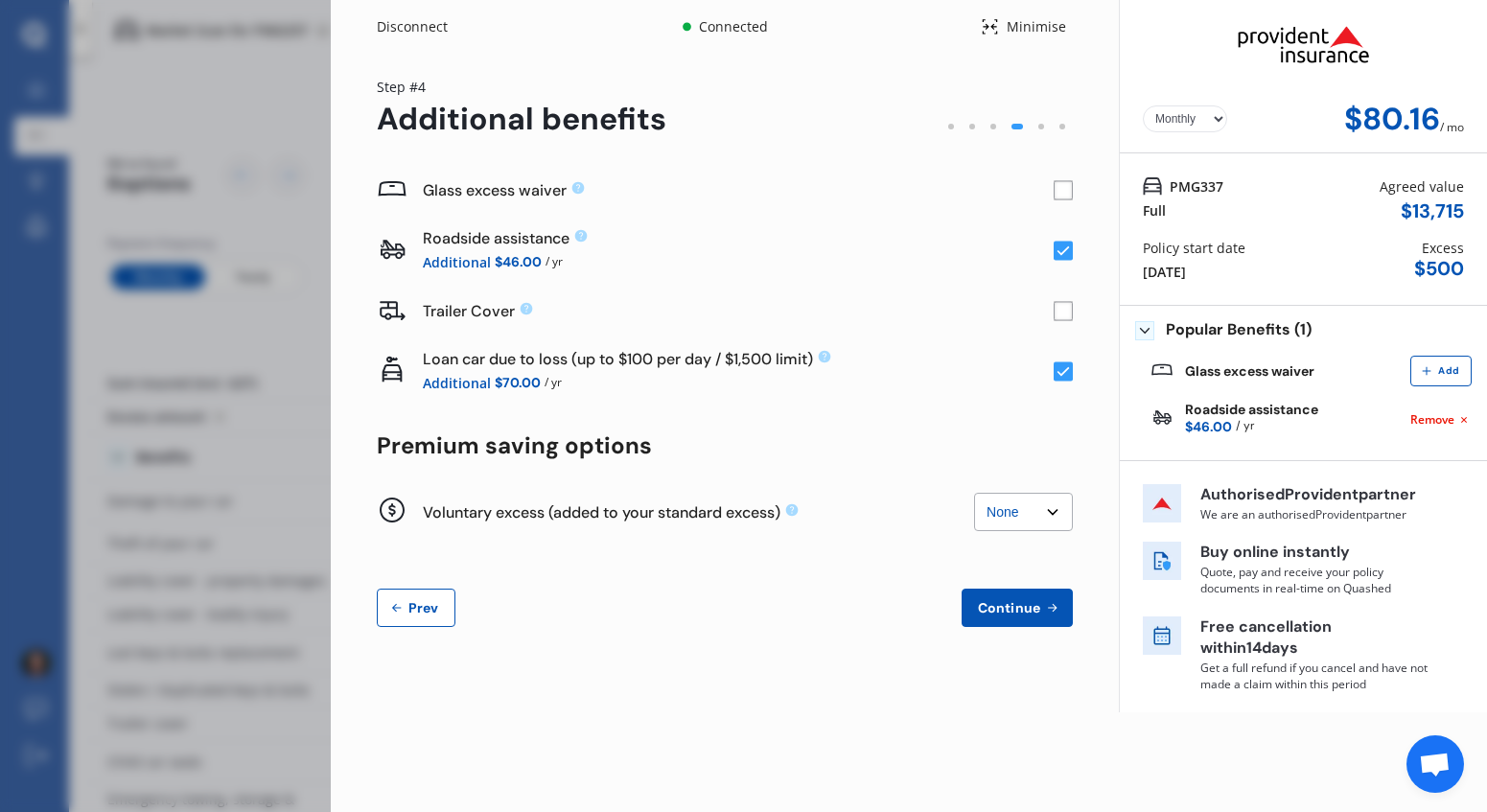
click at [1053, 507] on select "None $200 $450 $700 $950 $1,200 $1,700" at bounding box center [1023, 511] width 98 height 38
select select "950"
click at [974, 493] on select "None $200 $450 $700 $950 $1,200 $1,700" at bounding box center [1023, 511] width 98 height 38
click at [1201, 119] on select "Yearly Monthly" at bounding box center [1185, 118] width 85 height 27
click at [1143, 105] on select "Yearly Monthly" at bounding box center [1185, 118] width 85 height 27
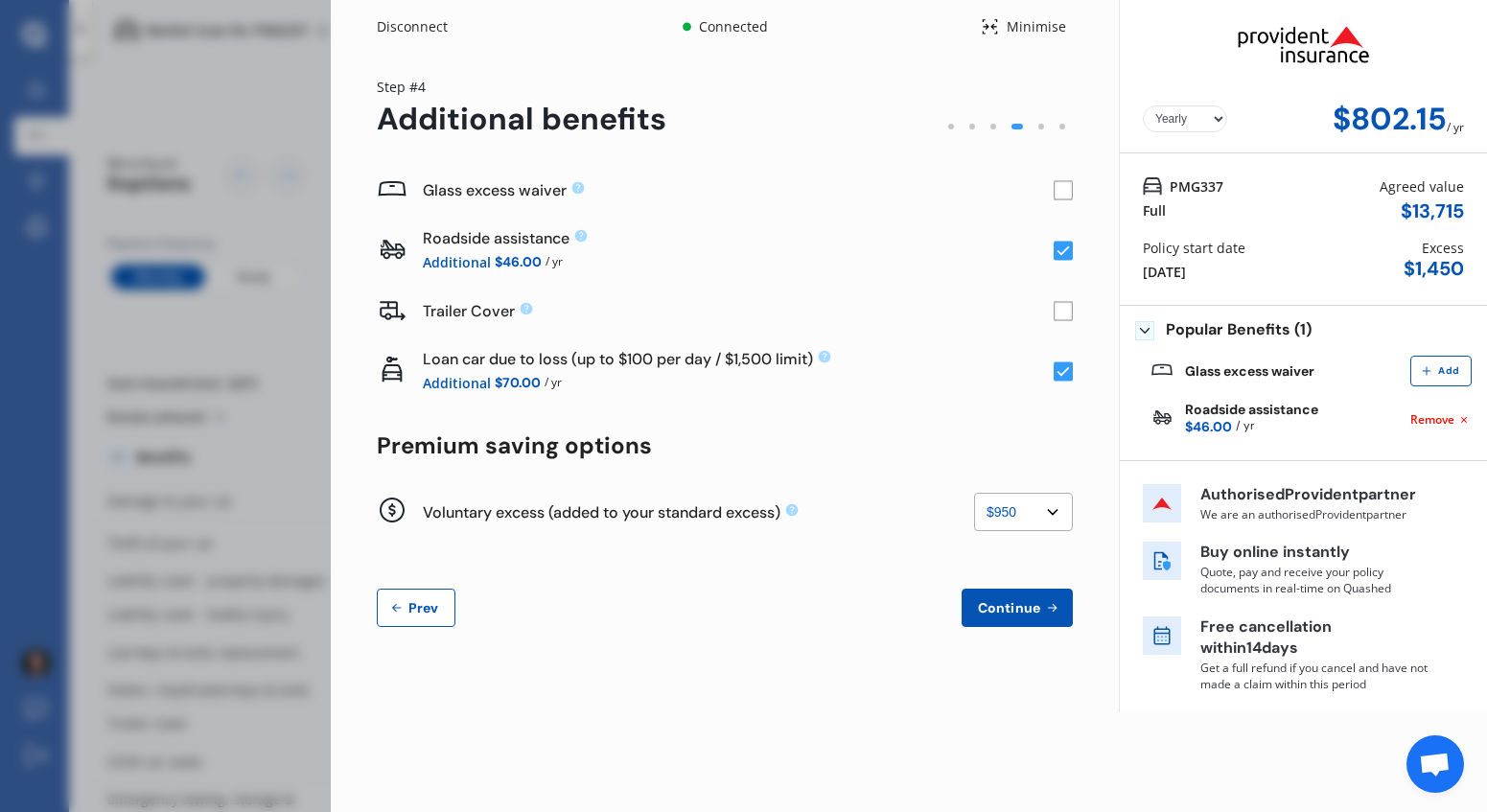
click at [1190, 123] on select "Yearly Monthly" at bounding box center [1185, 118] width 85 height 27
select select "Monthly"
click at [1143, 105] on select "Yearly Monthly" at bounding box center [1185, 118] width 85 height 27
click at [1068, 192] on rect at bounding box center [1062, 190] width 19 height 19
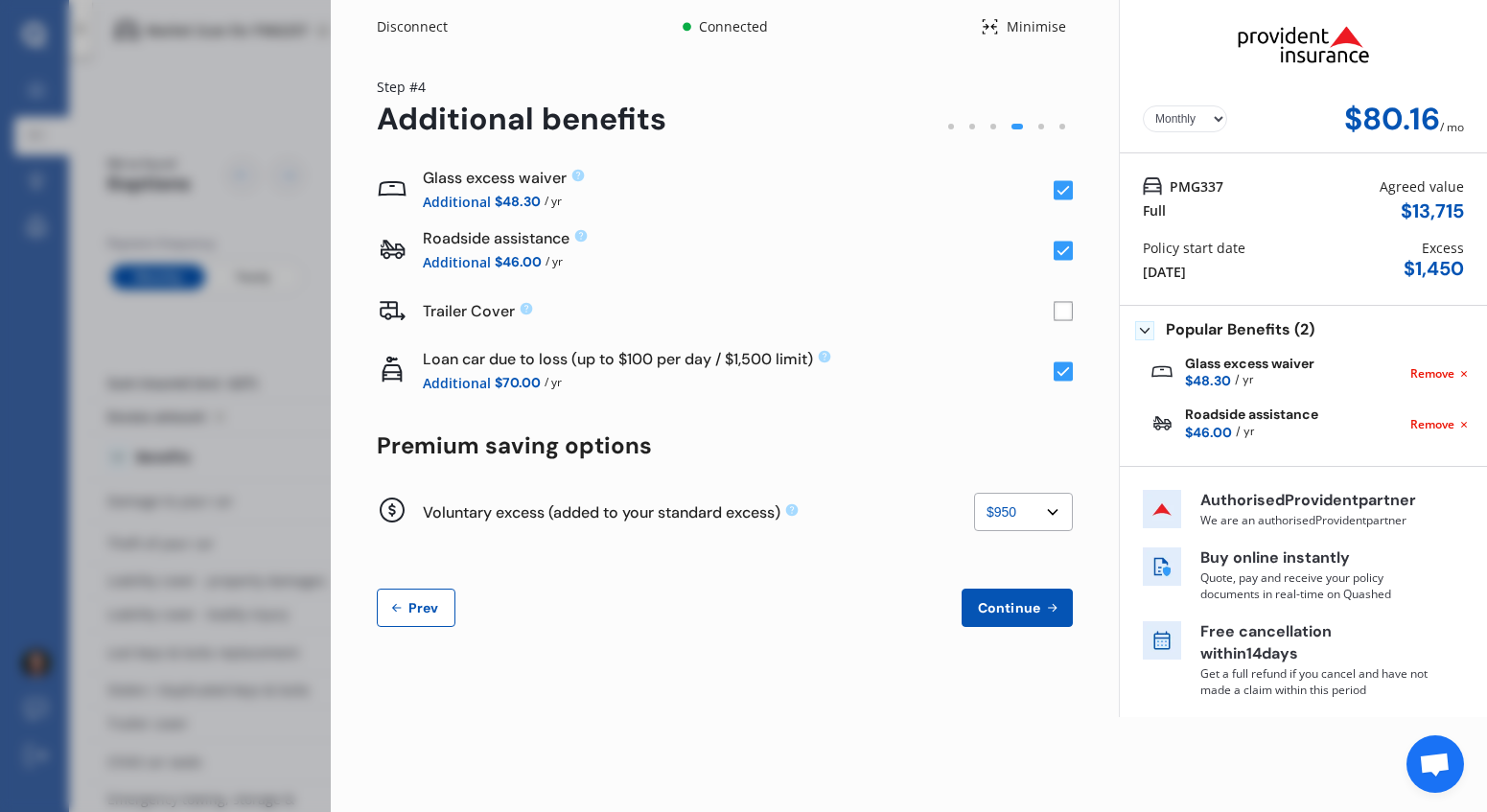
click at [1068, 192] on rect at bounding box center [1062, 190] width 19 height 19
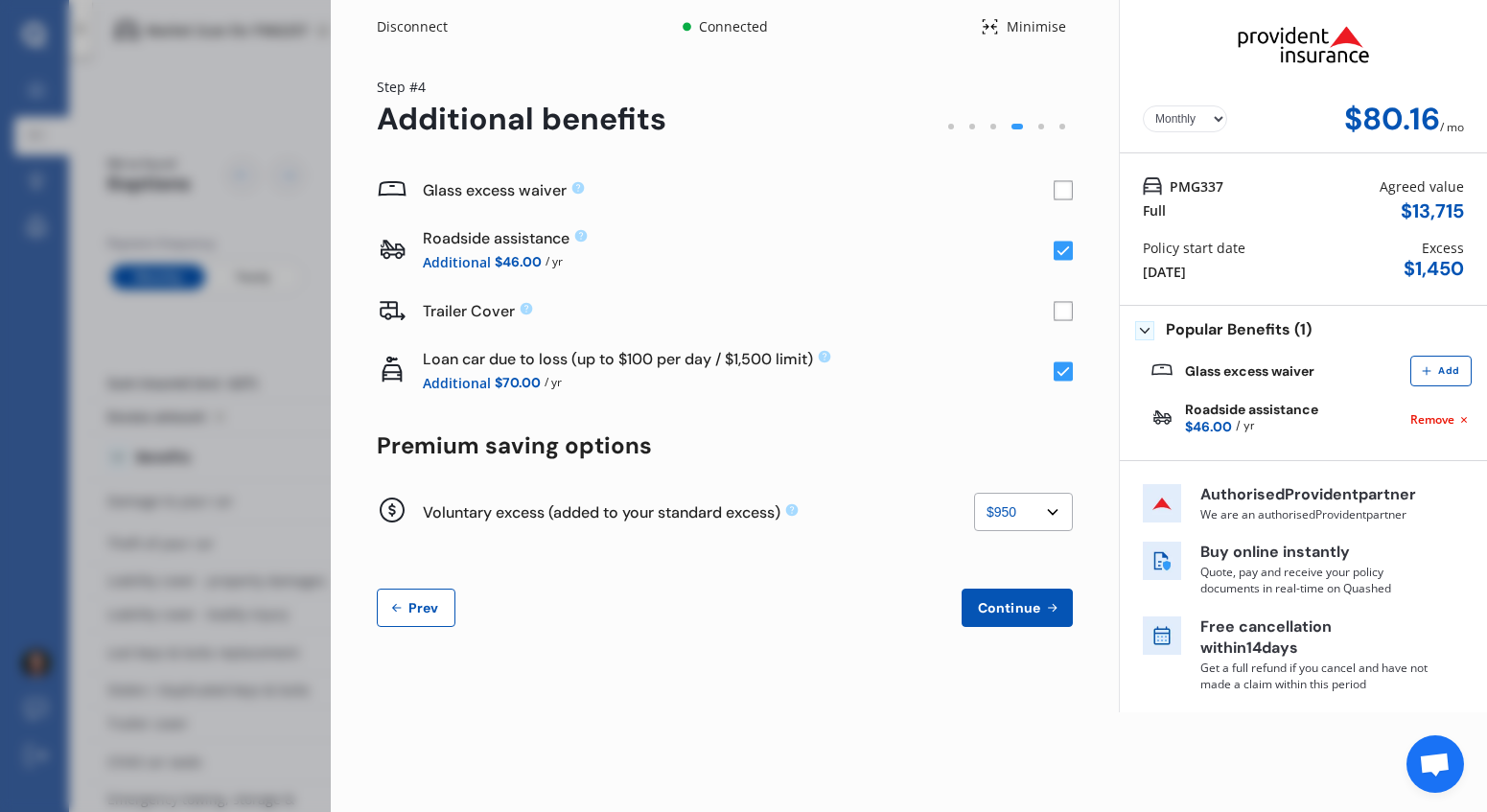
click at [1068, 192] on rect at bounding box center [1062, 190] width 19 height 19
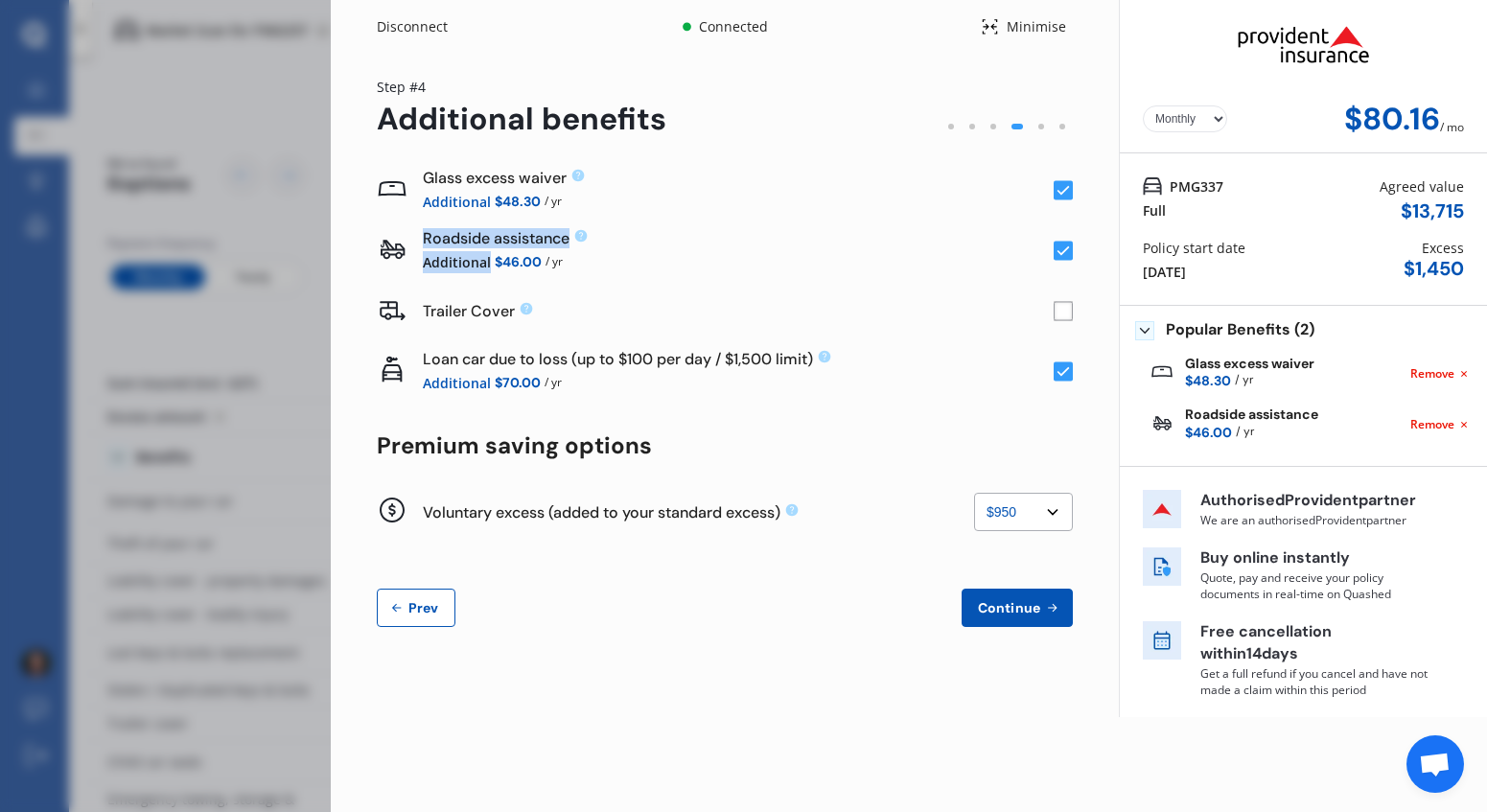
click at [1068, 192] on rect at bounding box center [1062, 190] width 19 height 19
